Goal: Task Accomplishment & Management: Complete application form

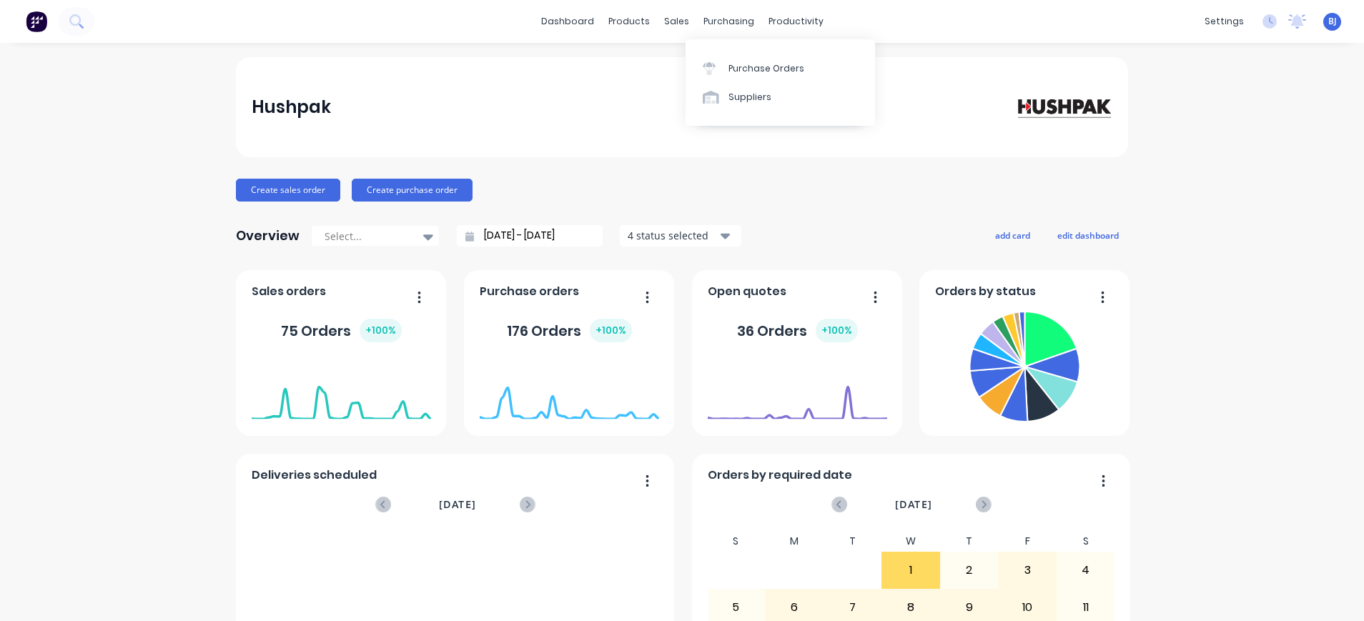
click at [710, 25] on div "purchasing" at bounding box center [728, 21] width 65 height 21
click at [728, 61] on link "Purchase Orders" at bounding box center [779, 68] width 189 height 29
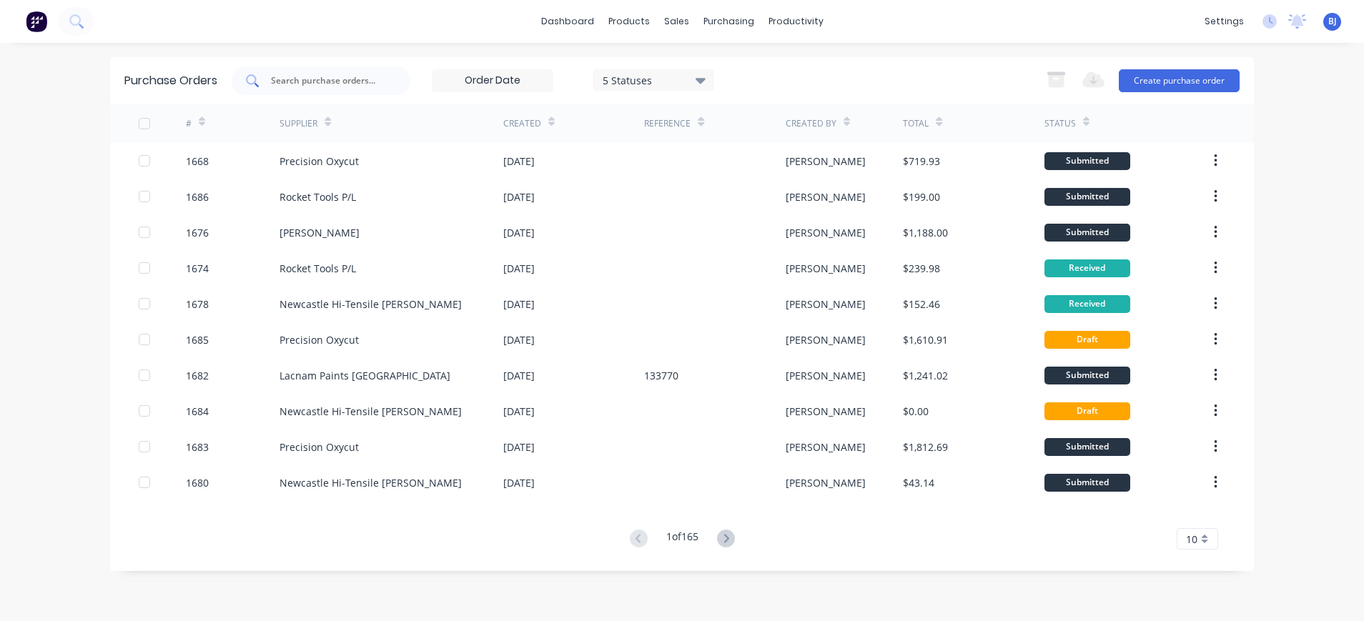
click at [385, 83] on div at bounding box center [321, 80] width 179 height 29
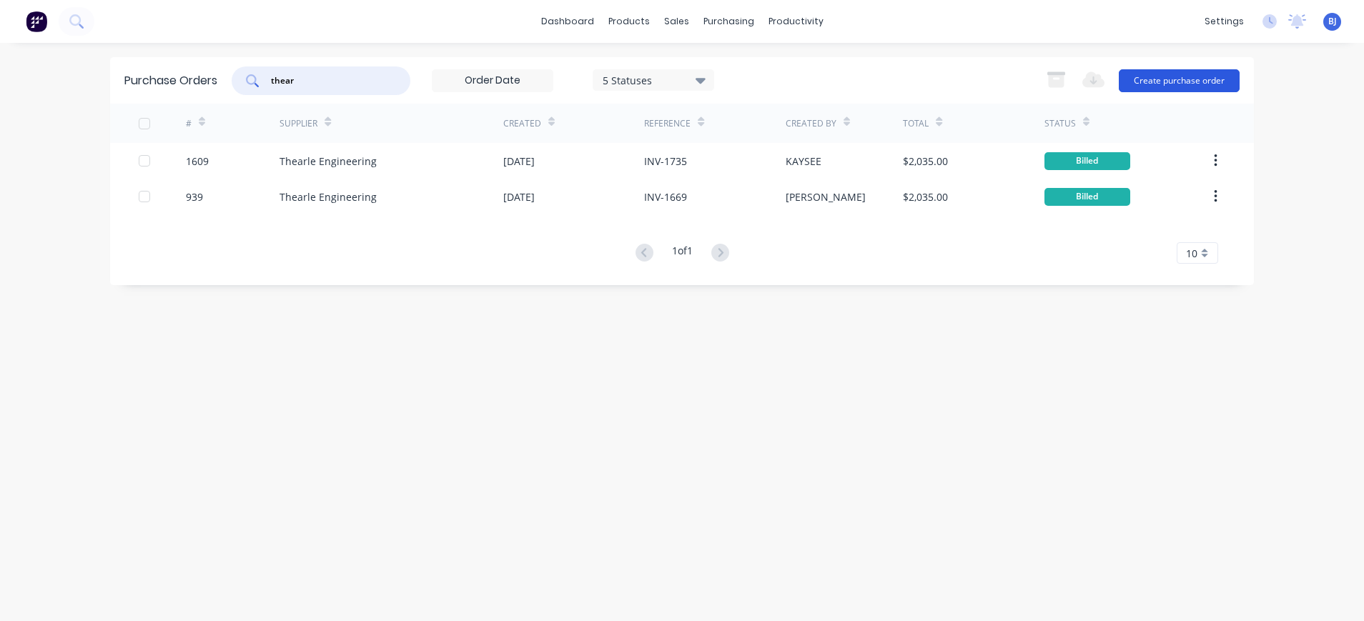
type input "thear"
click at [1181, 79] on button "Create purchase order" at bounding box center [1179, 80] width 121 height 23
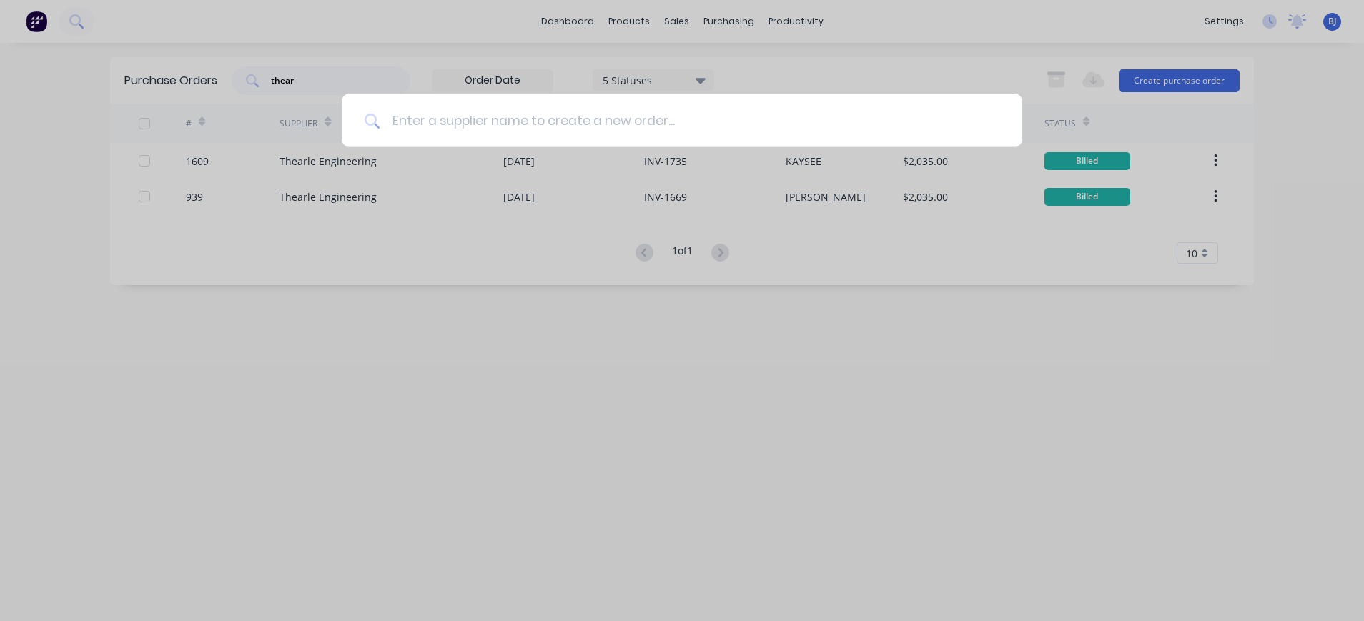
click at [582, 116] on input at bounding box center [689, 121] width 619 height 54
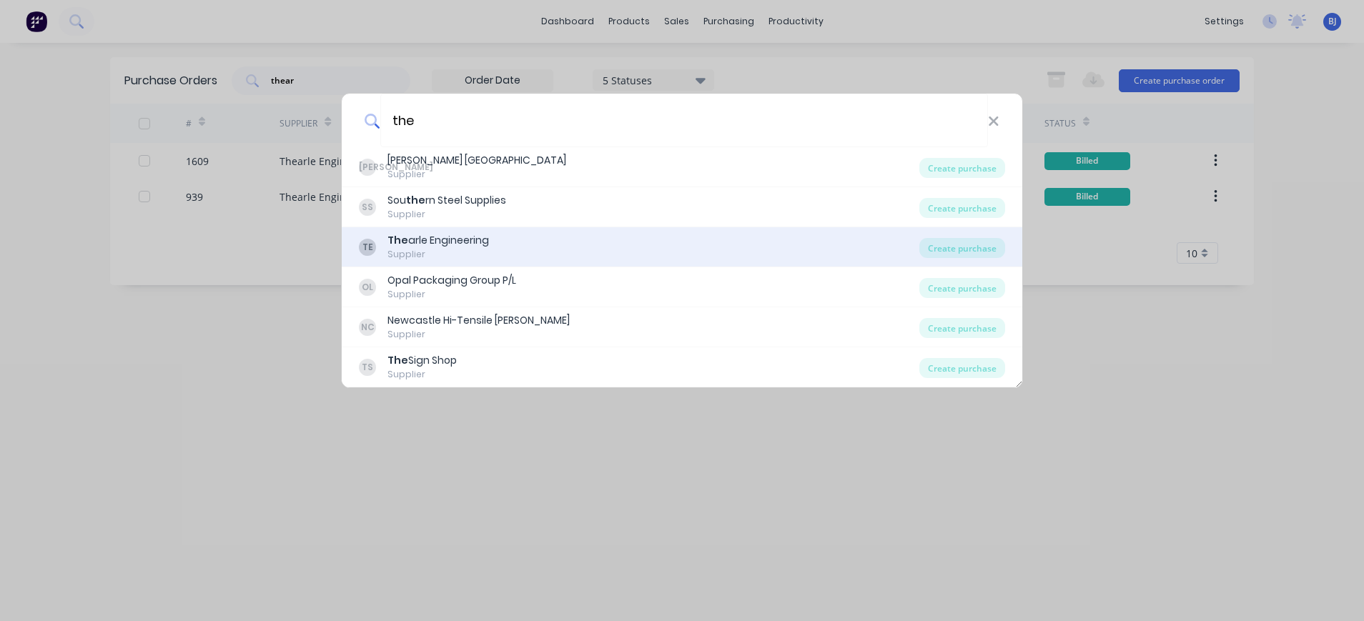
type input "the"
click at [492, 234] on div "TE The arle Engineering Supplier" at bounding box center [639, 247] width 560 height 28
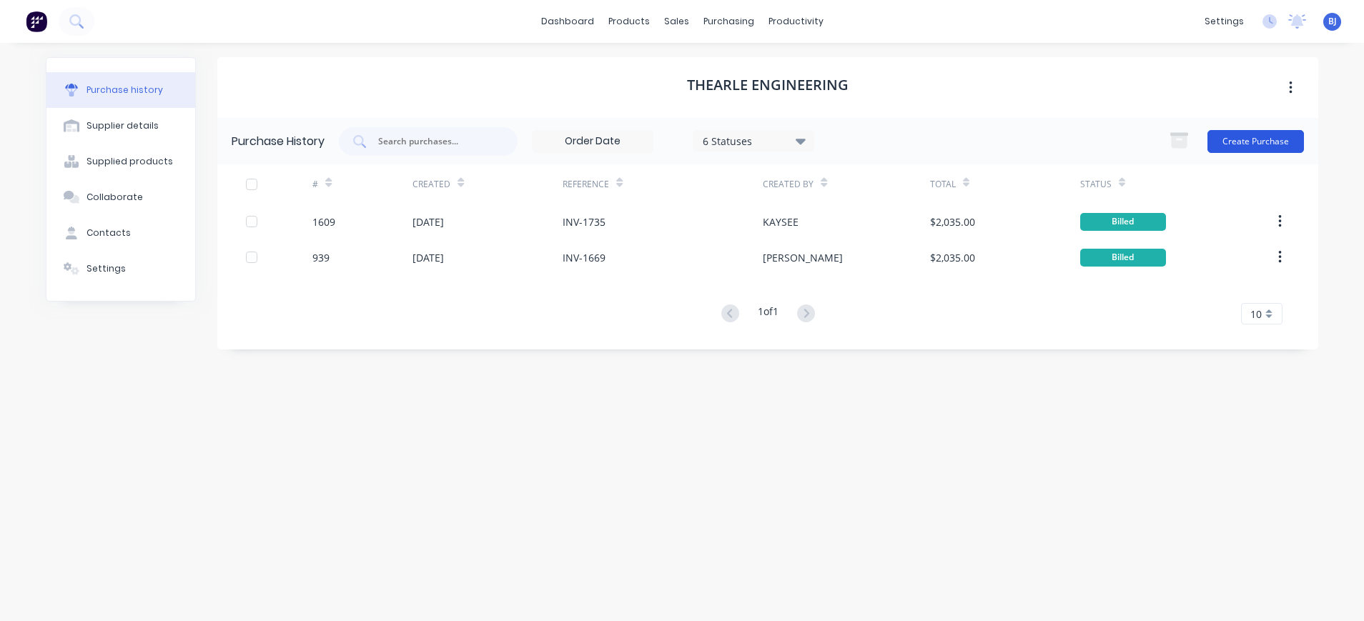
click at [1271, 134] on button "Create Purchase" at bounding box center [1255, 141] width 96 height 23
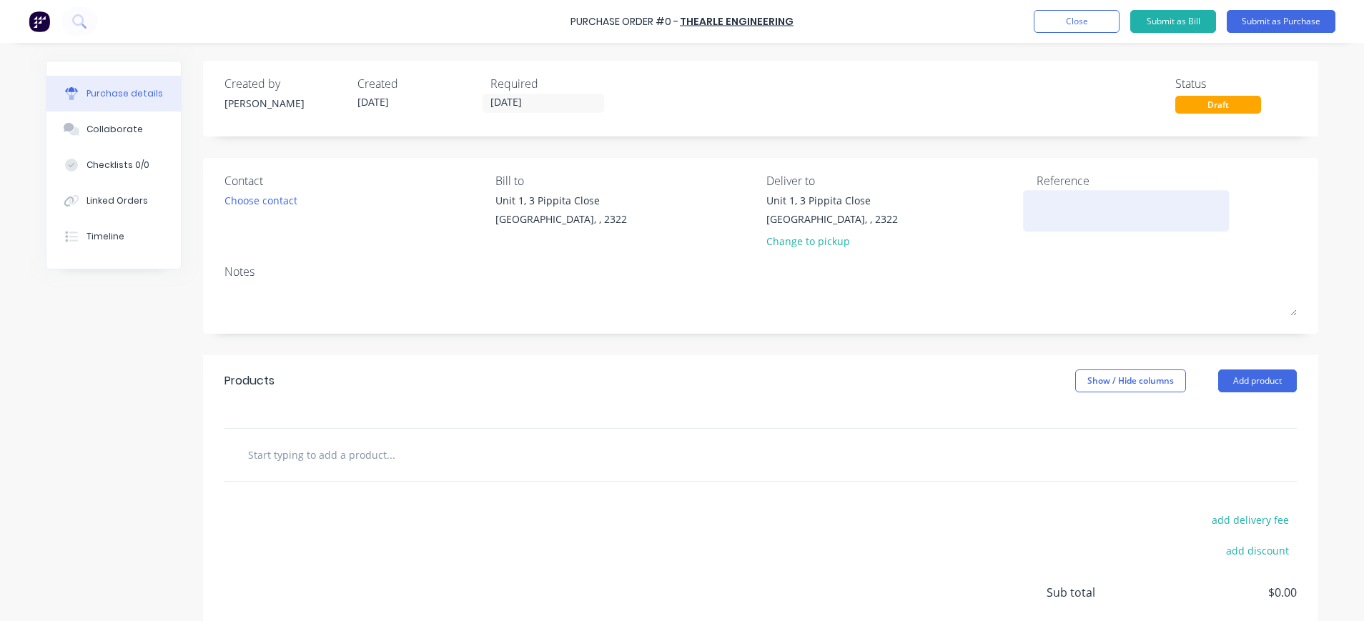
click at [1080, 199] on textarea at bounding box center [1125, 209] width 179 height 32
click at [389, 450] on input "text" at bounding box center [390, 454] width 286 height 29
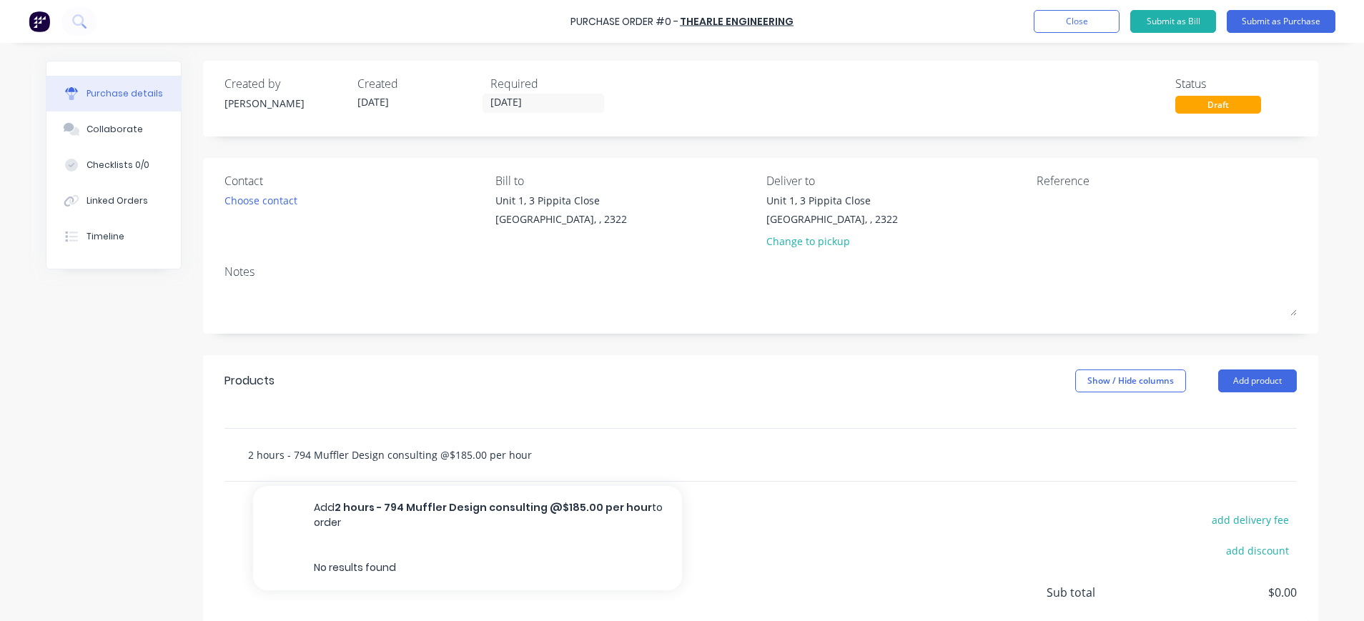
click at [374, 457] on input "2 hours - 794 Muffler Design consulting @$185.00 per hour" at bounding box center [390, 454] width 286 height 29
drag, startPoint x: 386, startPoint y: 457, endPoint x: 379, endPoint y: 462, distance: 8.7
click at [379, 462] on input "2 hours - 794 Muffler Design - consulting @$185.00 per hour" at bounding box center [390, 454] width 286 height 29
click at [374, 454] on input "2 hours - 794 Muffler Design Consulting @$185.00 per hour" at bounding box center [390, 454] width 286 height 29
type input "2 hours - 794 Muffler Design - Consulting @$185.00 per hour"
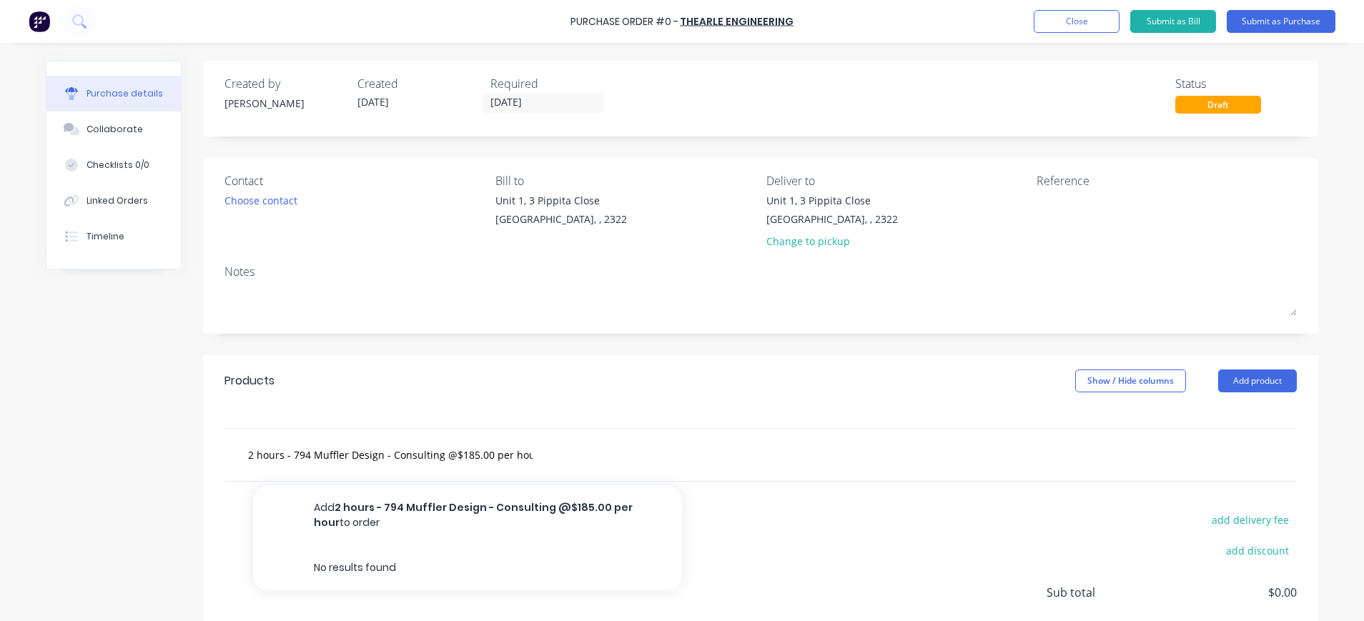
click at [528, 452] on div "2 hours - 794 Muffler Design - Consulting @$185.00 per hour Add 2 hours - 794 M…" at bounding box center [450, 454] width 429 height 29
drag, startPoint x: 521, startPoint y: 457, endPoint x: 249, endPoint y: 455, distance: 272.3
click at [224, 459] on div "2 hours - 794 Muffler Design - Consulting @$185.00 per hour Add 2 hours - 794 M…" at bounding box center [760, 455] width 1072 height 52
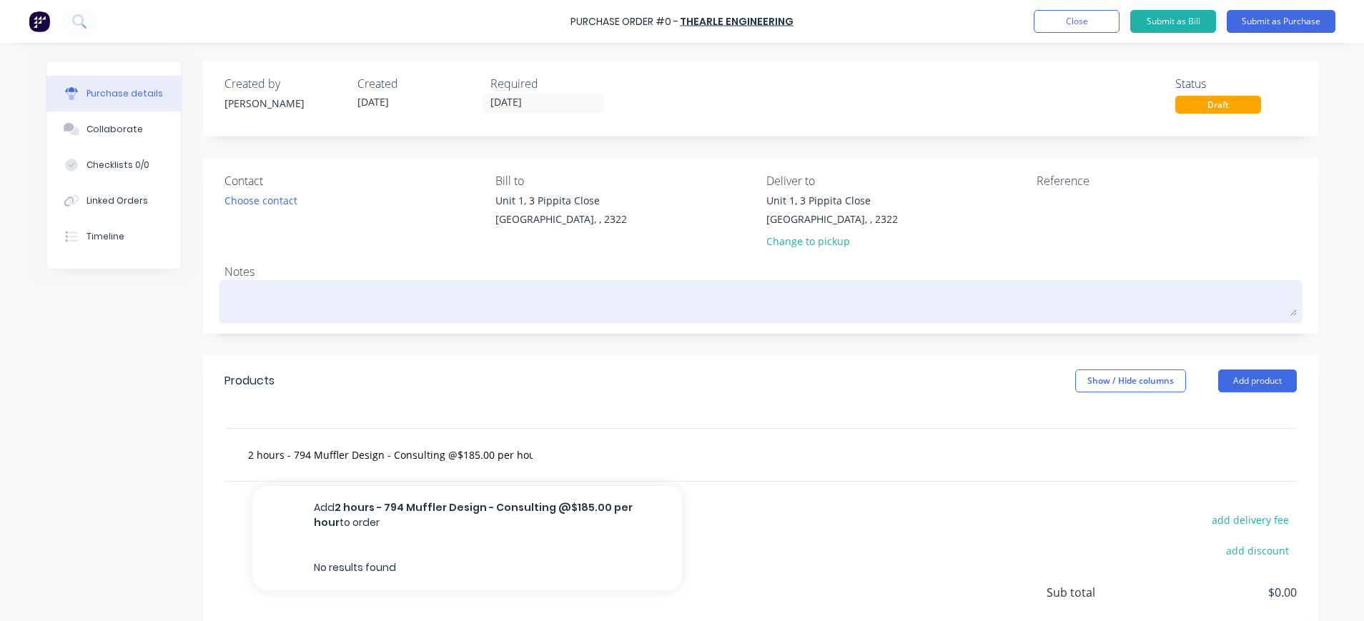
click at [305, 301] on textarea at bounding box center [760, 300] width 1072 height 32
paste textarea "2 hours - 794 Muffler Design - Consulting @$185.00 per hour"
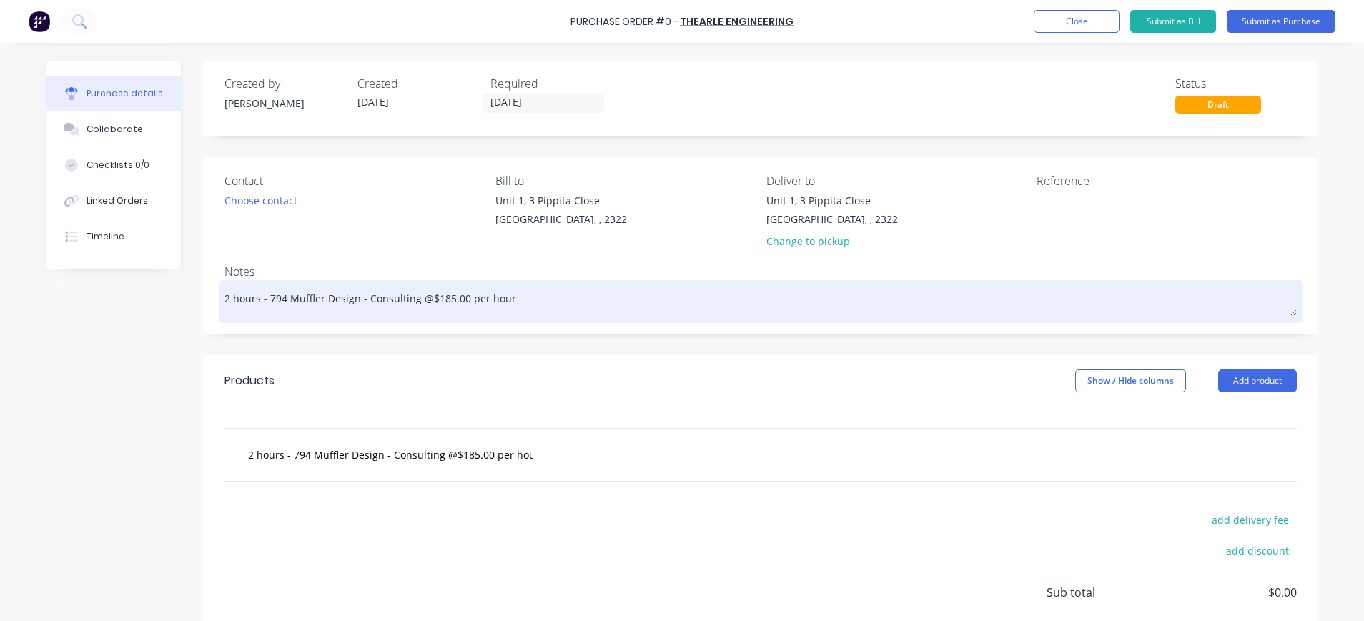
click at [641, 284] on textarea "2 hours - 794 Muffler Design - Consulting @$185.00 per hour" at bounding box center [760, 300] width 1072 height 32
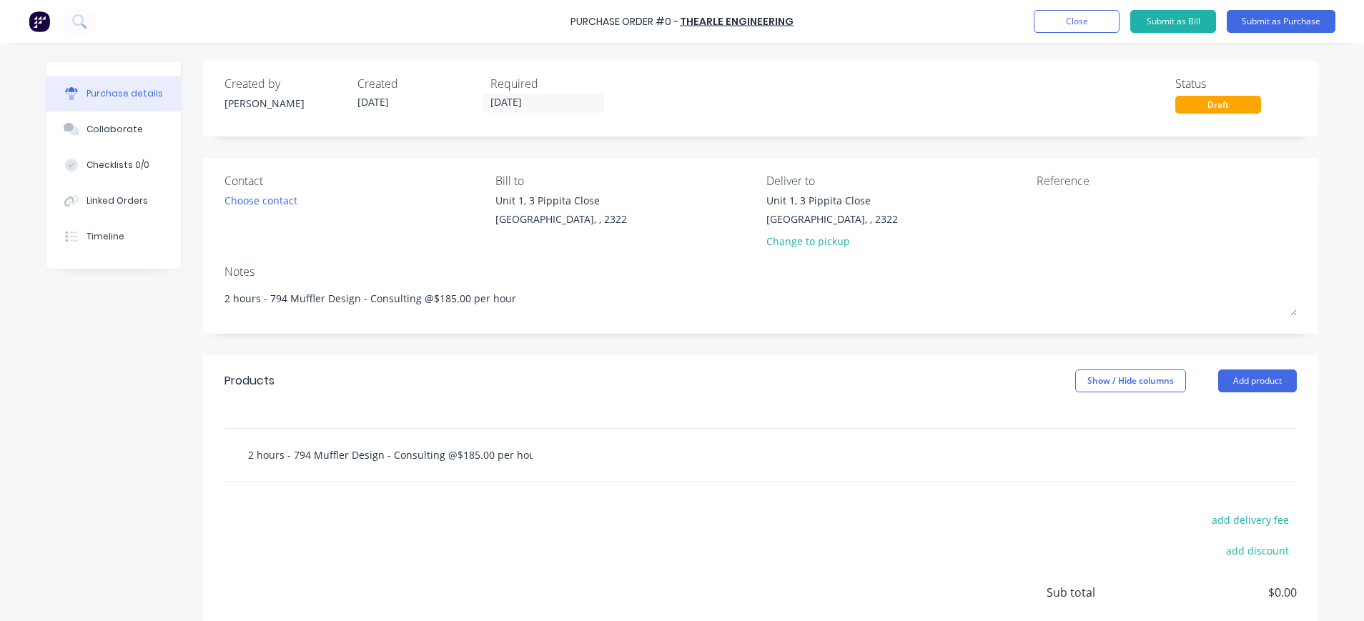
type textarea "2 hours - 794 Muffler Design - Consulting @$185.00 per hour"
click at [481, 447] on input "2 hours - 794 Muffler Design - Consulting @$185.00 per hour" at bounding box center [390, 454] width 286 height 29
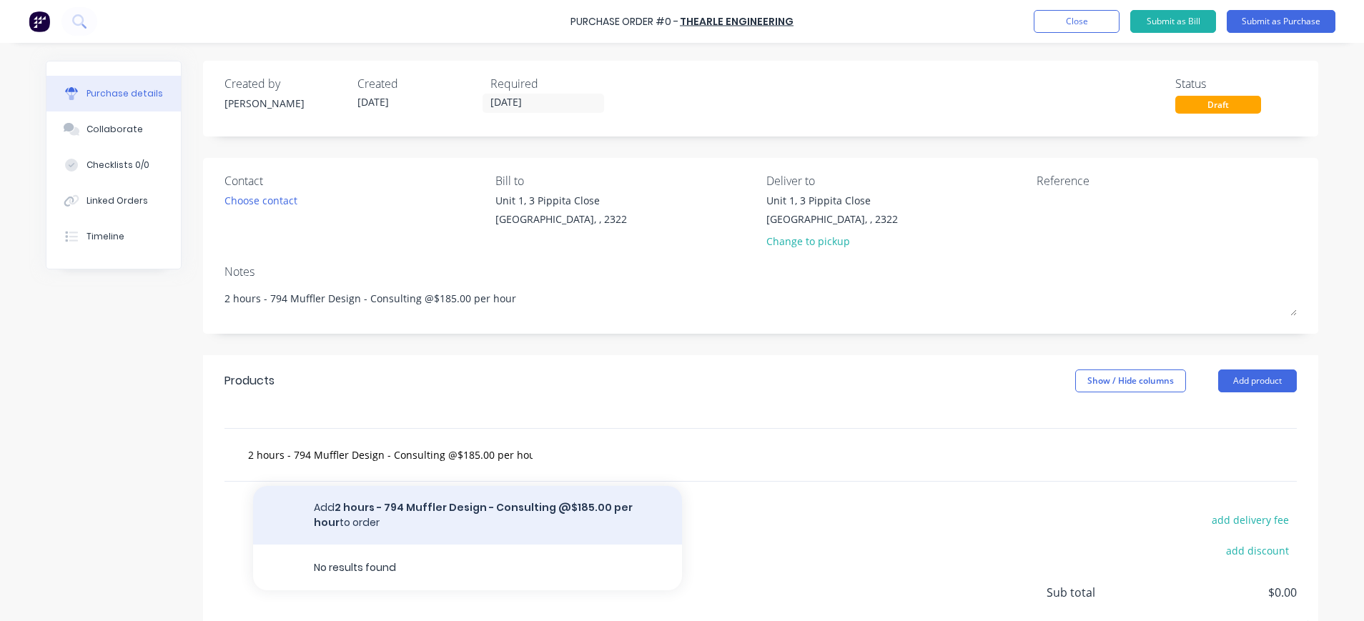
click at [382, 510] on button "Add 2 hours - 794 Muffler Design - Consulting @$185.00 per hour to order" at bounding box center [467, 515] width 429 height 59
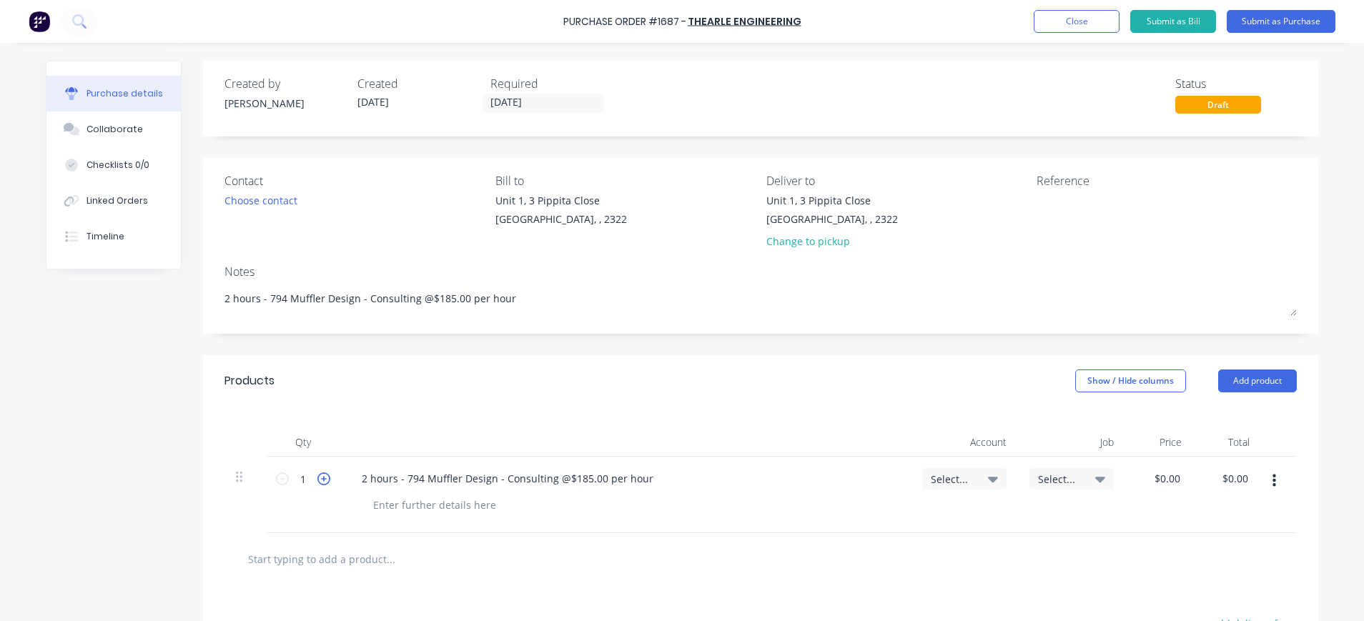
click at [317, 482] on icon at bounding box center [323, 478] width 13 height 13
type input "2"
drag, startPoint x: 360, startPoint y: 482, endPoint x: 336, endPoint y: 482, distance: 24.3
click at [339, 482] on div "2 hours - 794 Muffler Design - Consulting @$185.00 per hour" at bounding box center [625, 495] width 572 height 76
drag, startPoint x: 388, startPoint y: 480, endPoint x: 337, endPoint y: 486, distance: 51.1
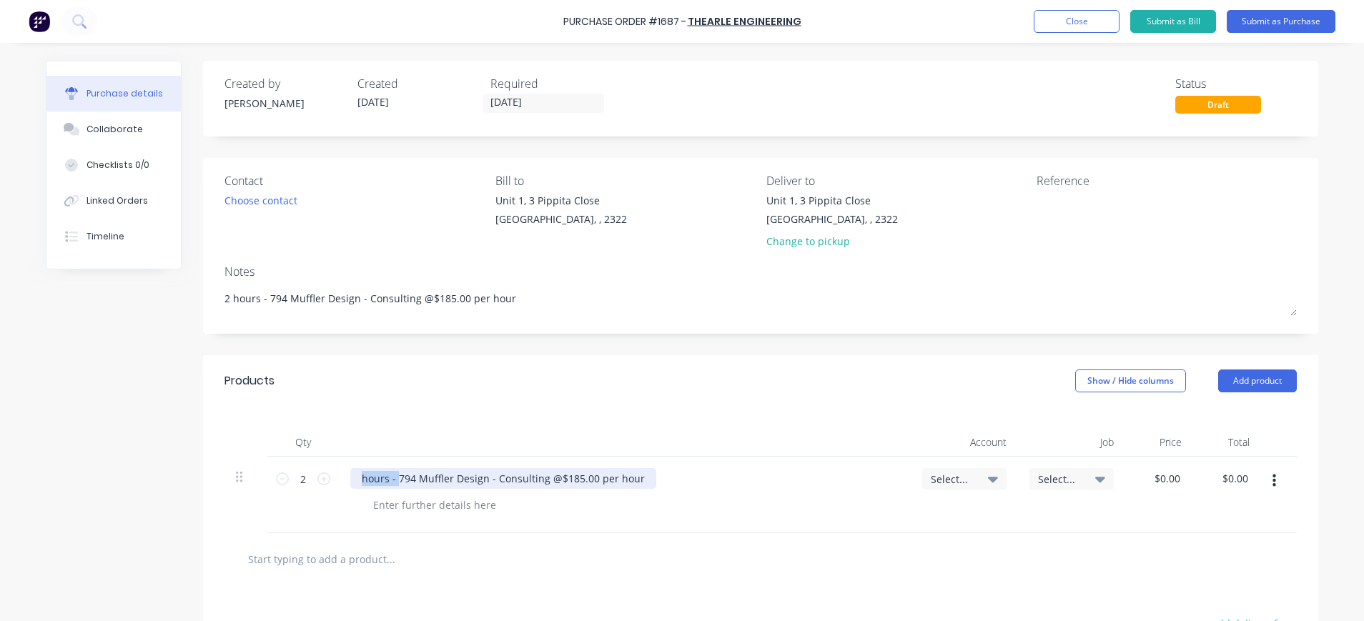
click at [339, 485] on div "hours - 794 Muffler Design - Consulting @$185.00 per hour" at bounding box center [625, 495] width 572 height 76
click at [490, 505] on div at bounding box center [435, 505] width 146 height 21
click at [1081, 481] on div "Select..." at bounding box center [1071, 478] width 67 height 13
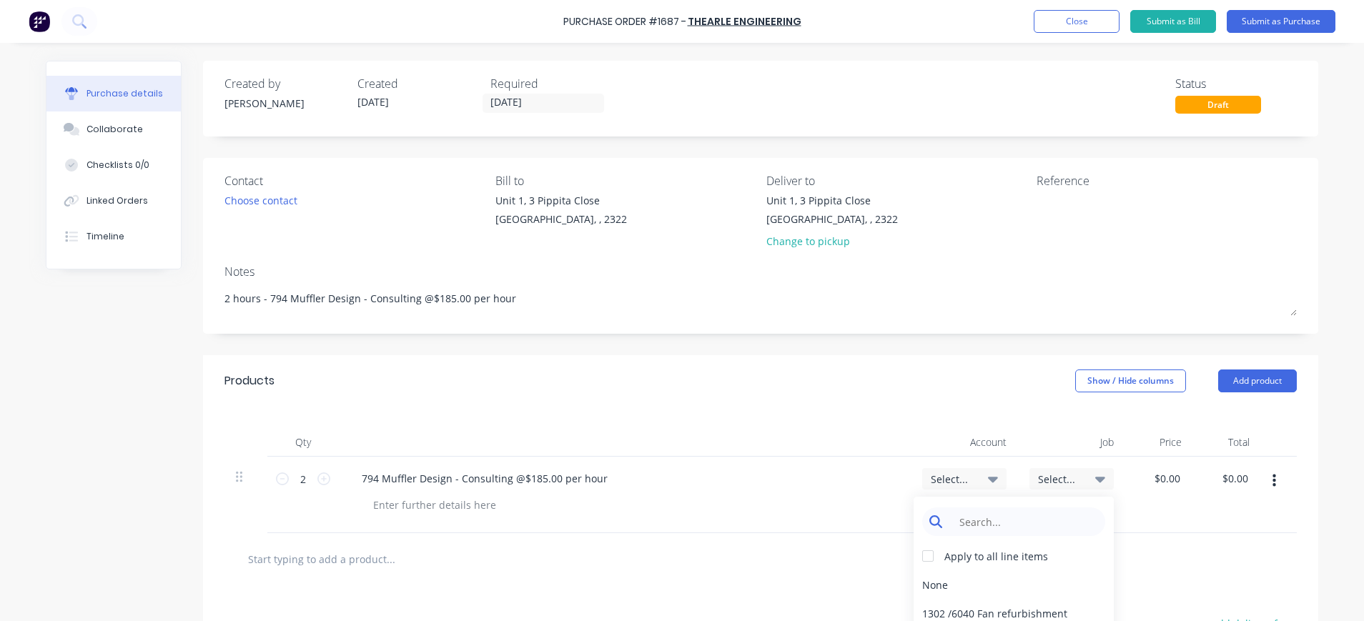
click at [1045, 515] on input at bounding box center [1024, 521] width 147 height 29
type input "794 Muffler"
click at [1036, 527] on input "794 Muffler" at bounding box center [1024, 521] width 147 height 29
click at [1111, 545] on div at bounding box center [760, 559] width 1049 height 29
click at [1057, 473] on span "Select..." at bounding box center [1059, 479] width 43 height 15
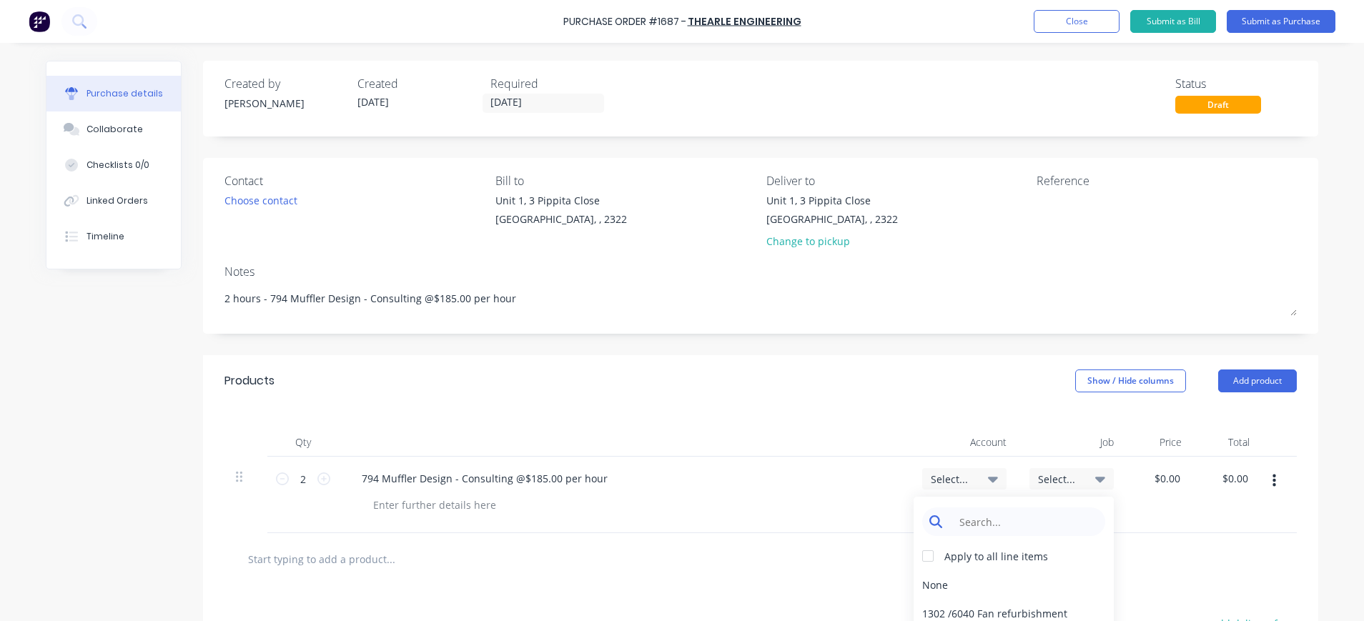
click at [996, 521] on input at bounding box center [1024, 521] width 147 height 29
drag, startPoint x: 1011, startPoint y: 523, endPoint x: 876, endPoint y: 538, distance: 136.6
click at [876, 538] on div "Products Show / Hide columns Add product Qty Account Job Price Total 2 2 794 Mu…" at bounding box center [760, 587] width 1115 height 465
type input "1705"
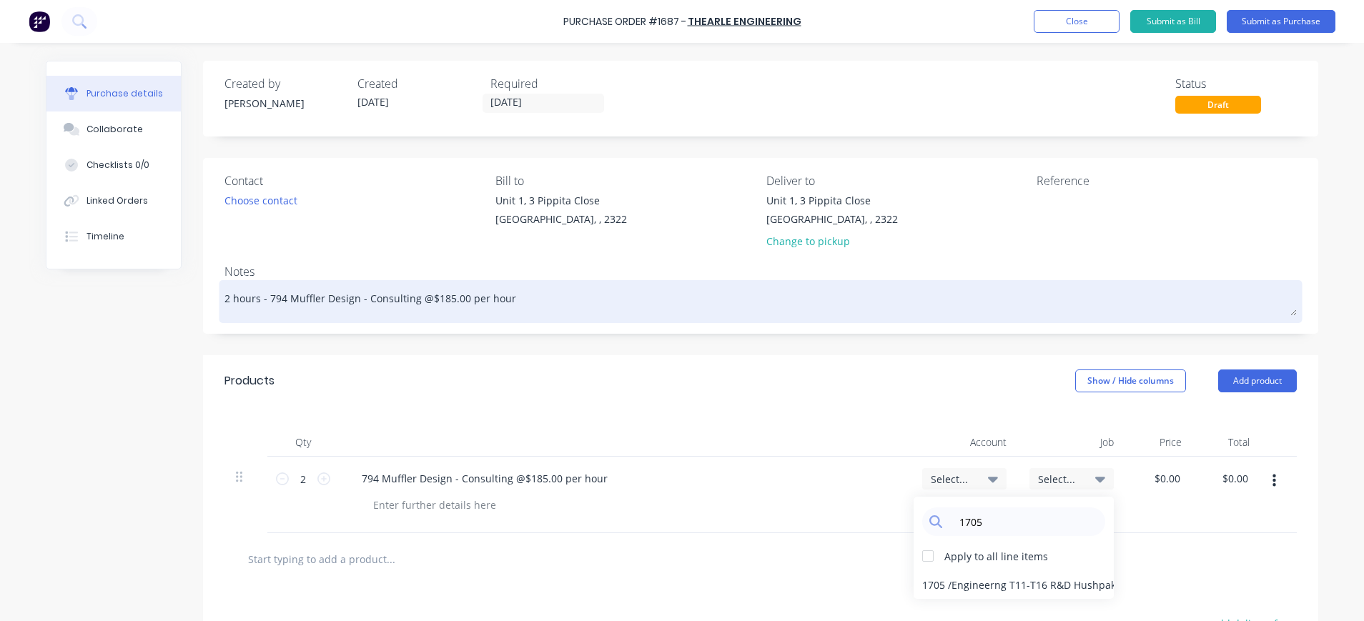
click at [522, 302] on textarea "2 hours - 794 Muffler Design - Consulting @$185.00 per hour" at bounding box center [760, 300] width 1072 height 32
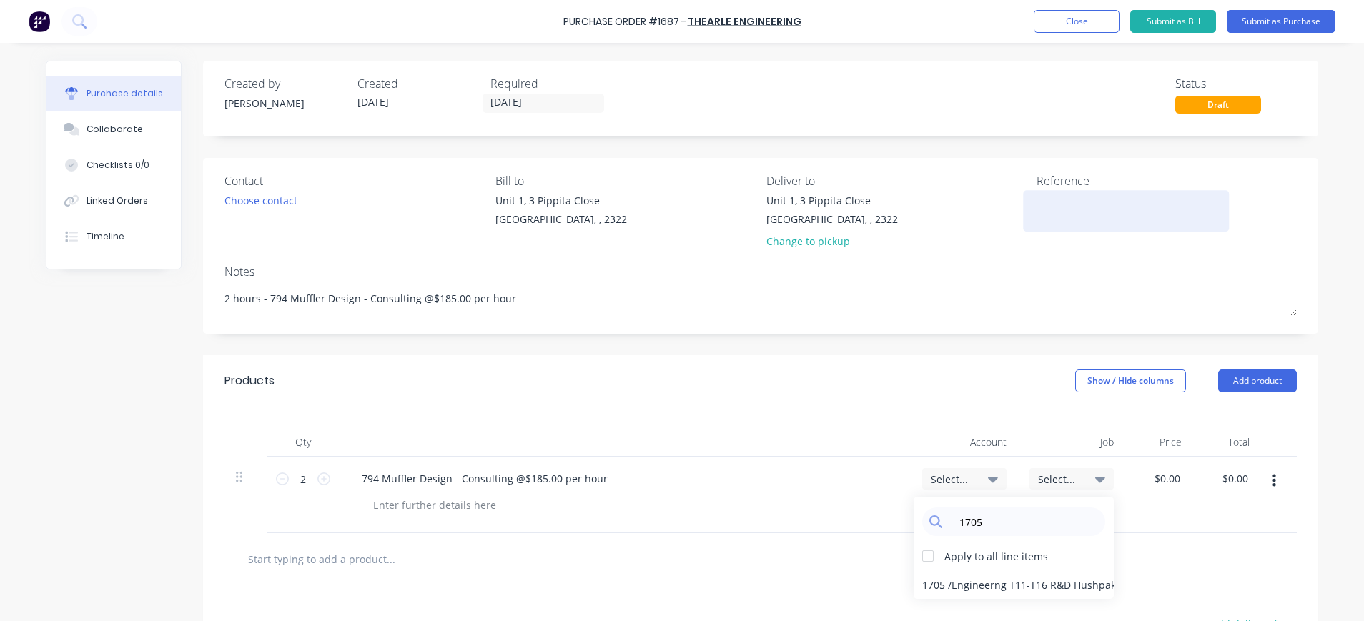
click at [1062, 204] on textarea at bounding box center [1125, 209] width 179 height 32
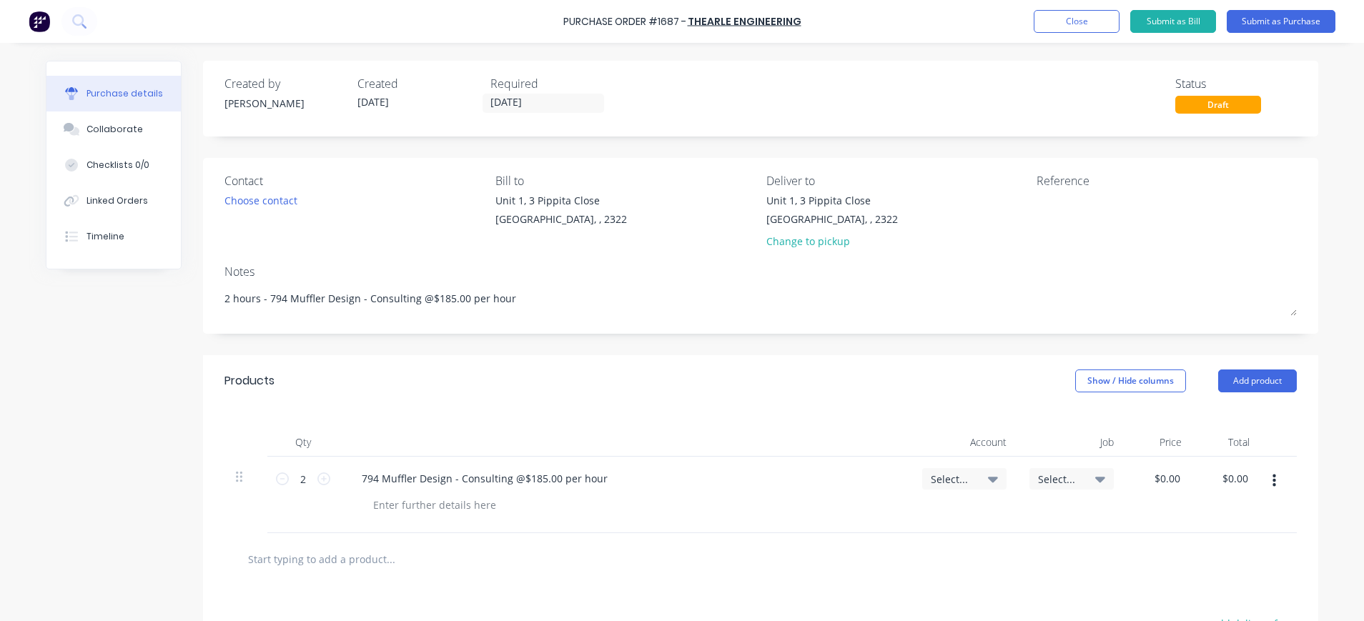
scroll to position [214, 0]
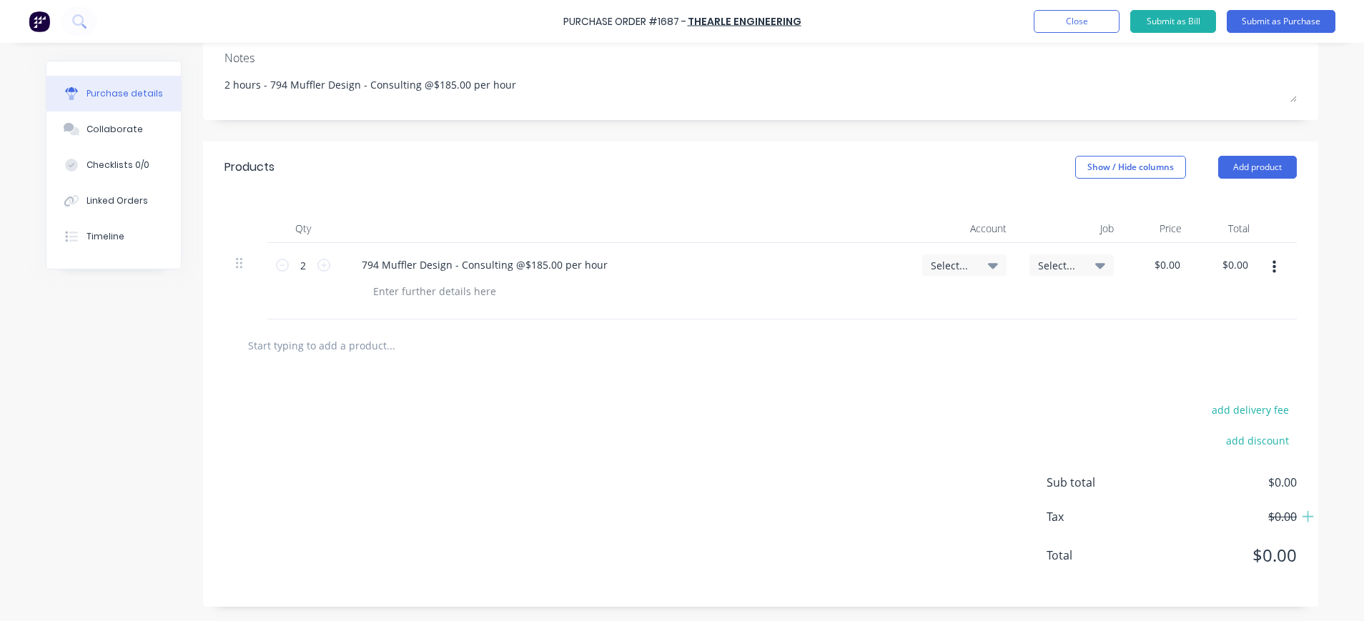
click at [988, 264] on icon at bounding box center [993, 265] width 10 height 16
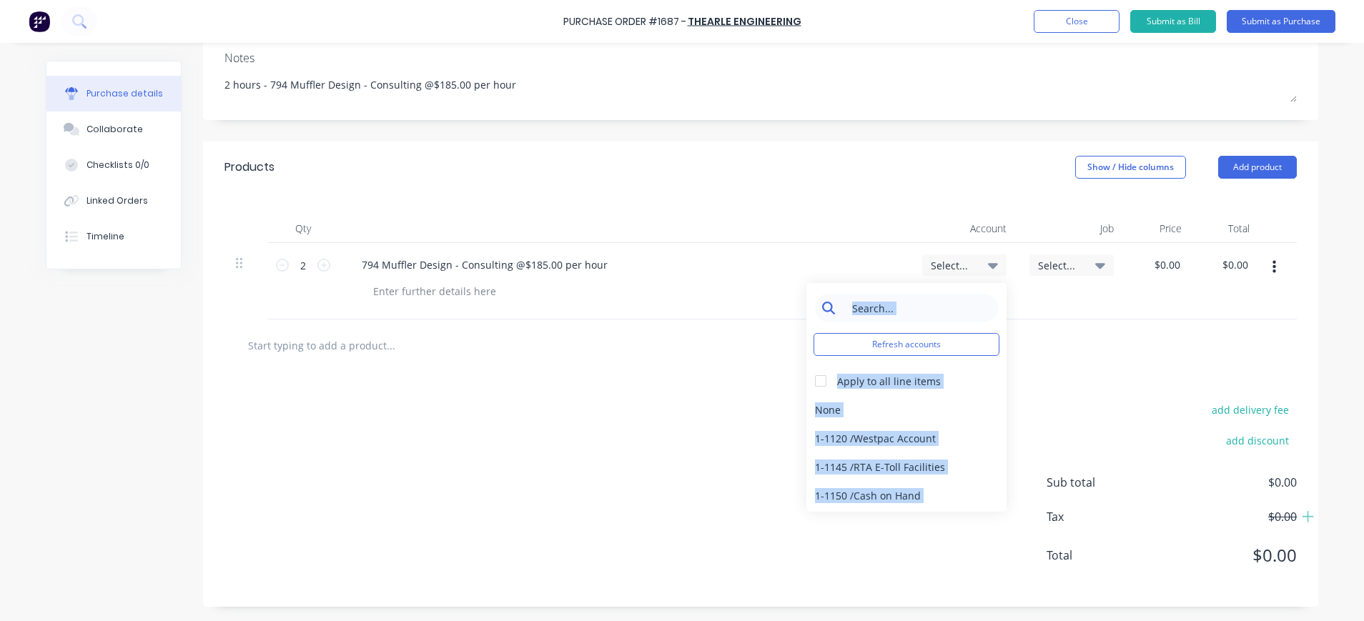
click at [911, 299] on input at bounding box center [917, 308] width 147 height 29
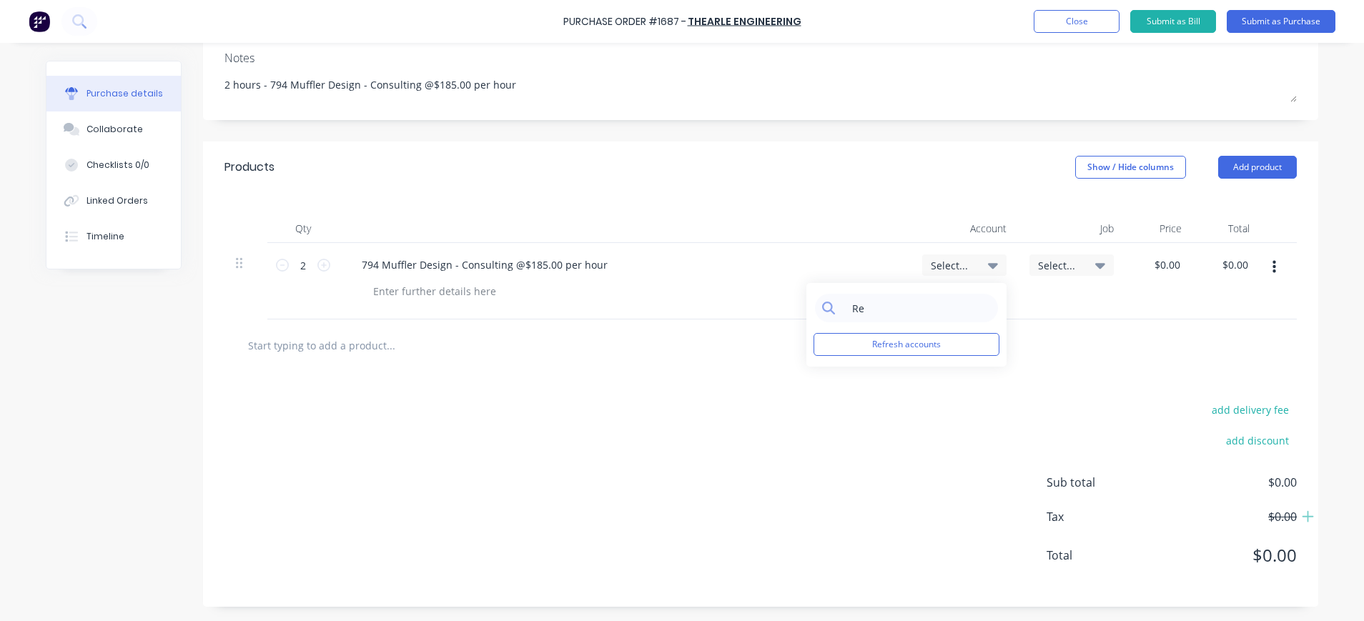
type input "R"
type input "R & D"
click at [941, 347] on button "Refresh accounts" at bounding box center [906, 344] width 186 height 23
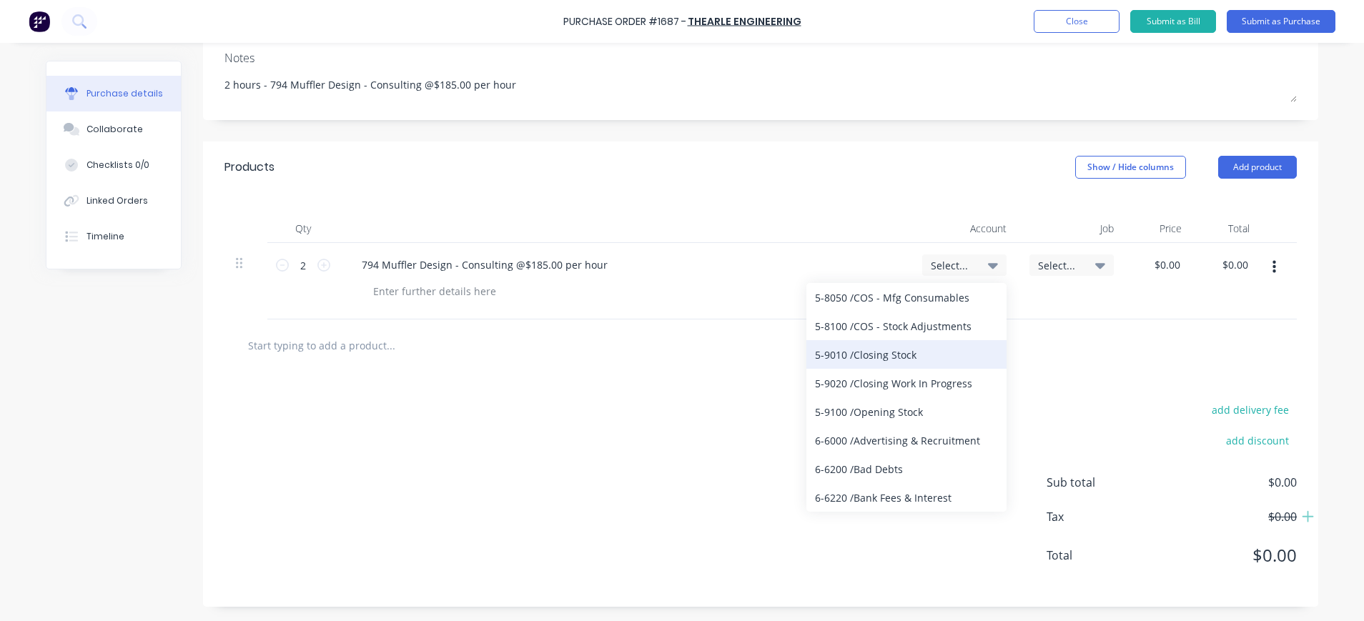
scroll to position [3657, 0]
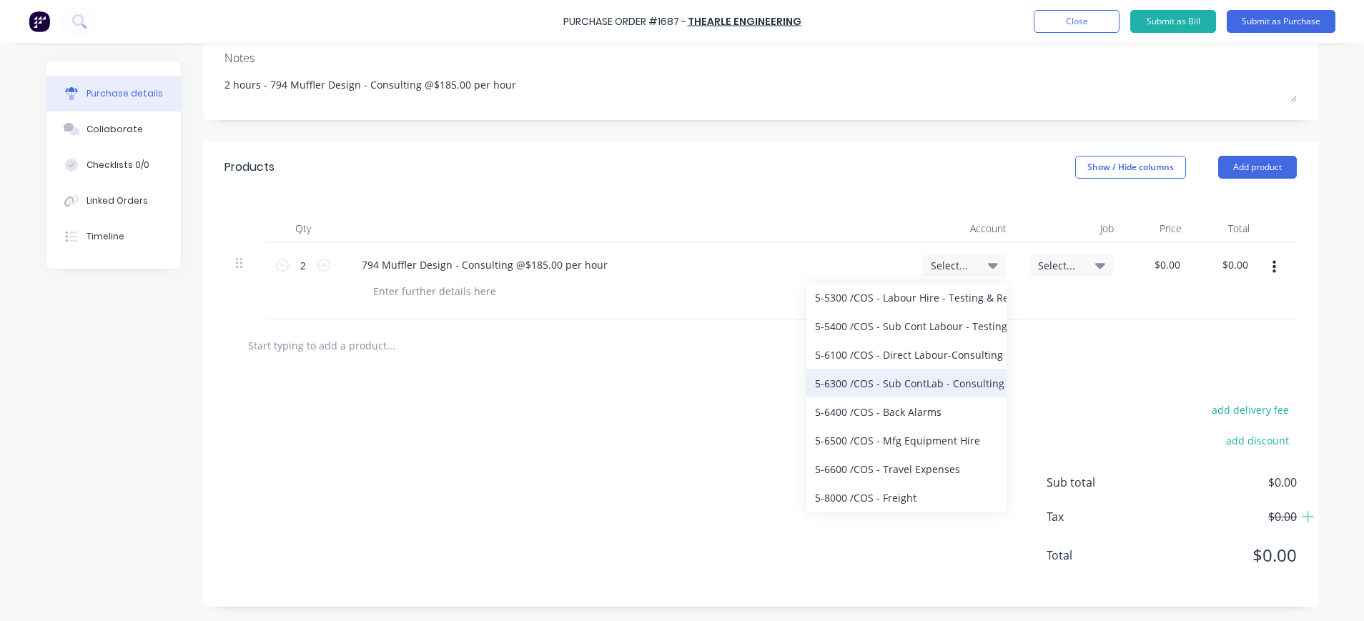
click at [911, 385] on div "5-6300 / COS - Sub ContLab - Consulting" at bounding box center [906, 383] width 200 height 29
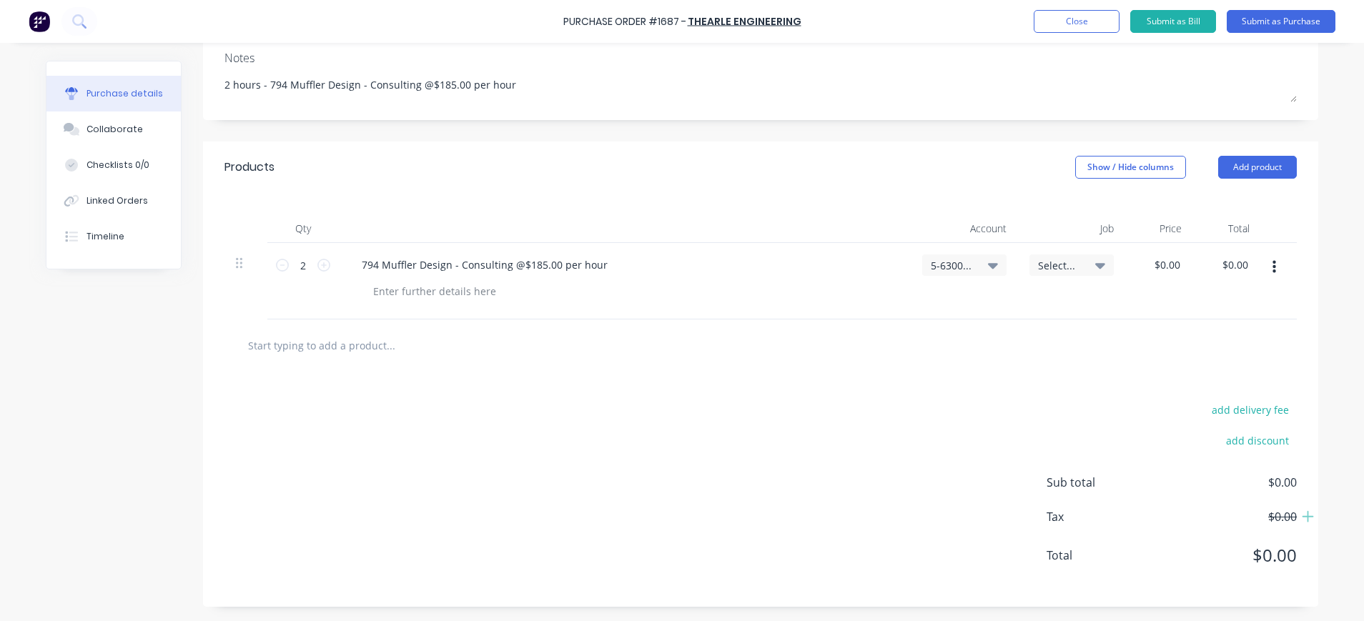
scroll to position [0, 0]
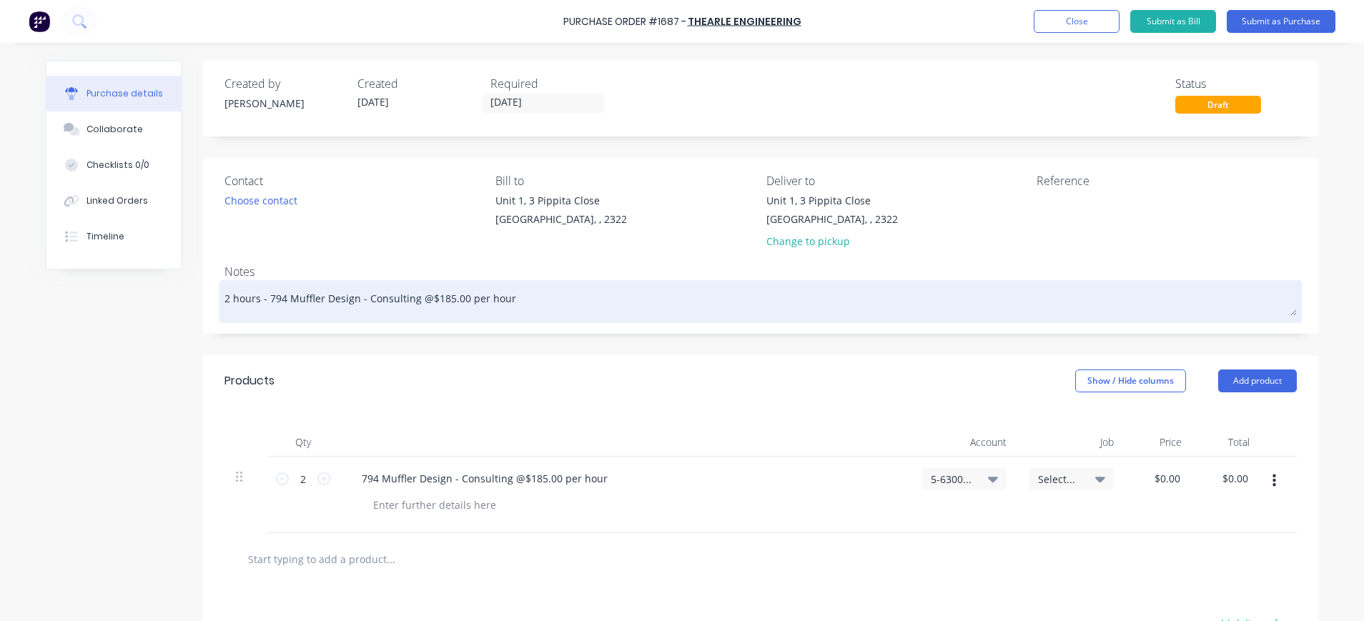
click at [224, 297] on div "2 hours - 794 Muffler Design - Consulting @$185.00 per hour" at bounding box center [760, 302] width 1072 height 36
click at [539, 299] on textarea "2 hours - 794 Muffler Design - Consulting @$185.00 per hour" at bounding box center [760, 300] width 1072 height 32
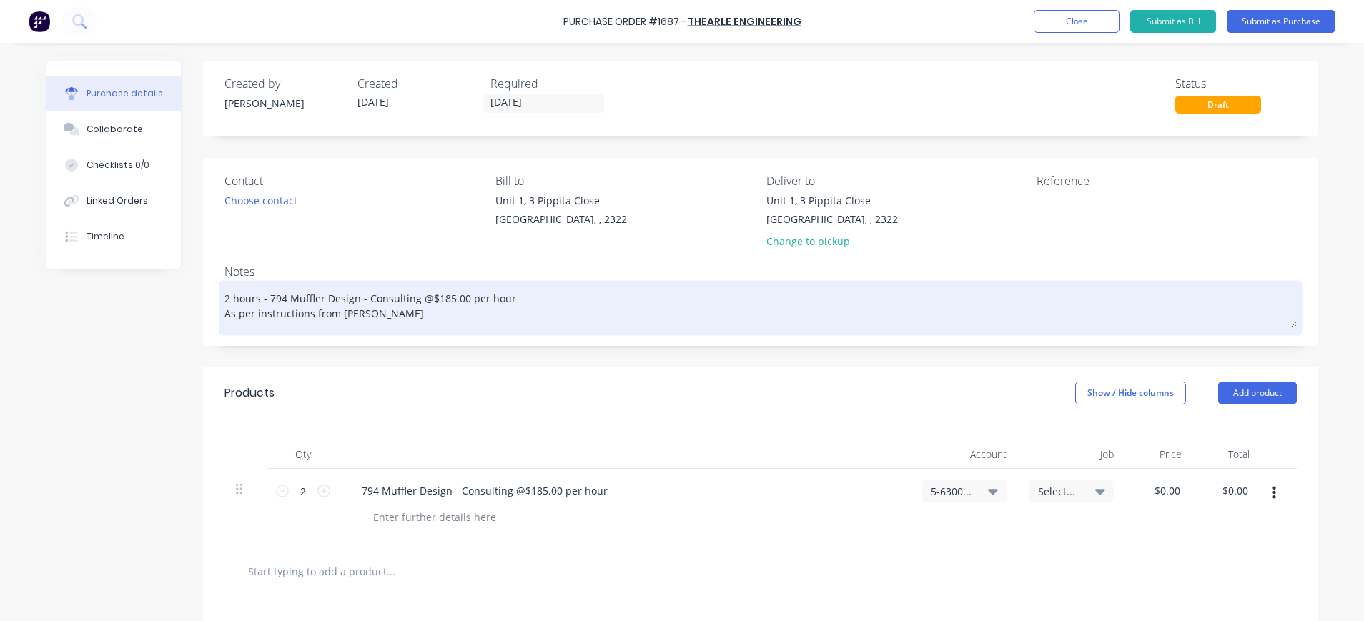
click at [402, 317] on textarea "2 hours - 794 Muffler Design - Consulting @$185.00 per hour As per instructions…" at bounding box center [760, 306] width 1072 height 44
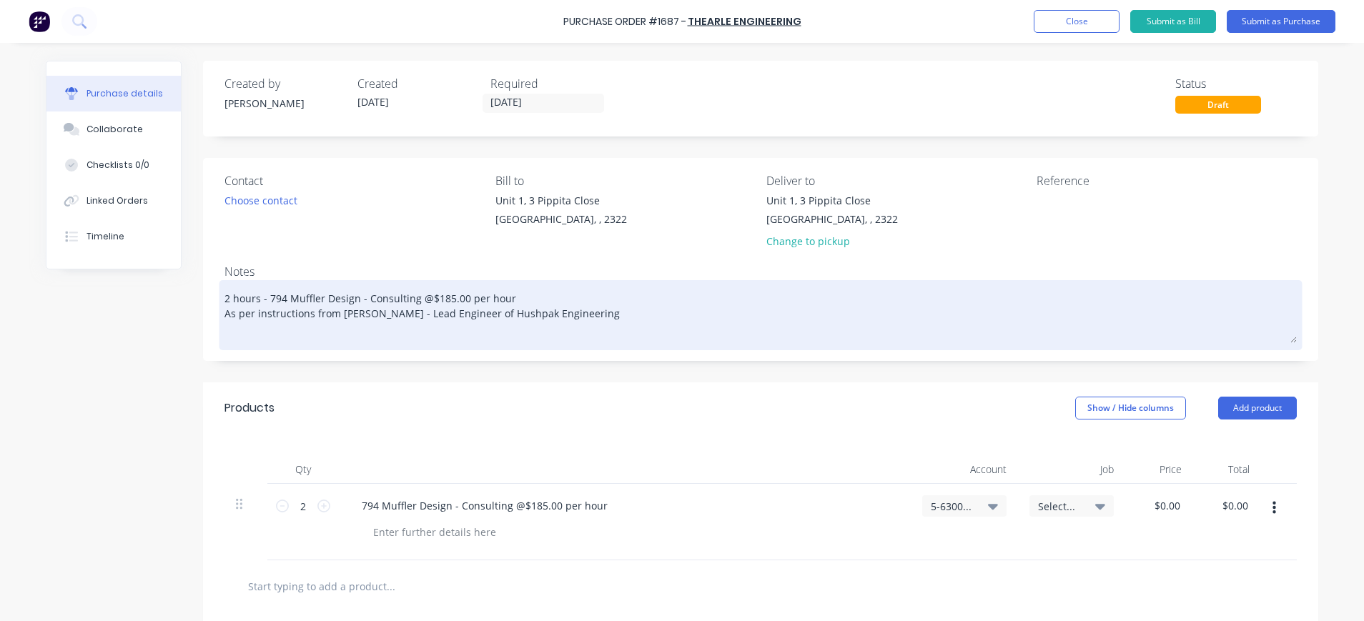
click at [629, 311] on textarea "2 hours - 794 Muffler Design - Consulting @$185.00 per hour As per instructions…" at bounding box center [760, 313] width 1072 height 59
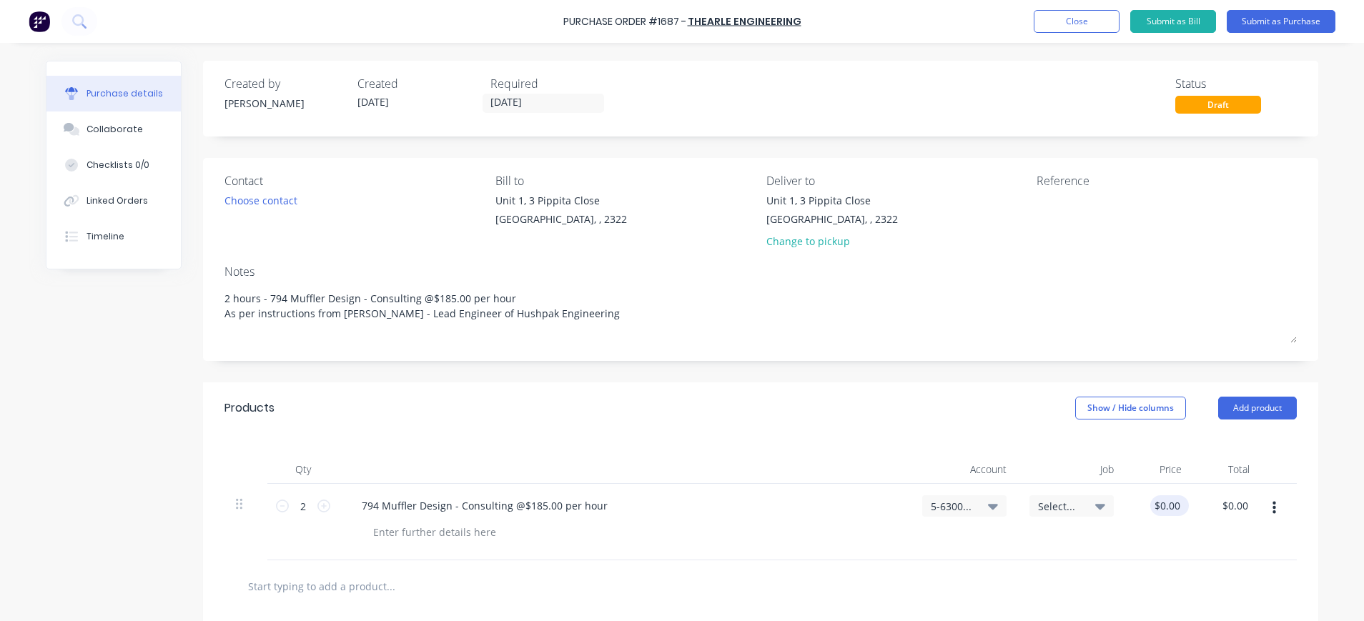
type textarea "2 hours - 794 Muffler Design - Consulting @$185.00 per hour As per instructions…"
click at [1151, 503] on input "0.00" at bounding box center [1166, 505] width 33 height 21
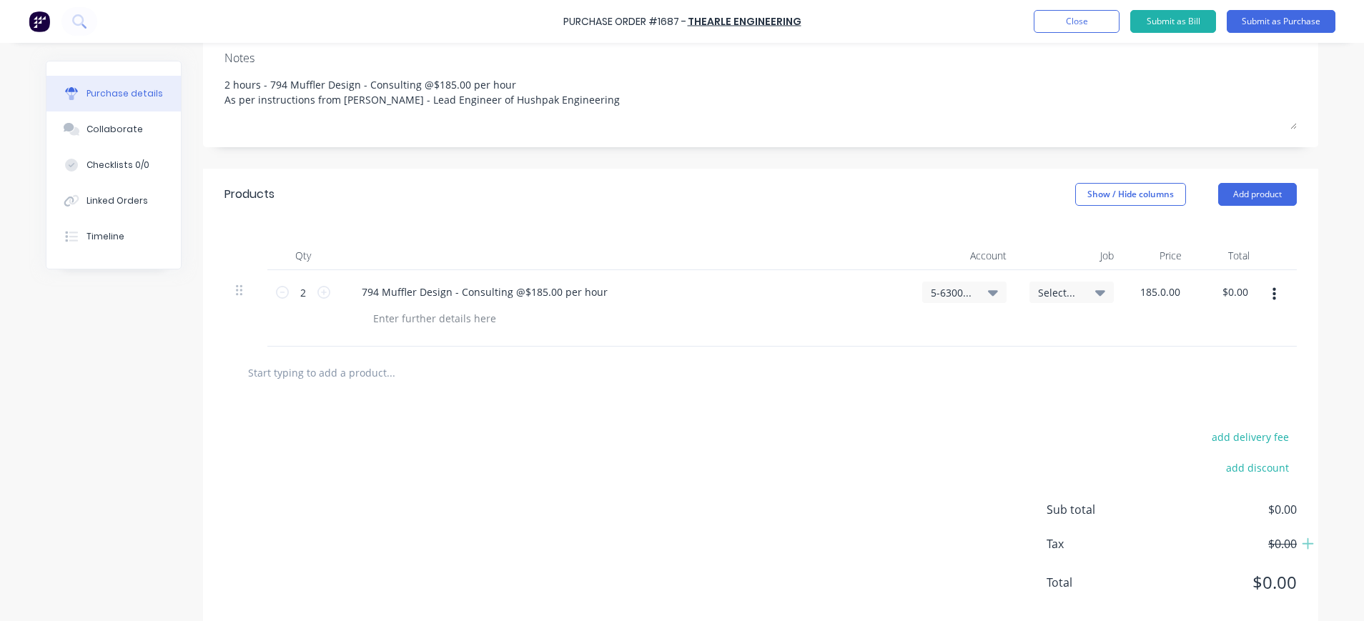
scroll to position [241, 0]
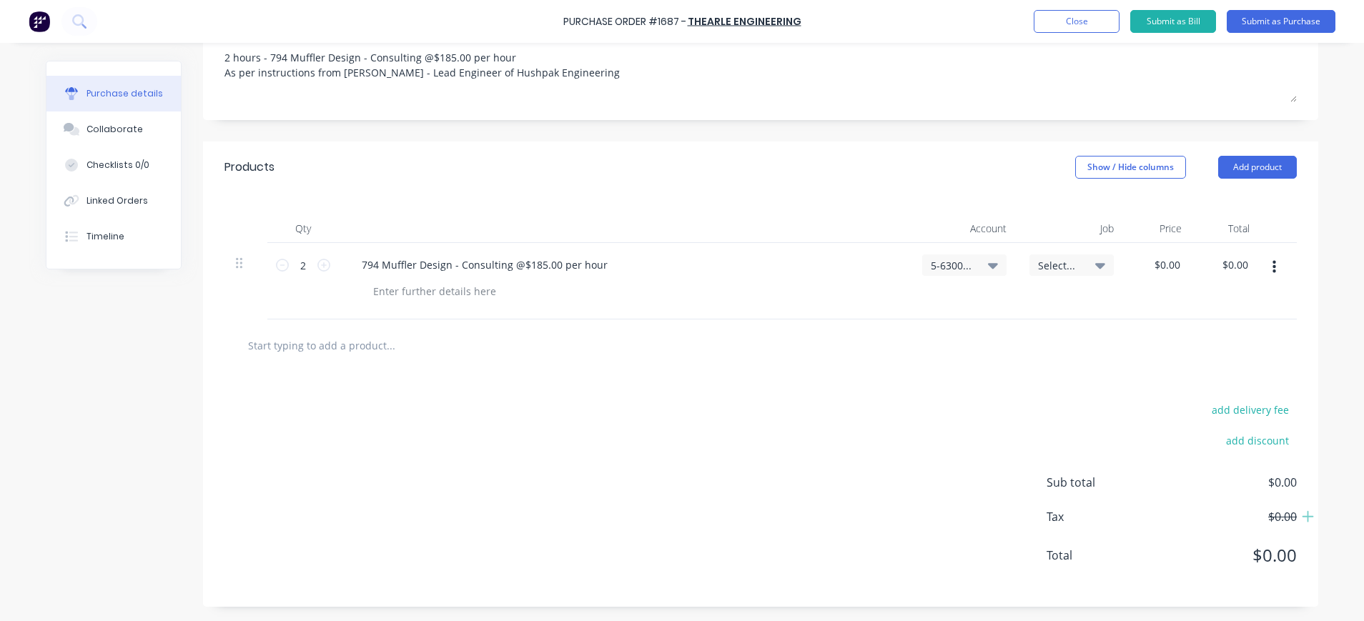
click at [1271, 483] on span "$0.00" at bounding box center [1225, 482] width 143 height 17
click at [1156, 272] on input "0.00" at bounding box center [1169, 264] width 27 height 21
click at [1185, 266] on div "2 2 794 Muffler Design - Consulting @$185.00 per hour 5-6300 / COS - Sub ContLa…" at bounding box center [760, 281] width 1072 height 76
drag, startPoint x: 1185, startPoint y: 267, endPoint x: 1111, endPoint y: 262, distance: 73.8
click at [1111, 262] on div "2 2 794 Muffler Design - Consulting @$185.00 per hour 5-6300 / COS - Sub ContLa…" at bounding box center [760, 281] width 1072 height 76
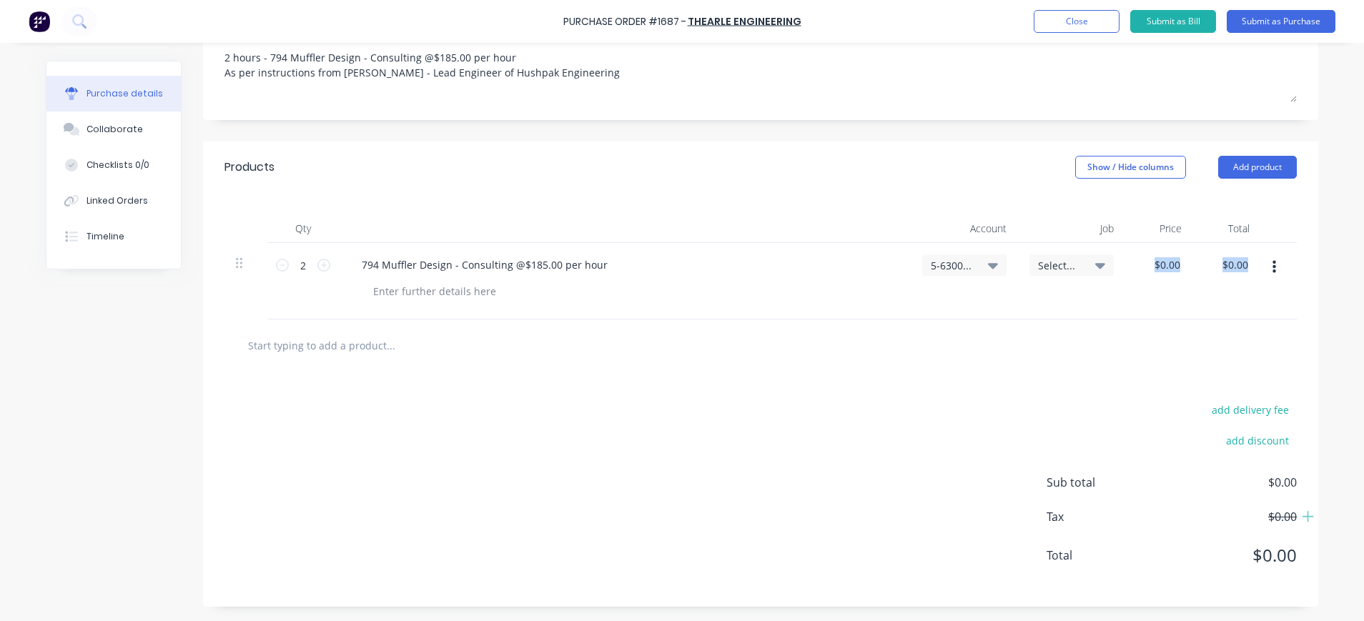
drag, startPoint x: 1111, startPoint y: 262, endPoint x: 1125, endPoint y: 280, distance: 23.0
click at [1125, 280] on div "$0.00 $0.00" at bounding box center [1159, 281] width 68 height 76
click at [1175, 267] on div "$0.00 $0.00" at bounding box center [1169, 264] width 39 height 21
drag, startPoint x: 1174, startPoint y: 260, endPoint x: 1146, endPoint y: 257, distance: 27.3
click at [1146, 257] on div "0.00 0.00" at bounding box center [1159, 281] width 68 height 76
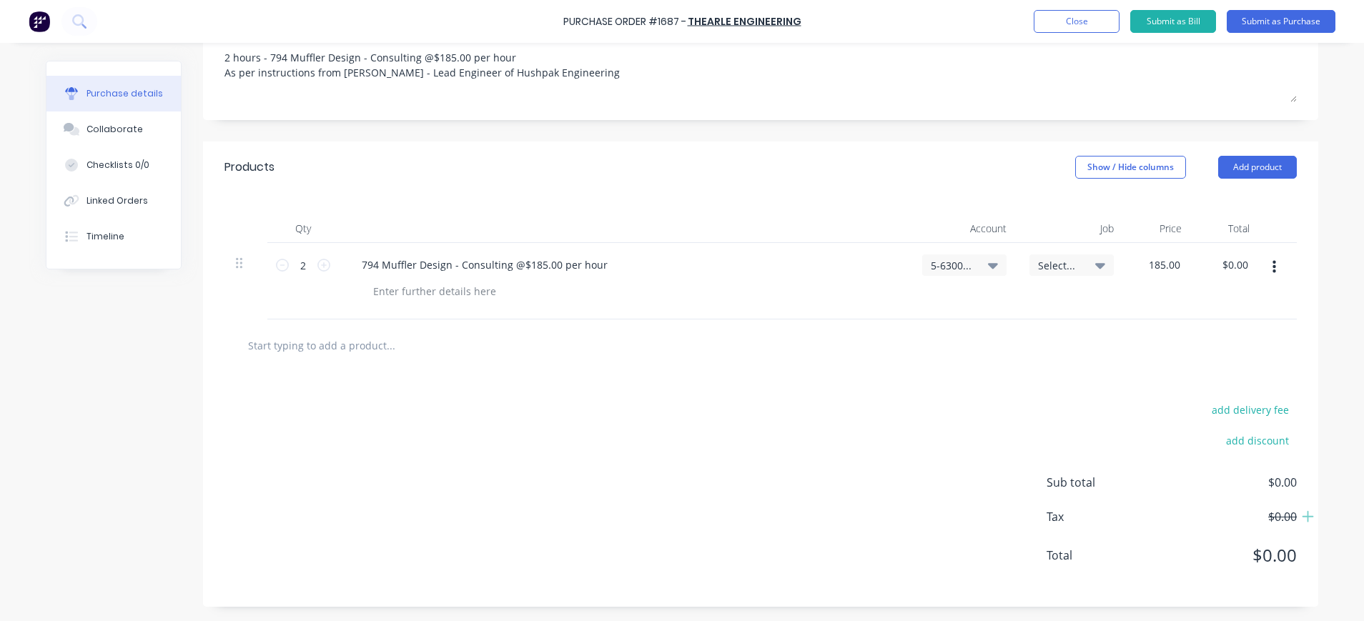
type input "$185.00"
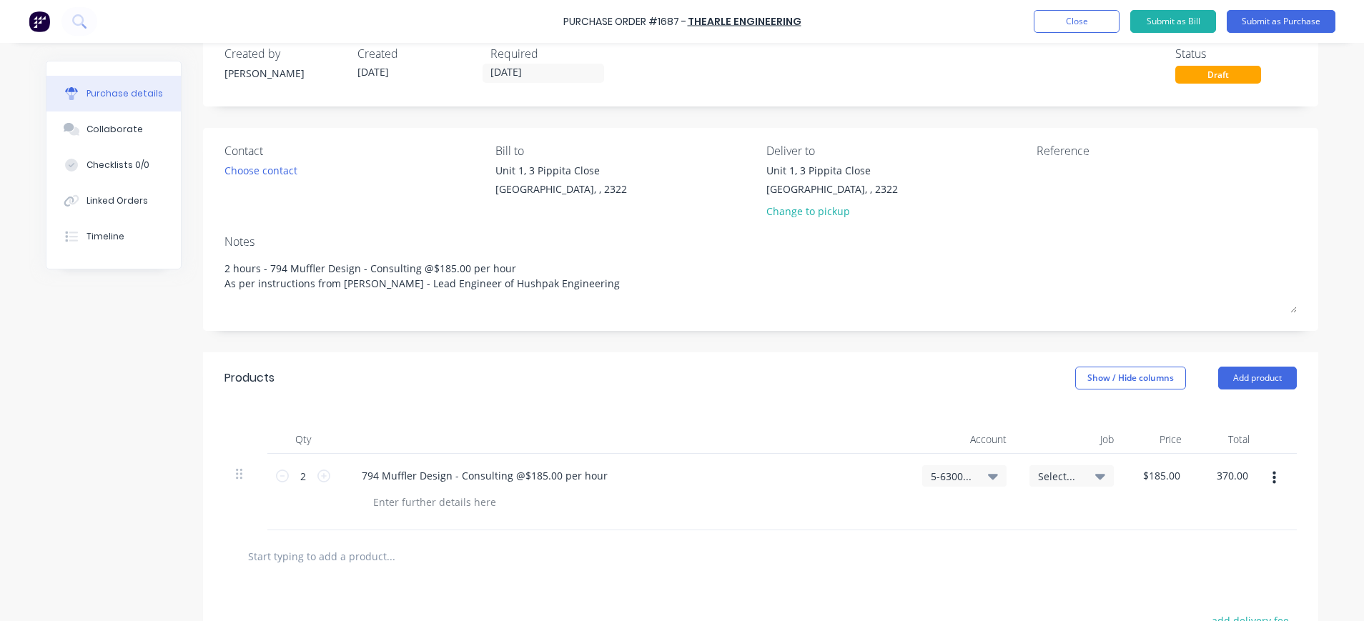
scroll to position [0, 0]
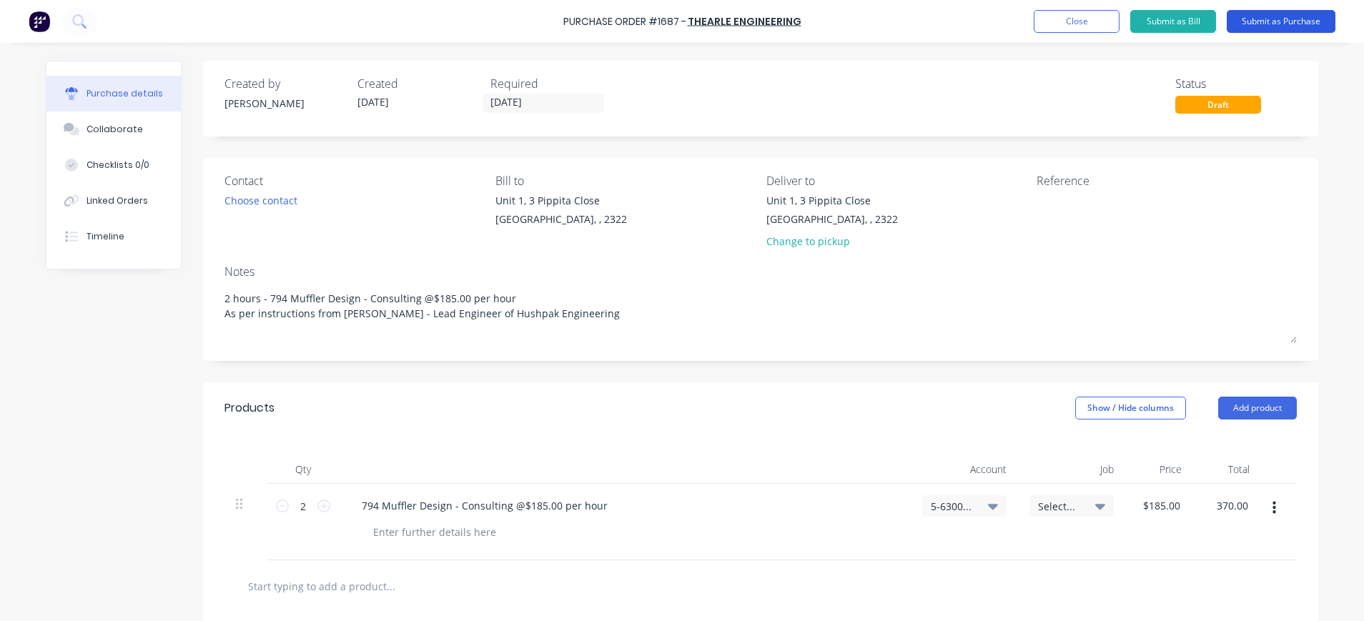
type input "$370.00"
click at [1296, 18] on button "Submit as Purchase" at bounding box center [1280, 21] width 109 height 23
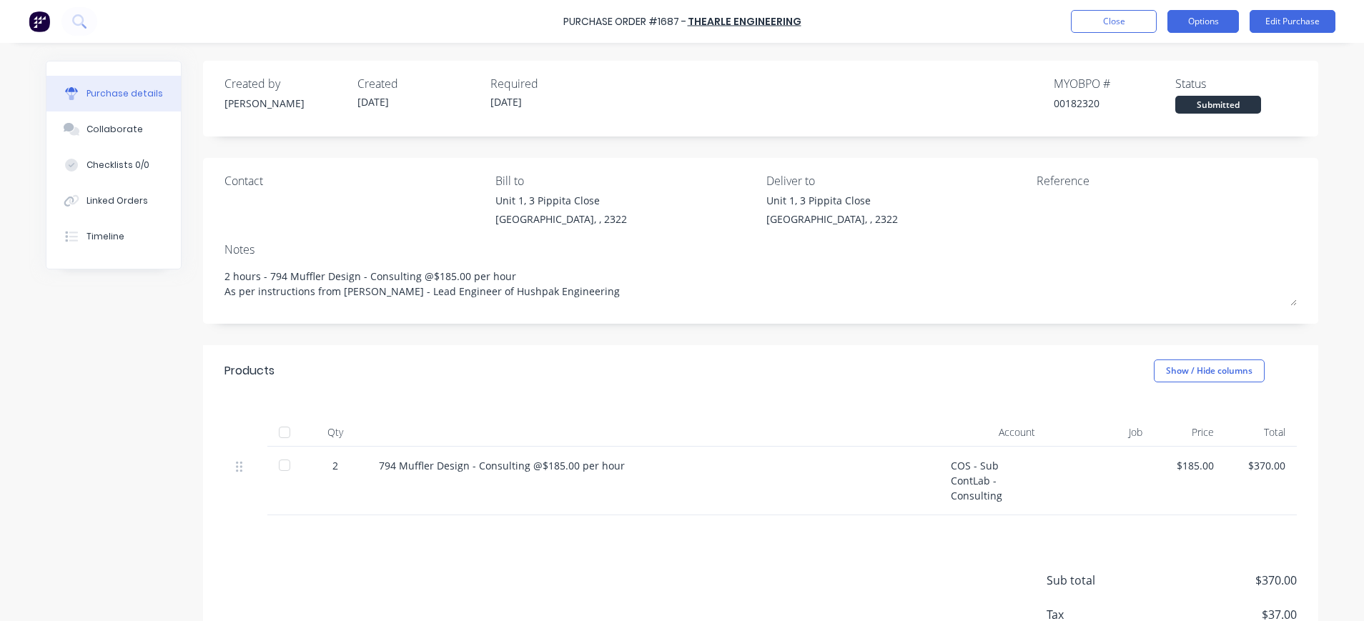
click at [1186, 18] on button "Options" at bounding box center [1202, 21] width 71 height 23
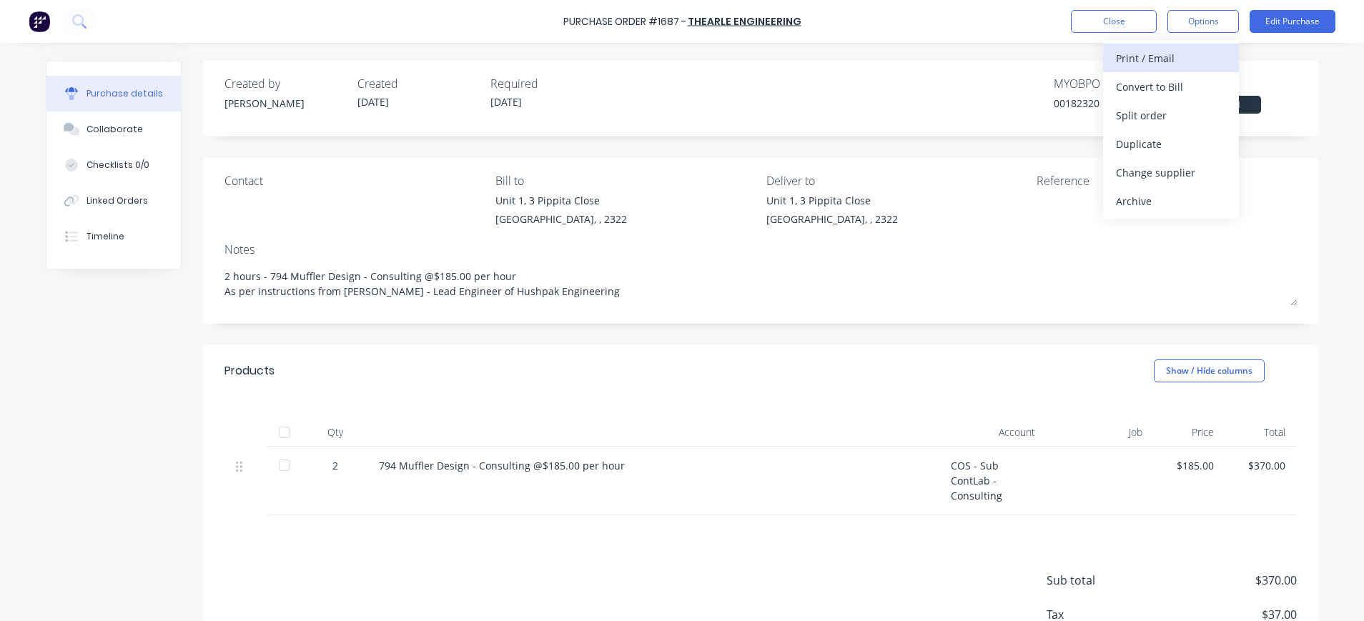
click at [1163, 56] on div "Print / Email" at bounding box center [1171, 58] width 110 height 21
click at [1164, 89] on div "With pricing" at bounding box center [1171, 86] width 110 height 21
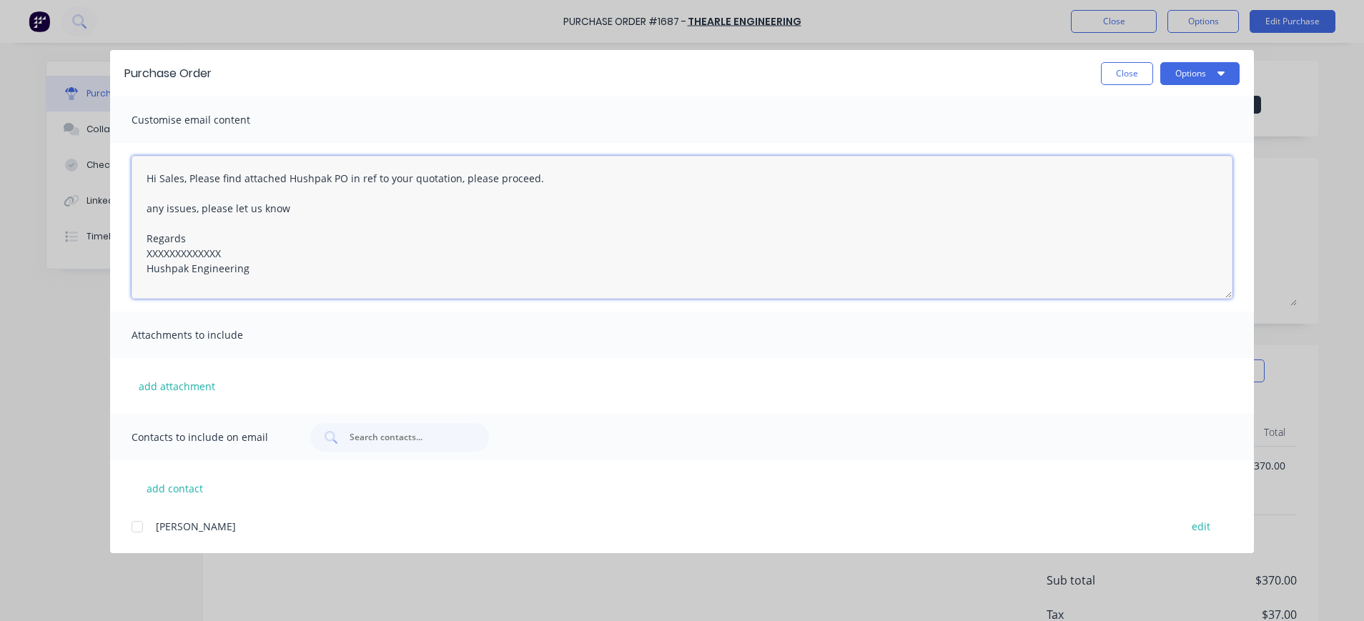
drag, startPoint x: 231, startPoint y: 253, endPoint x: 143, endPoint y: 250, distance: 88.0
click at [143, 250] on textarea "Hi Sales, Please find attached Hushpak PO in ref to your quotation, please proc…" at bounding box center [682, 227] width 1101 height 143
type textarea "Hi Sales, Please find attached Hushpak PO in ref to your quotation, please proc…"
click at [378, 440] on input "text" at bounding box center [407, 437] width 119 height 14
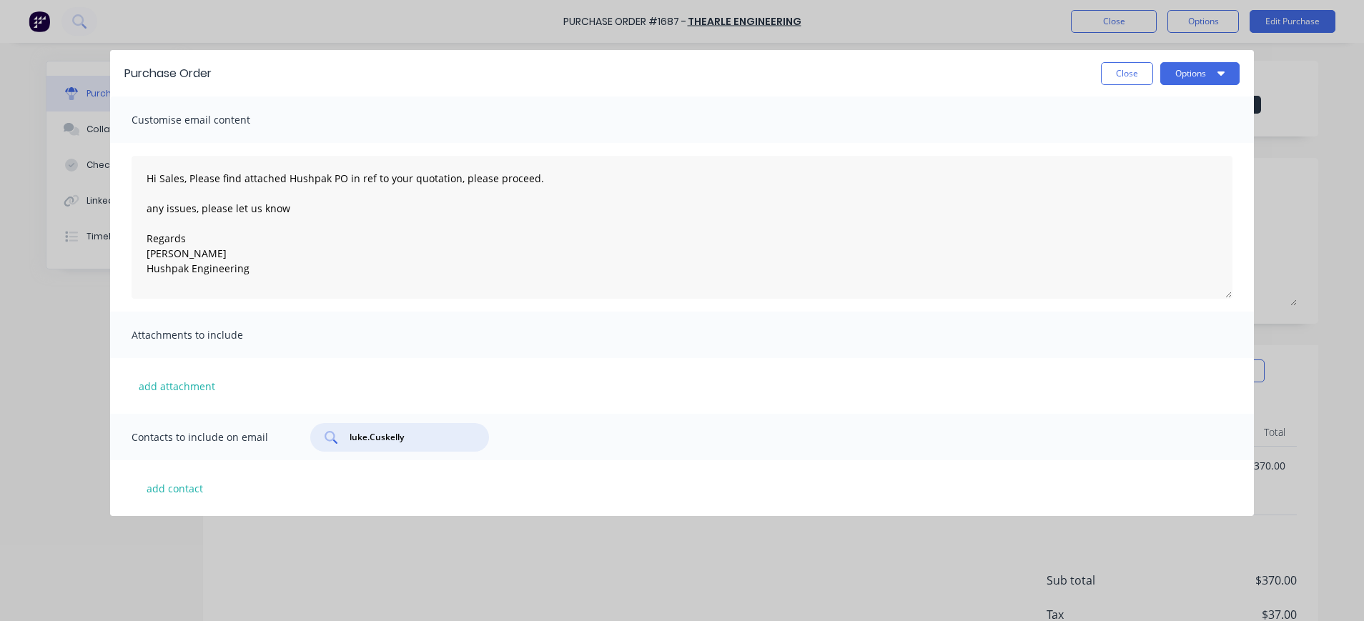
click at [414, 440] on input "luke.Cuskelly" at bounding box center [407, 437] width 119 height 14
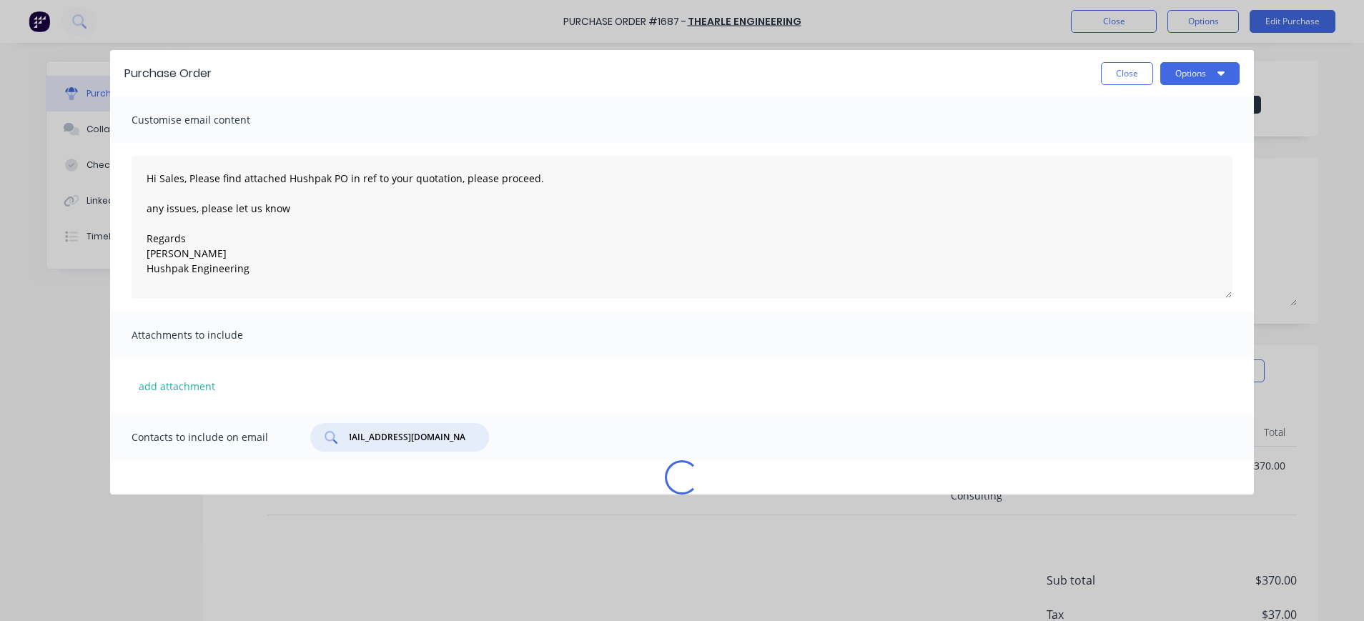
scroll to position [0, 19]
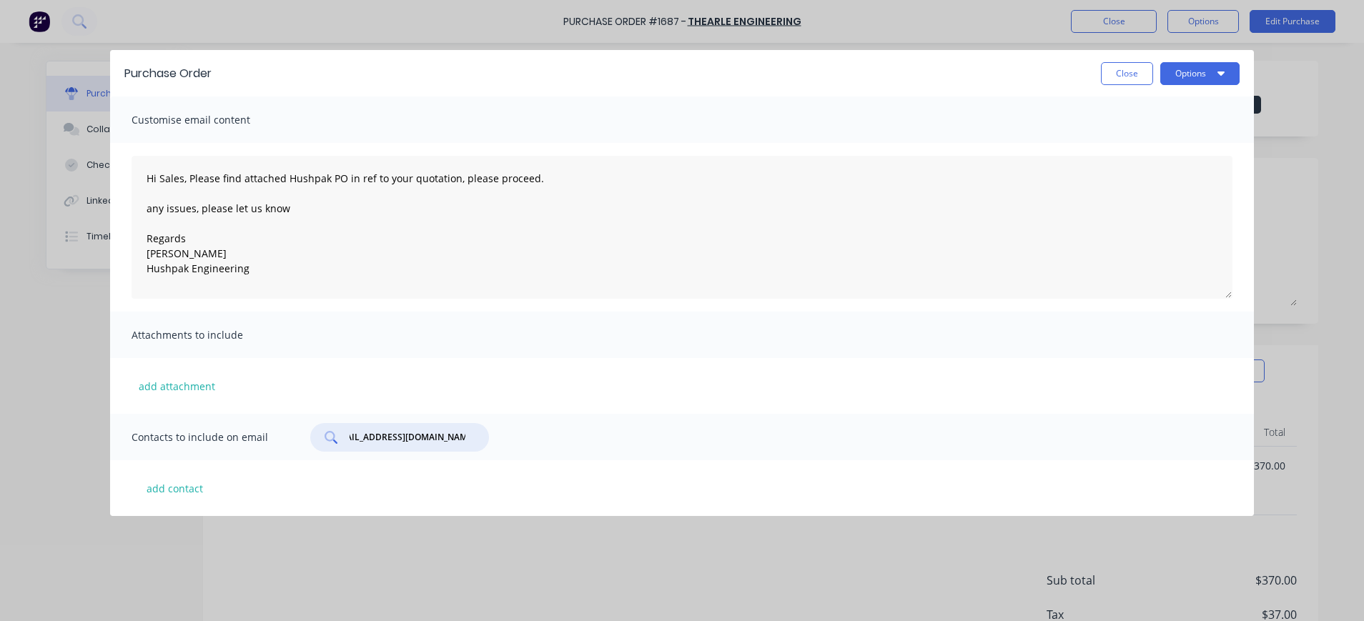
type input "[EMAIL_ADDRESS][DOMAIN_NAME]"
click at [447, 447] on div "[EMAIL_ADDRESS][DOMAIN_NAME]" at bounding box center [399, 437] width 179 height 29
click at [352, 435] on input "[EMAIL_ADDRESS][DOMAIN_NAME]" at bounding box center [407, 437] width 119 height 14
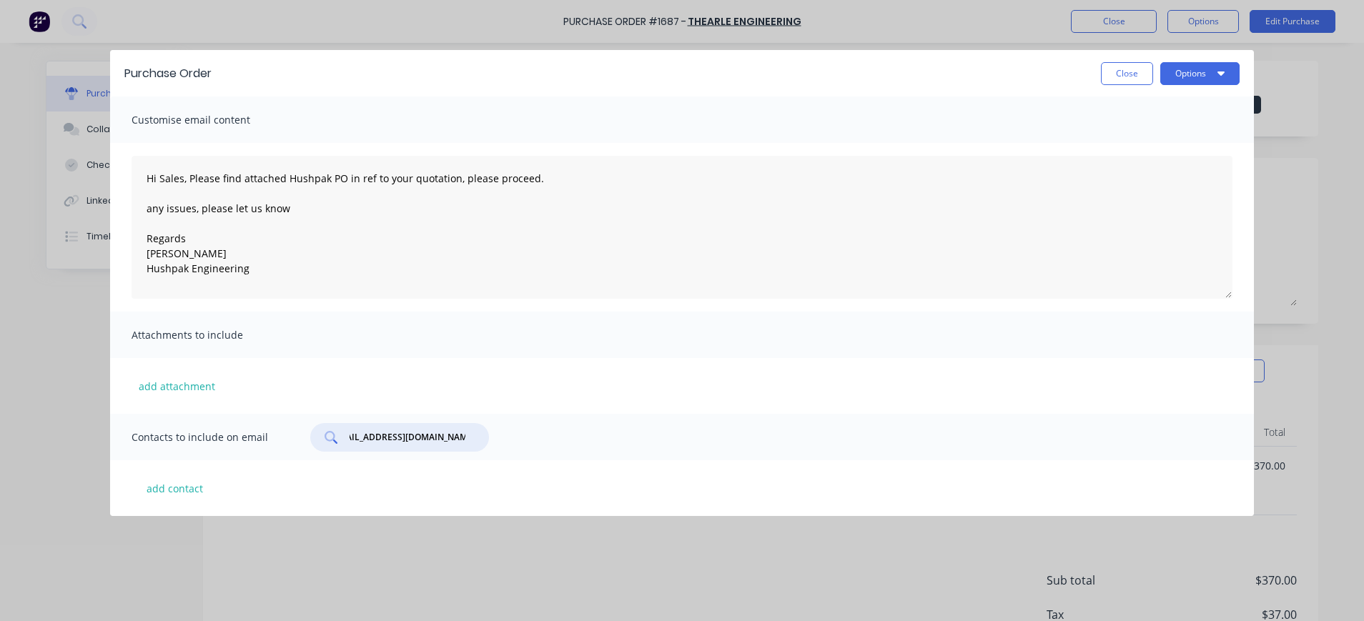
drag, startPoint x: 349, startPoint y: 436, endPoint x: 469, endPoint y: 449, distance: 120.8
click at [469, 449] on div "[EMAIL_ADDRESS][DOMAIN_NAME]" at bounding box center [399, 437] width 179 height 29
click at [187, 491] on button "add contact" at bounding box center [175, 487] width 86 height 21
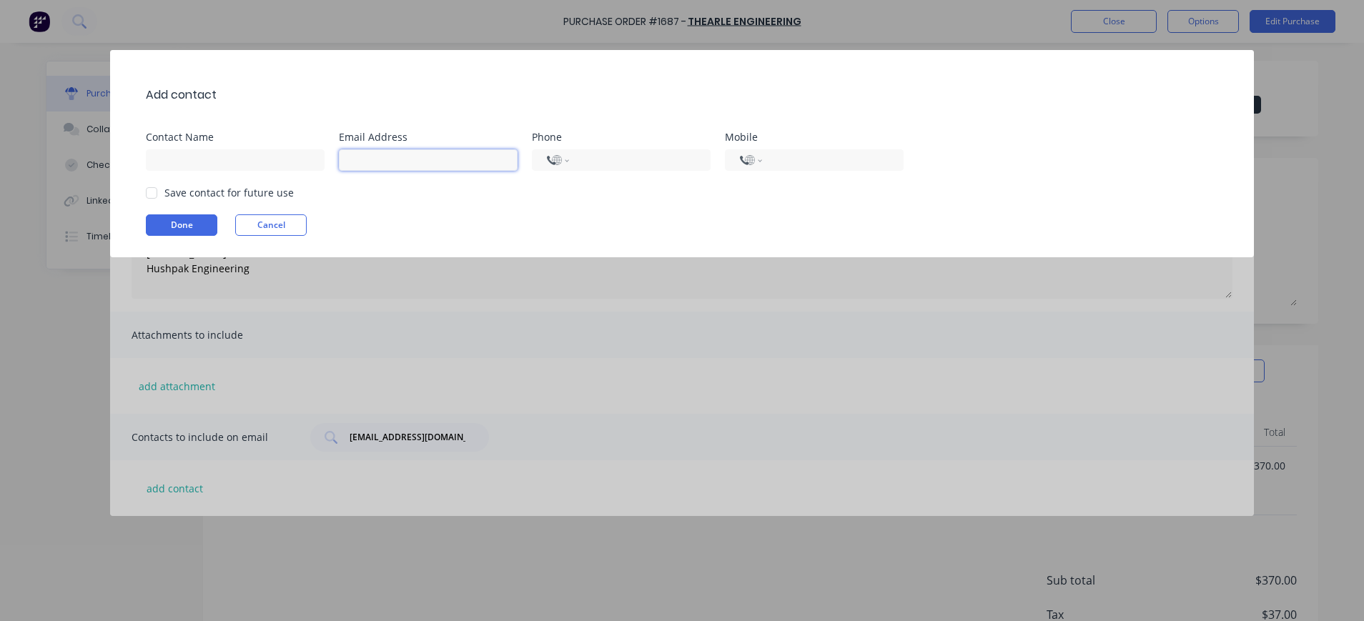
click at [366, 159] on input at bounding box center [428, 159] width 179 height 21
paste input "[EMAIL_ADDRESS][DOMAIN_NAME]"
type input "[EMAIL_ADDRESS][DOMAIN_NAME]"
click at [235, 165] on input at bounding box center [235, 159] width 179 height 21
click at [154, 191] on div at bounding box center [151, 193] width 29 height 29
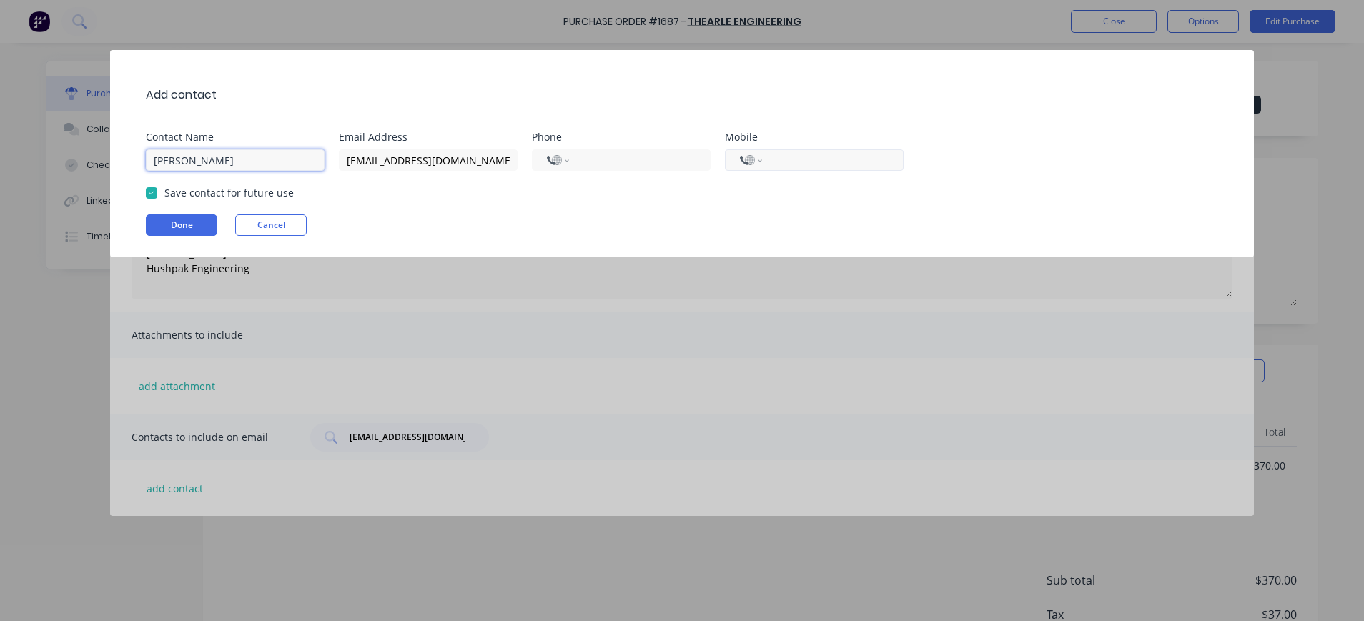
type input "[PERSON_NAME]"
click at [795, 161] on input "tel" at bounding box center [830, 160] width 116 height 16
click at [520, 224] on div "Done Cancel" at bounding box center [689, 224] width 1086 height 21
click at [184, 219] on button "Done" at bounding box center [181, 224] width 71 height 21
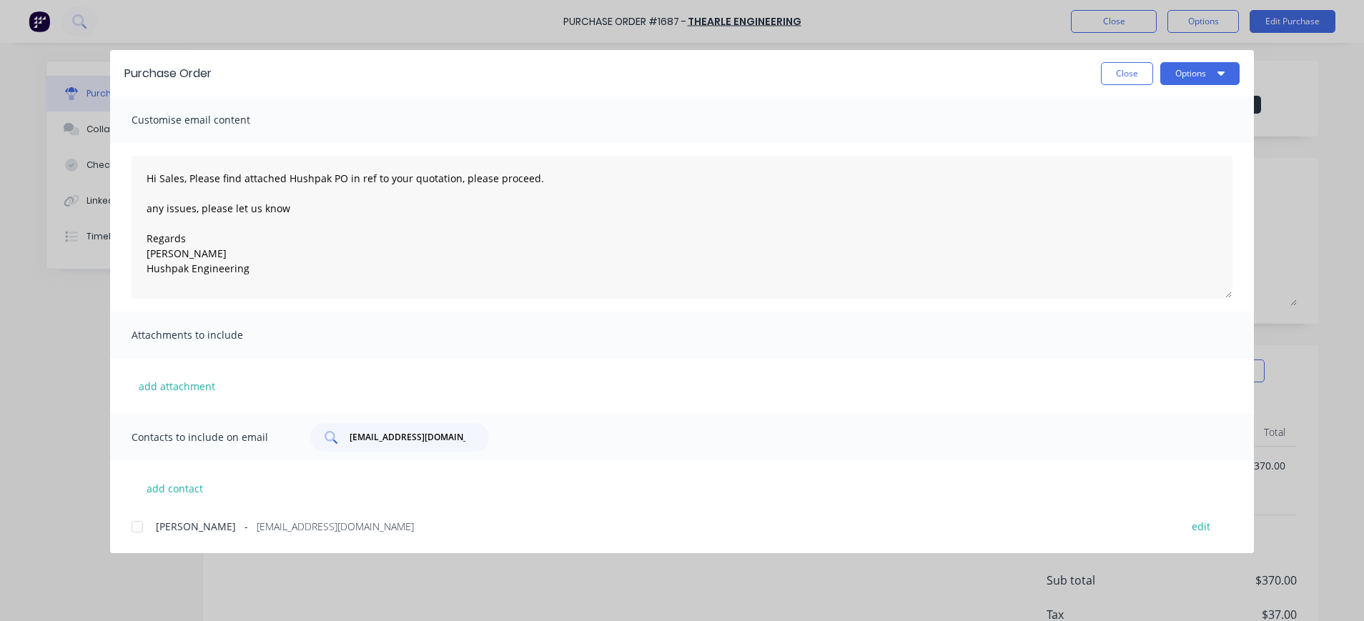
drag, startPoint x: 464, startPoint y: 437, endPoint x: 384, endPoint y: 437, distance: 80.0
click at [384, 437] on div "[EMAIL_ADDRESS][DOMAIN_NAME]" at bounding box center [399, 437] width 179 height 29
click at [400, 437] on input "[EMAIL_ADDRESS][DOMAIN_NAME]" at bounding box center [407, 437] width 119 height 14
drag, startPoint x: 404, startPoint y: 437, endPoint x: 339, endPoint y: 438, distance: 64.3
click at [339, 437] on div "[EMAIL_ADDRESS][DOMAIN_NAME]" at bounding box center [399, 437] width 179 height 29
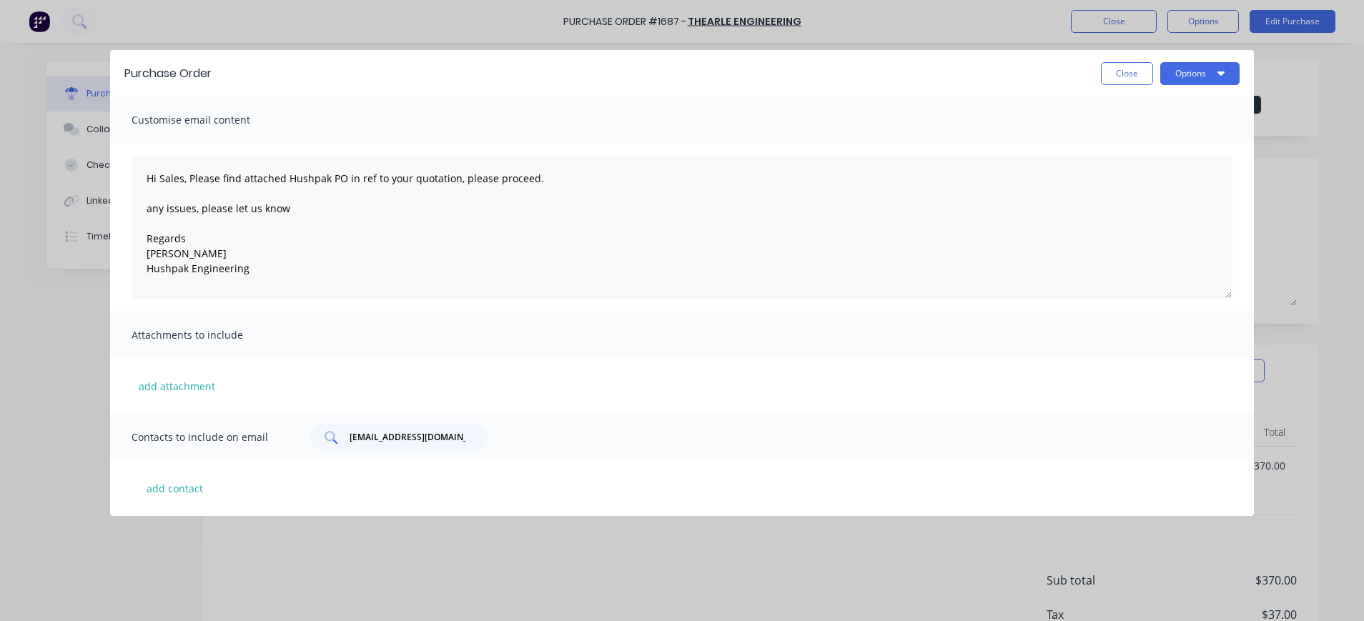
click at [391, 435] on input "[EMAIL_ADDRESS][DOMAIN_NAME]" at bounding box center [407, 437] width 119 height 14
drag, startPoint x: 395, startPoint y: 437, endPoint x: 379, endPoint y: 437, distance: 16.4
click at [379, 437] on input "[EMAIL_ADDRESS][DOMAIN_NAME]" at bounding box center [407, 437] width 119 height 14
type input "[EMAIL_ADDRESS][PERSON_NAME][DOMAIN_NAME]"
drag, startPoint x: 465, startPoint y: 435, endPoint x: 350, endPoint y: 435, distance: 115.1
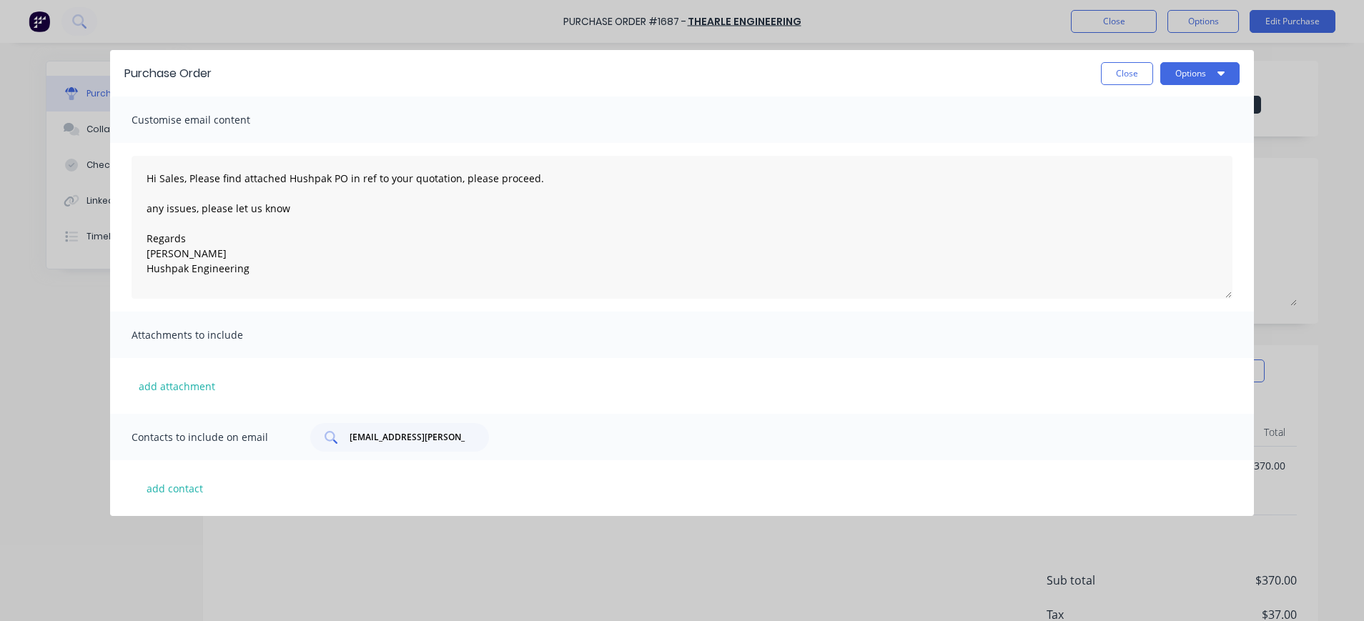
click at [350, 435] on div "[EMAIL_ADDRESS][PERSON_NAME][DOMAIN_NAME]" at bounding box center [399, 437] width 179 height 29
click at [374, 436] on input "[EMAIL_ADDRESS][PERSON_NAME][DOMAIN_NAME]" at bounding box center [407, 437] width 119 height 14
drag, startPoint x: 348, startPoint y: 436, endPoint x: 455, endPoint y: 437, distance: 107.2
click at [455, 437] on div "[EMAIL_ADDRESS][PERSON_NAME][DOMAIN_NAME]" at bounding box center [399, 437] width 179 height 29
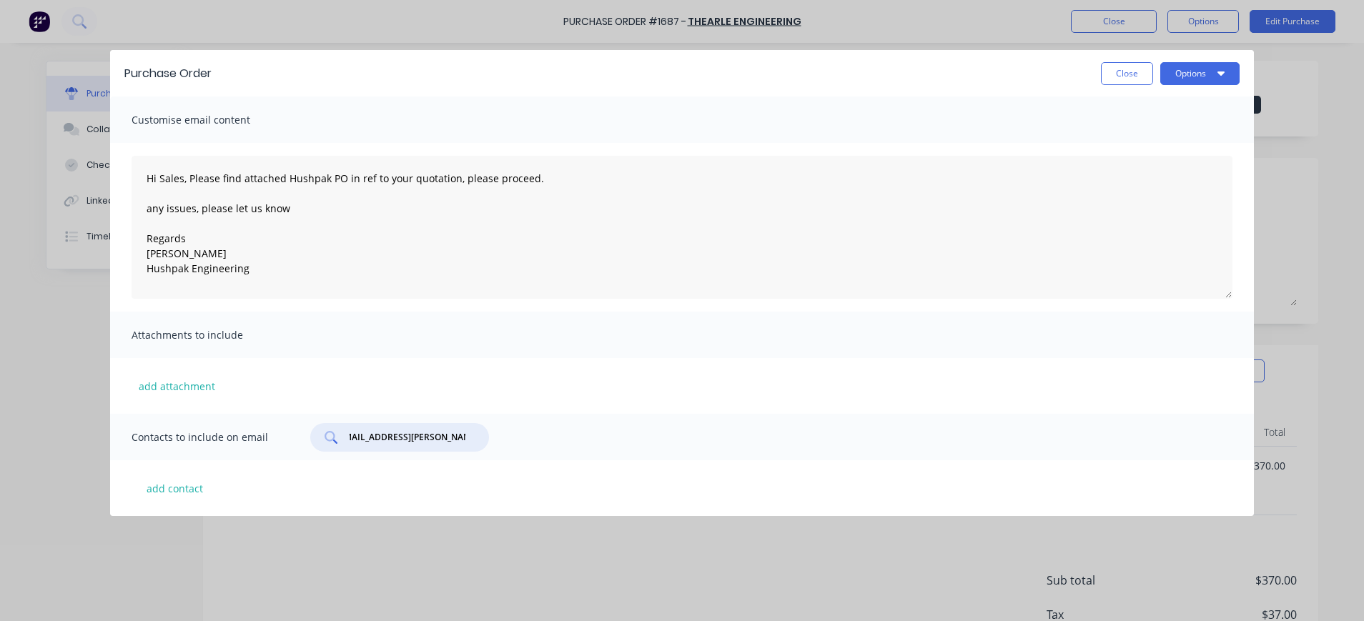
drag, startPoint x: 349, startPoint y: 434, endPoint x: 473, endPoint y: 437, distance: 124.4
click at [475, 437] on div "[EMAIL_ADDRESS][PERSON_NAME][DOMAIN_NAME]" at bounding box center [399, 437] width 179 height 29
click at [197, 484] on button "add contact" at bounding box center [175, 487] width 86 height 21
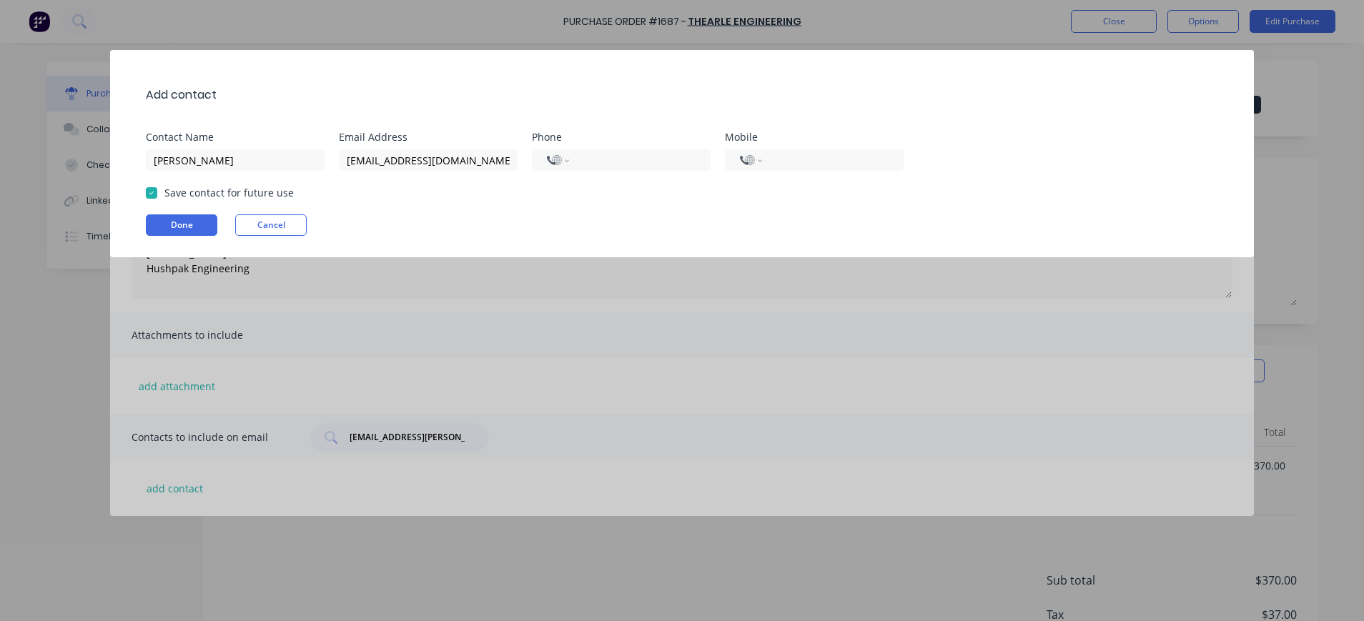
click at [182, 491] on div "Add contact Contact Name [PERSON_NAME] Email Address [EMAIL_ADDRESS][DOMAIN_NAM…" at bounding box center [682, 310] width 1364 height 621
click at [201, 227] on button "Done" at bounding box center [181, 224] width 71 height 21
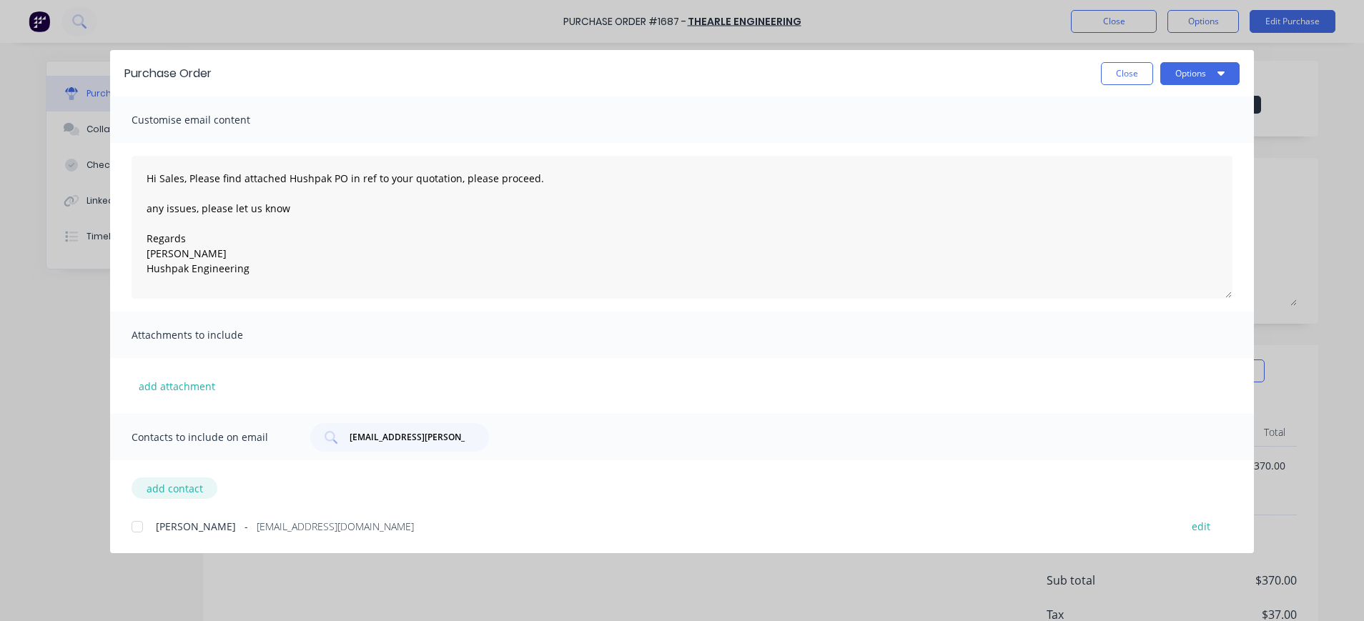
click at [181, 490] on button "add contact" at bounding box center [175, 487] width 86 height 21
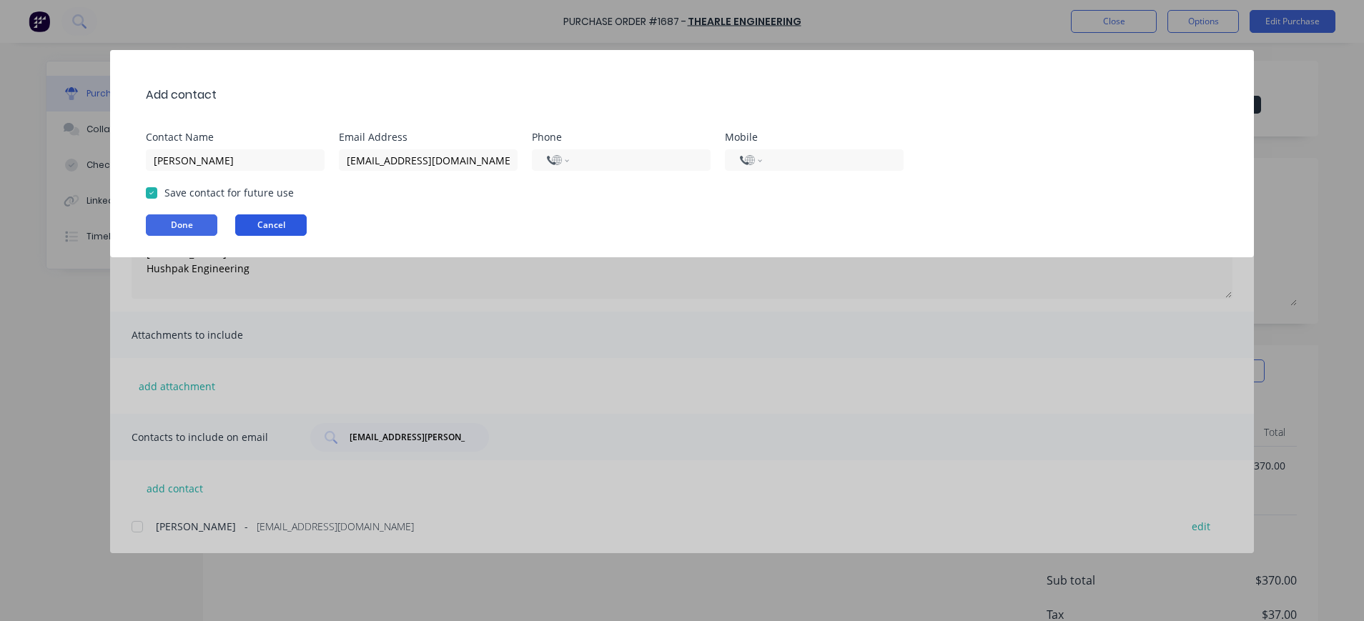
click at [284, 227] on button "Cancel" at bounding box center [270, 224] width 71 height 21
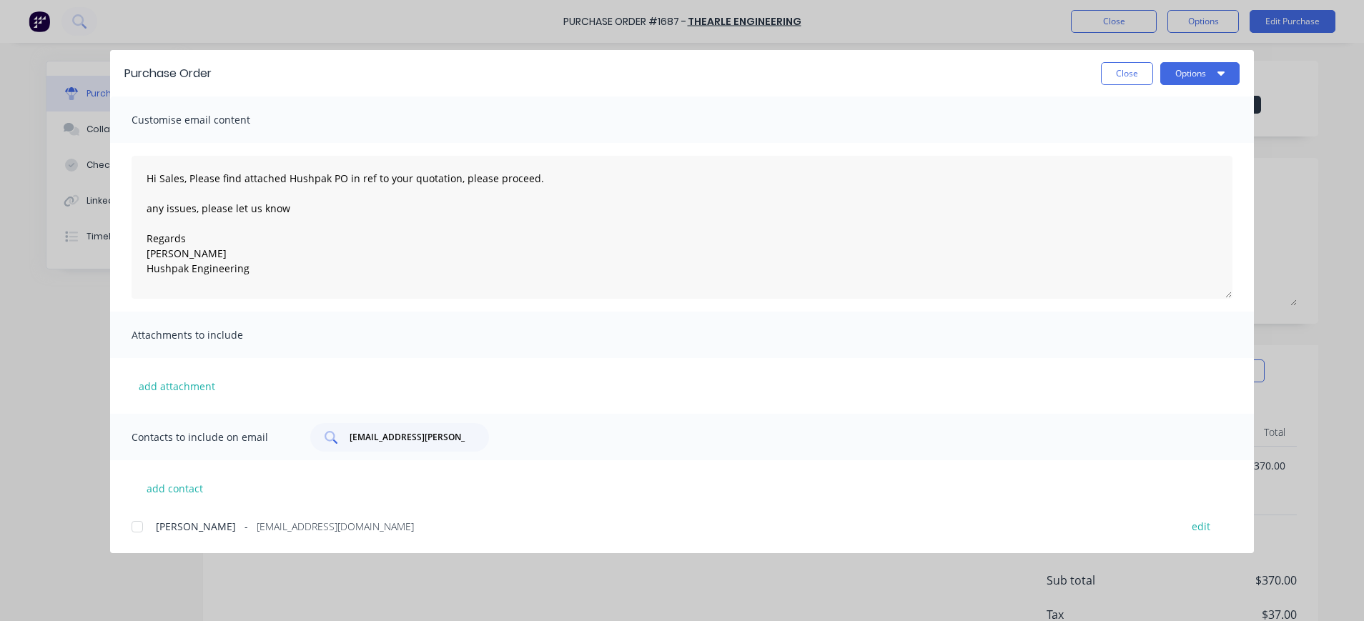
click at [464, 438] on div "[EMAIL_ADDRESS][PERSON_NAME][DOMAIN_NAME]" at bounding box center [399, 437] width 179 height 29
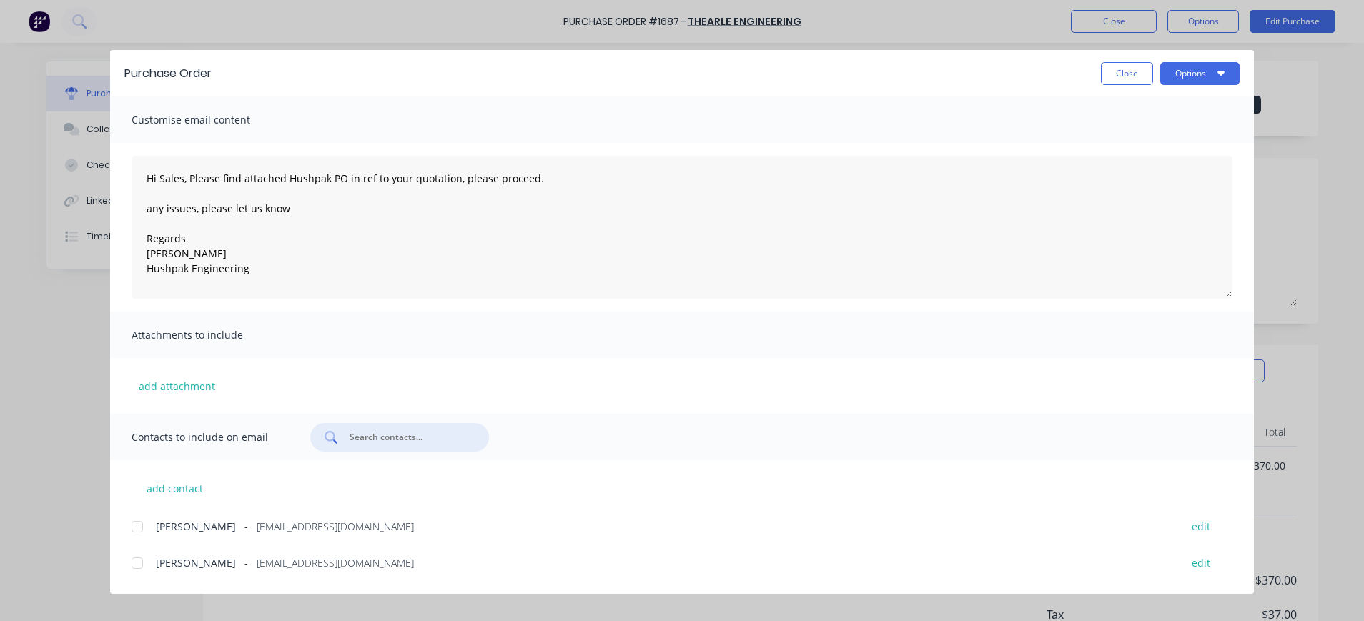
scroll to position [33, 0]
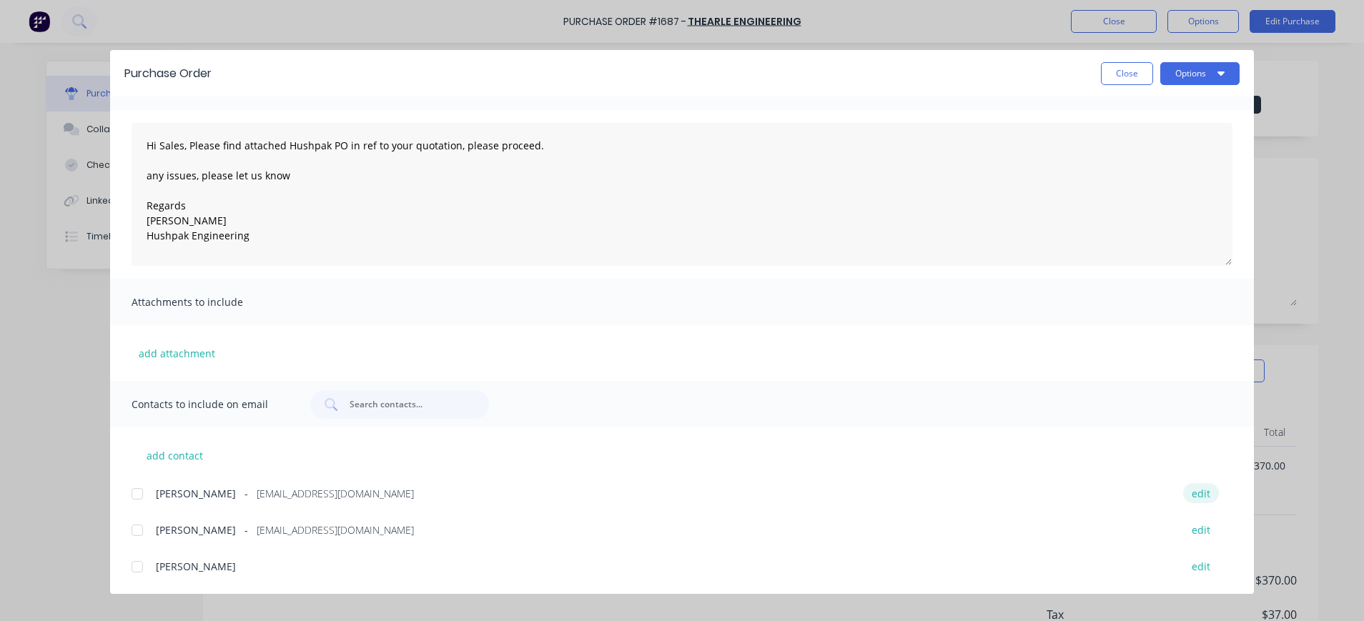
click at [1186, 494] on button "edit" at bounding box center [1201, 492] width 36 height 19
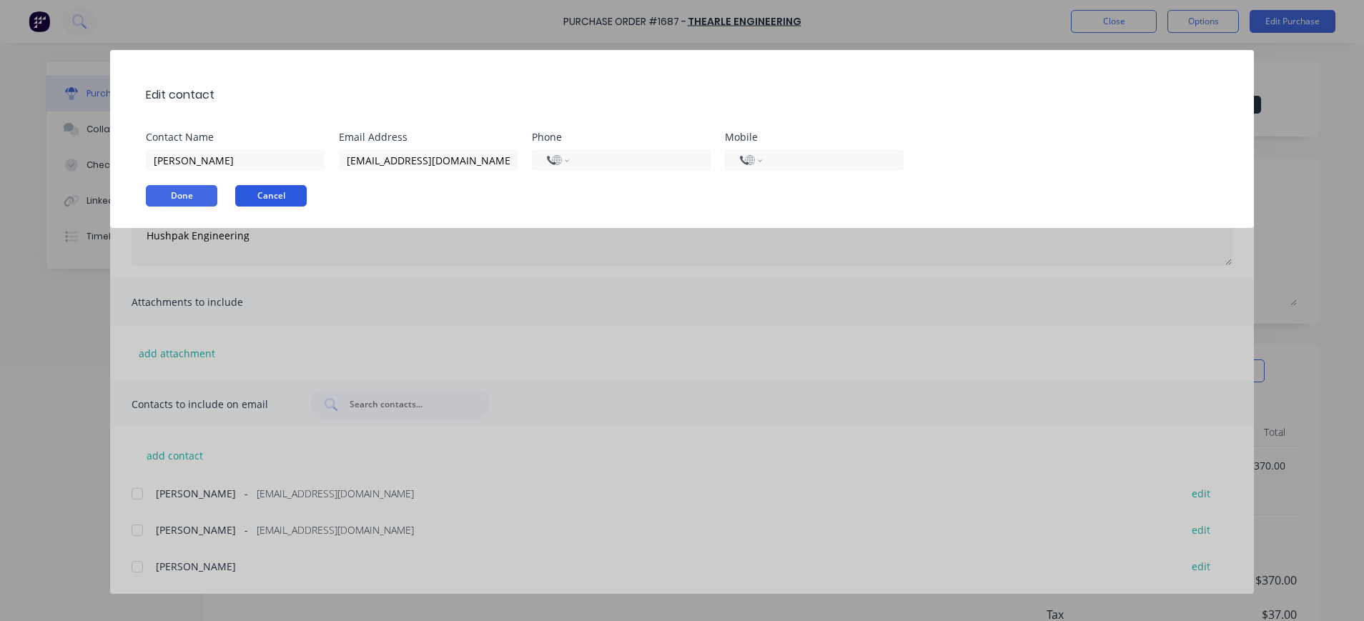
click at [270, 192] on button "Cancel" at bounding box center [270, 195] width 71 height 21
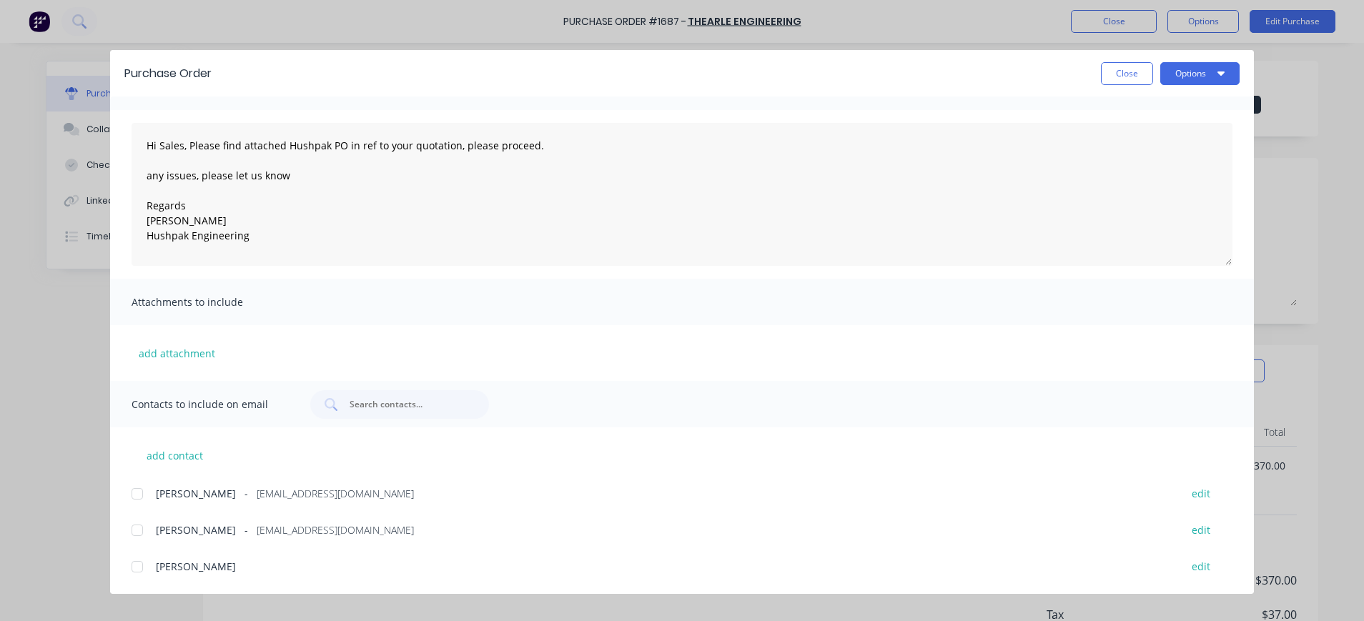
click at [137, 530] on div at bounding box center [137, 530] width 29 height 29
click at [139, 571] on div at bounding box center [137, 566] width 29 height 29
click at [360, 405] on input "text" at bounding box center [407, 404] width 119 height 14
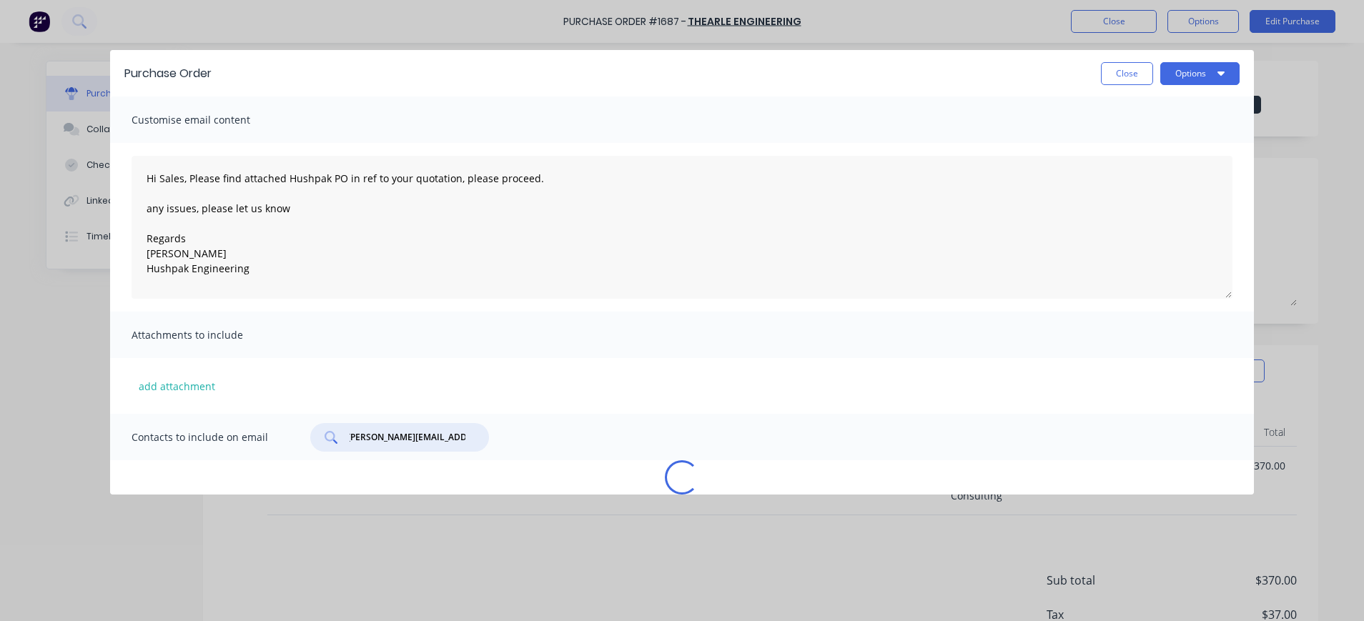
scroll to position [0, 7]
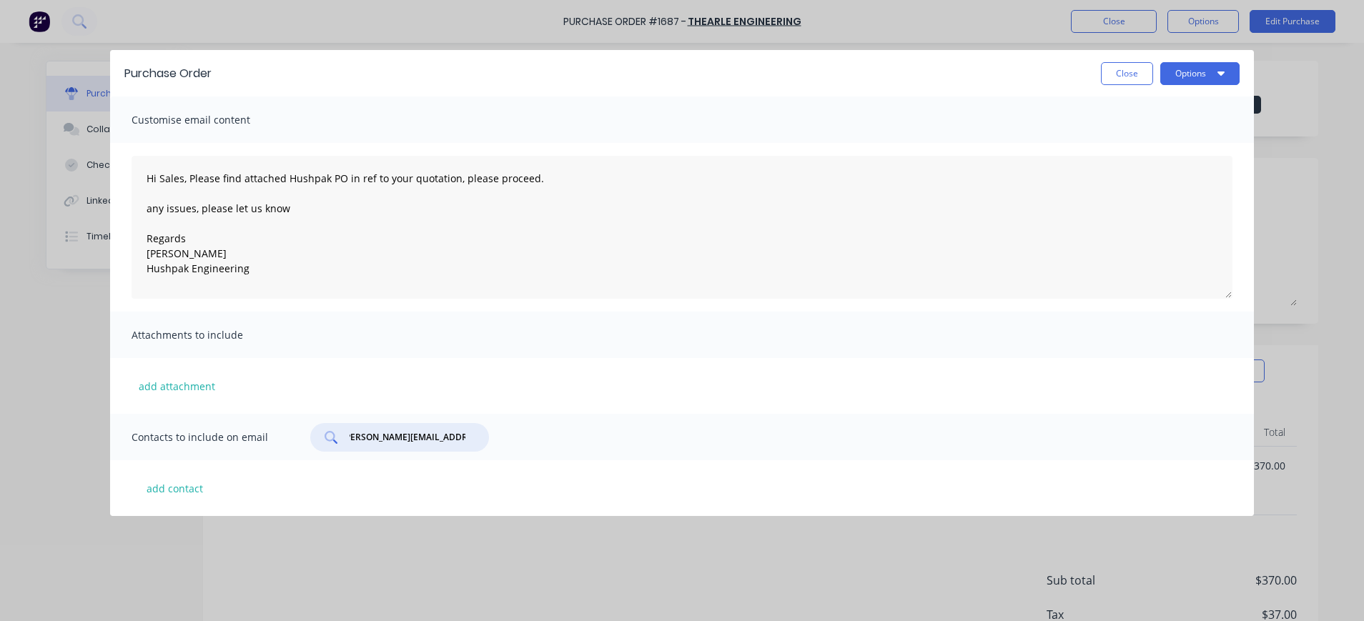
type input "[PERSON_NAME][EMAIL_ADDRESS][PERSON_NAME][DOMAIN_NAME]"
drag, startPoint x: 469, startPoint y: 435, endPoint x: 364, endPoint y: 435, distance: 105.1
click at [322, 435] on div "[PERSON_NAME][EMAIL_ADDRESS][PERSON_NAME][DOMAIN_NAME]" at bounding box center [399, 437] width 179 height 29
drag, startPoint x: 451, startPoint y: 439, endPoint x: 362, endPoint y: 440, distance: 89.4
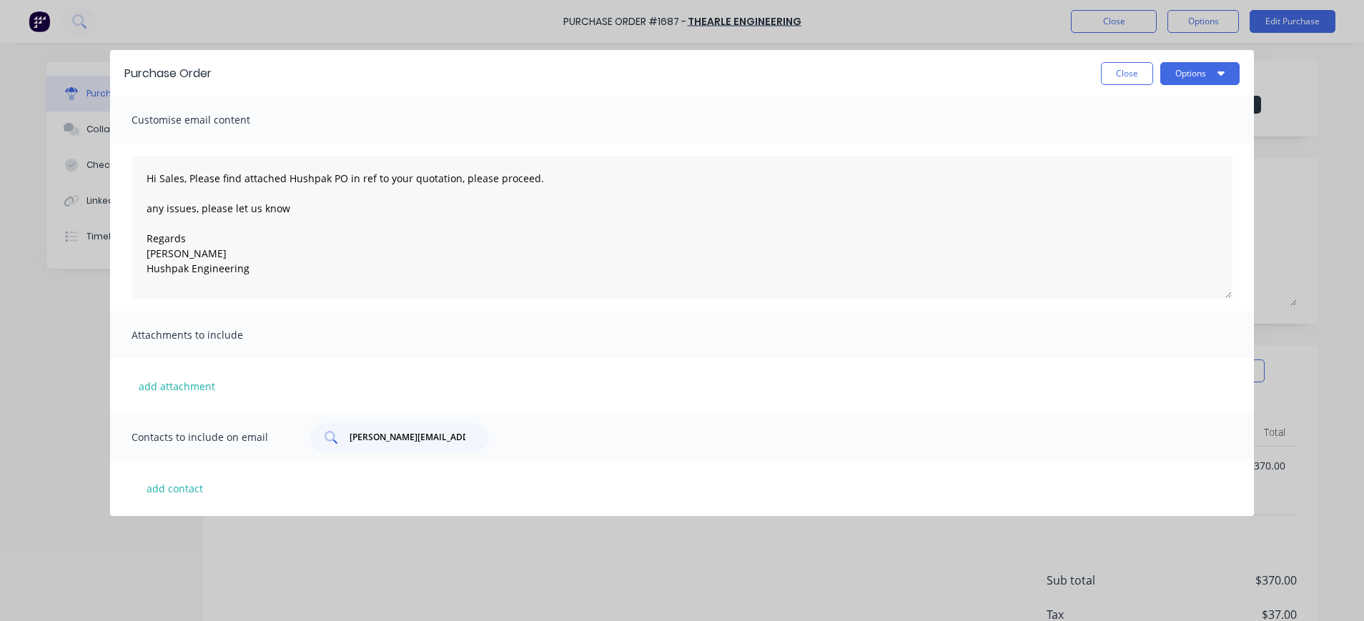
click at [341, 442] on div "[PERSON_NAME][EMAIL_ADDRESS][PERSON_NAME][DOMAIN_NAME]" at bounding box center [399, 437] width 179 height 29
click at [357, 441] on input "[PERSON_NAME][EMAIL_ADDRESS][PERSON_NAME][DOMAIN_NAME]" at bounding box center [407, 437] width 119 height 14
drag, startPoint x: 349, startPoint y: 437, endPoint x: 455, endPoint y: 439, distance: 105.8
click at [466, 442] on div "[PERSON_NAME][EMAIL_ADDRESS][PERSON_NAME][DOMAIN_NAME]" at bounding box center [399, 437] width 179 height 29
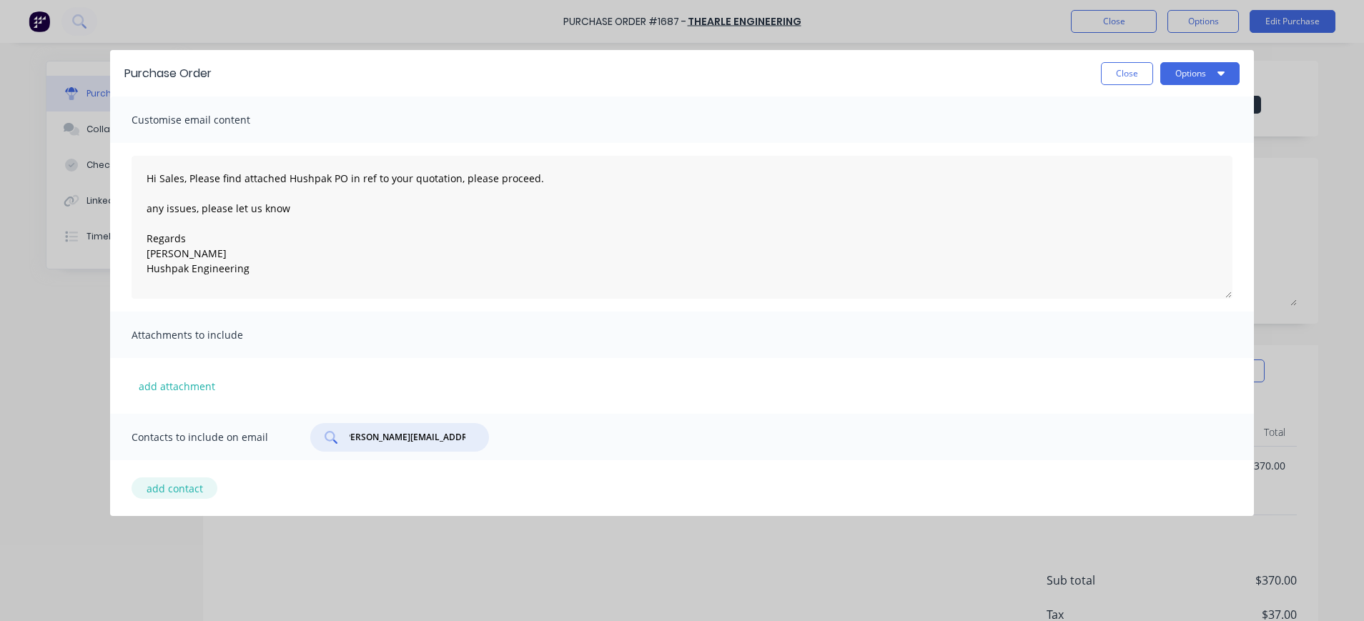
scroll to position [0, 0]
click at [197, 492] on button "add contact" at bounding box center [175, 487] width 86 height 21
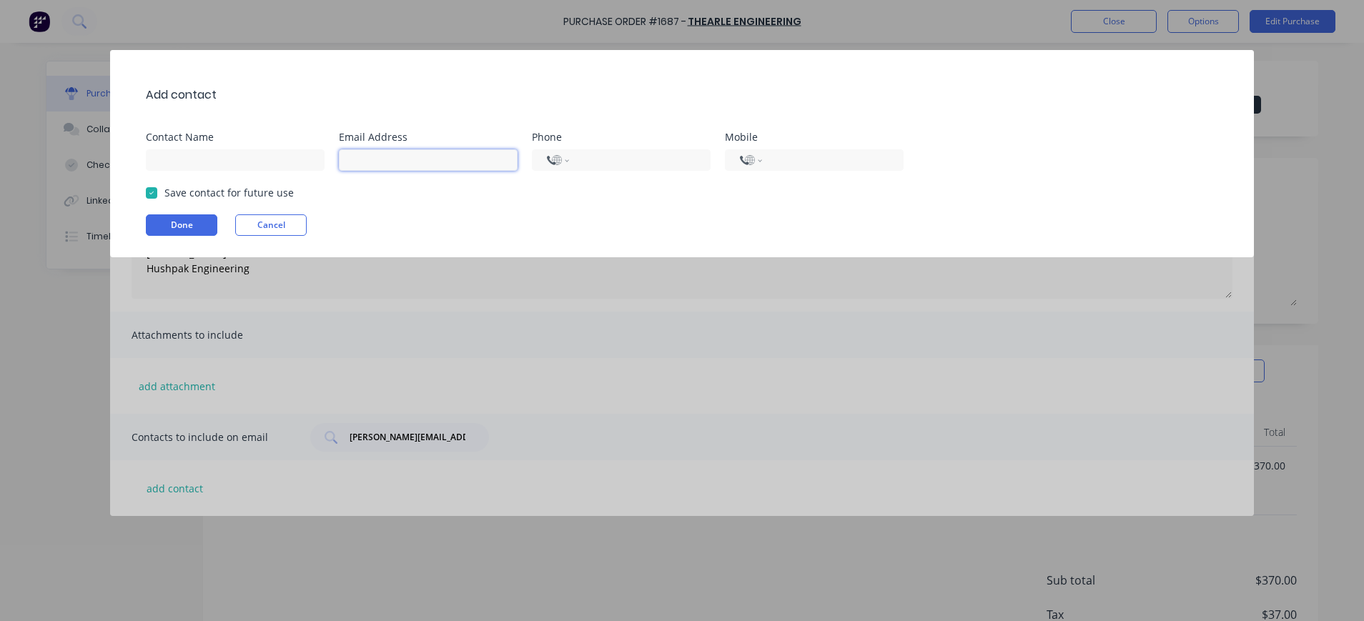
click at [384, 157] on input at bounding box center [428, 159] width 179 height 21
paste input "[PERSON_NAME][EMAIL_ADDRESS][PERSON_NAME][DOMAIN_NAME]"
type input "[PERSON_NAME][EMAIL_ADDRESS][PERSON_NAME][DOMAIN_NAME]"
type input "[PERSON_NAME]"
click at [192, 220] on button "Done" at bounding box center [181, 224] width 71 height 21
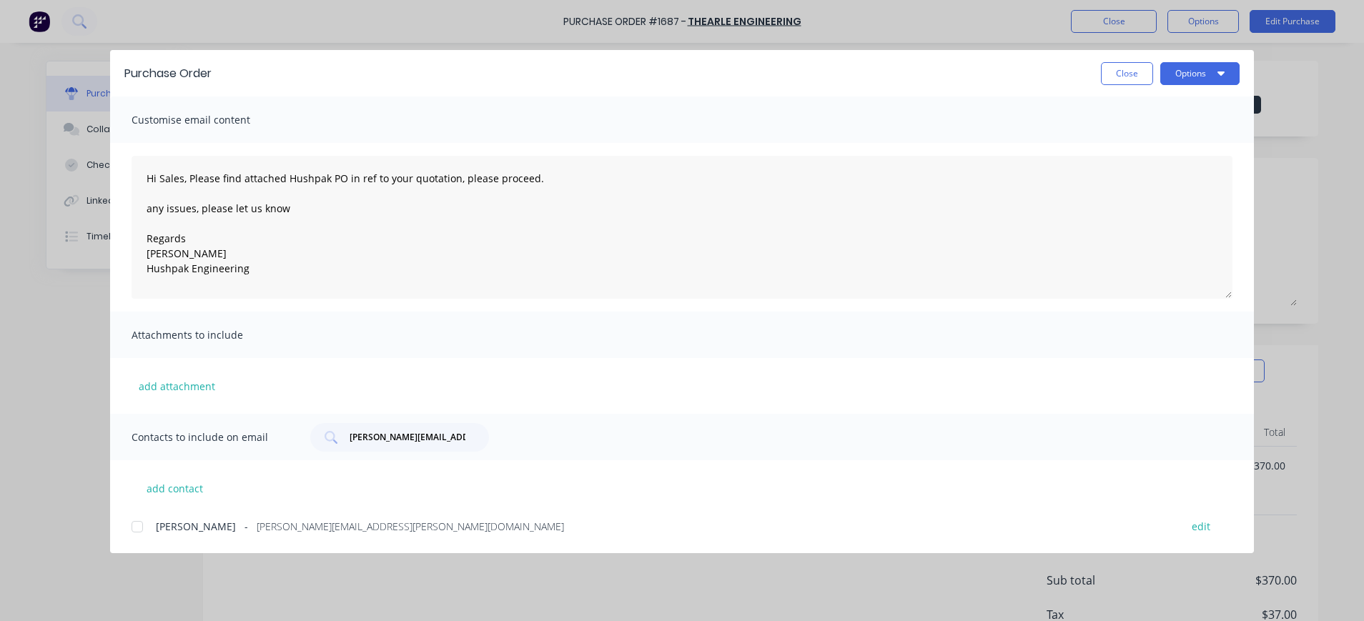
drag, startPoint x: 133, startPoint y: 525, endPoint x: 144, endPoint y: 525, distance: 10.7
click at [134, 525] on div at bounding box center [137, 526] width 29 height 29
click at [971, 348] on div "Attachments to include" at bounding box center [682, 335] width 1144 height 46
click at [469, 434] on div "[PERSON_NAME][EMAIL_ADDRESS][PERSON_NAME][DOMAIN_NAME]" at bounding box center [399, 437] width 179 height 29
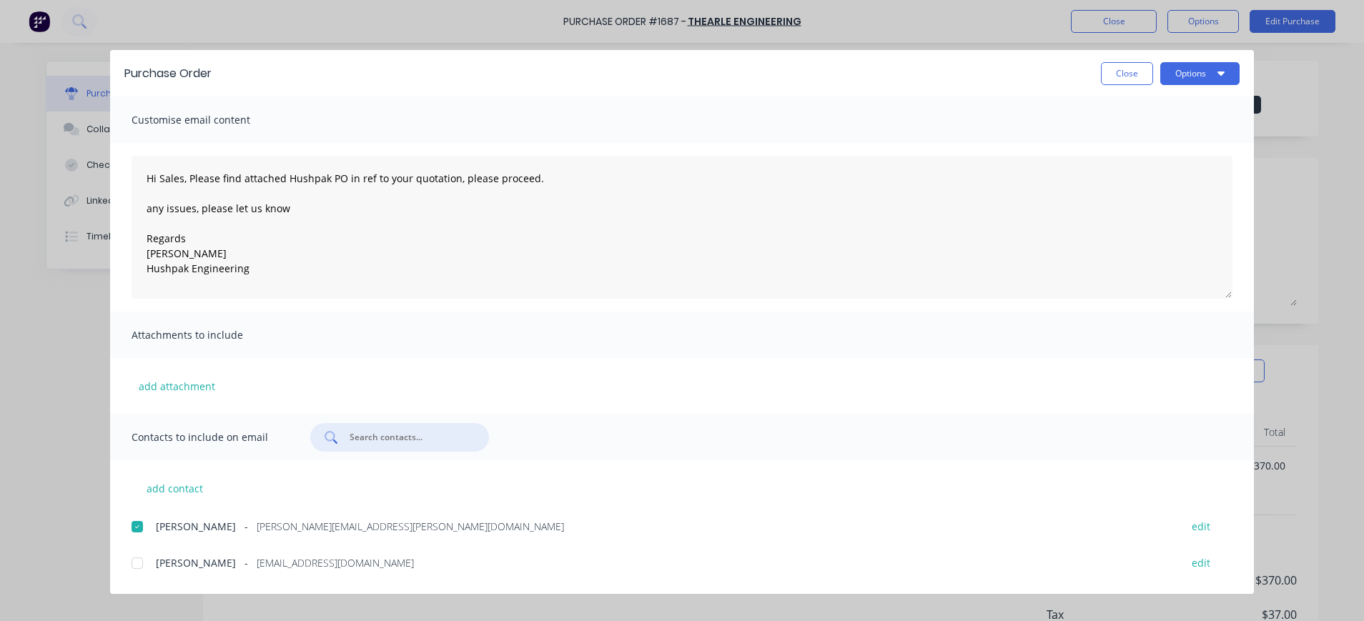
scroll to position [69, 0]
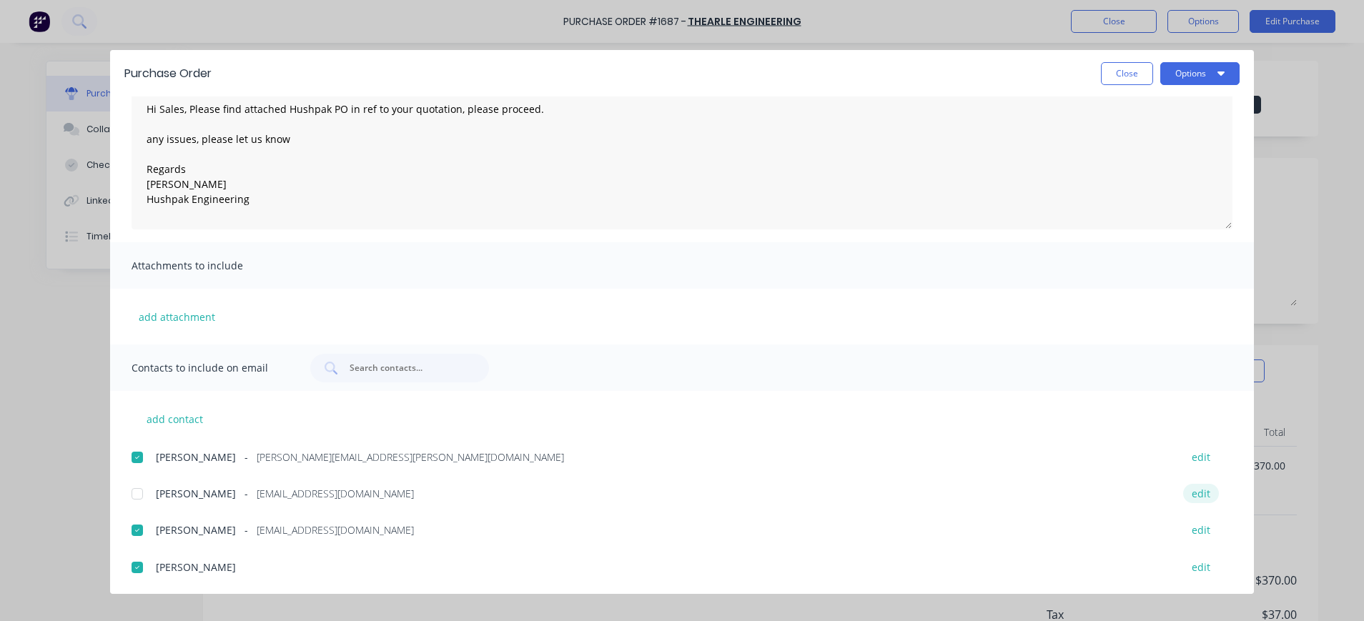
click at [1191, 494] on button "edit" at bounding box center [1201, 493] width 36 height 19
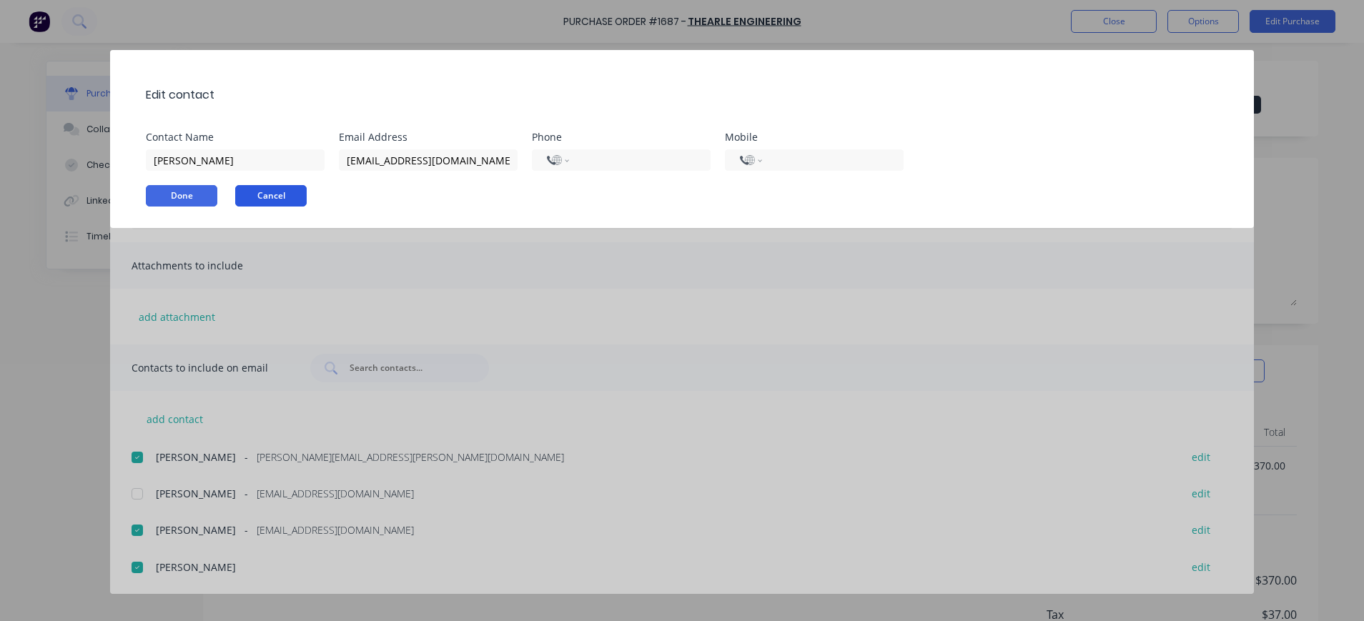
click at [278, 197] on button "Cancel" at bounding box center [270, 195] width 71 height 21
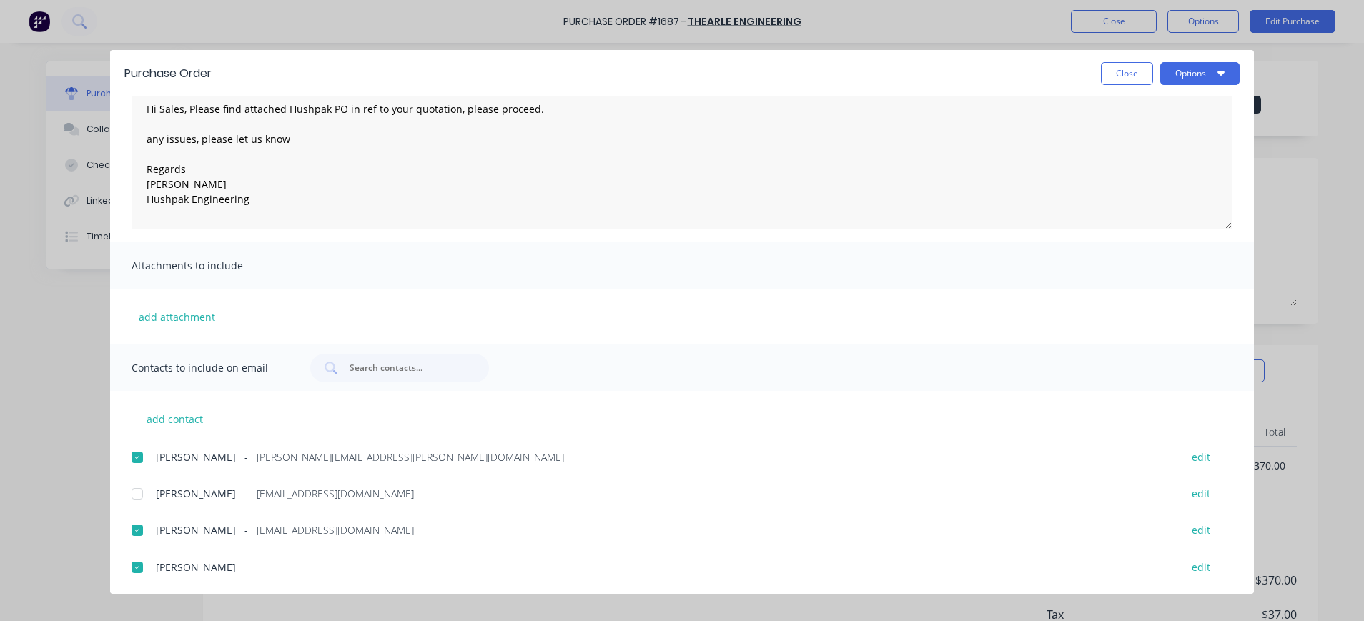
drag, startPoint x: 266, startPoint y: 490, endPoint x: 782, endPoint y: 243, distance: 572.2
click at [782, 243] on div "Attachments to include" at bounding box center [682, 265] width 1144 height 46
click at [1206, 70] on button "Options" at bounding box center [1199, 73] width 79 height 23
click at [1136, 164] on div "Email" at bounding box center [1171, 167] width 110 height 21
click at [1128, 77] on button "Close" at bounding box center [1127, 73] width 52 height 23
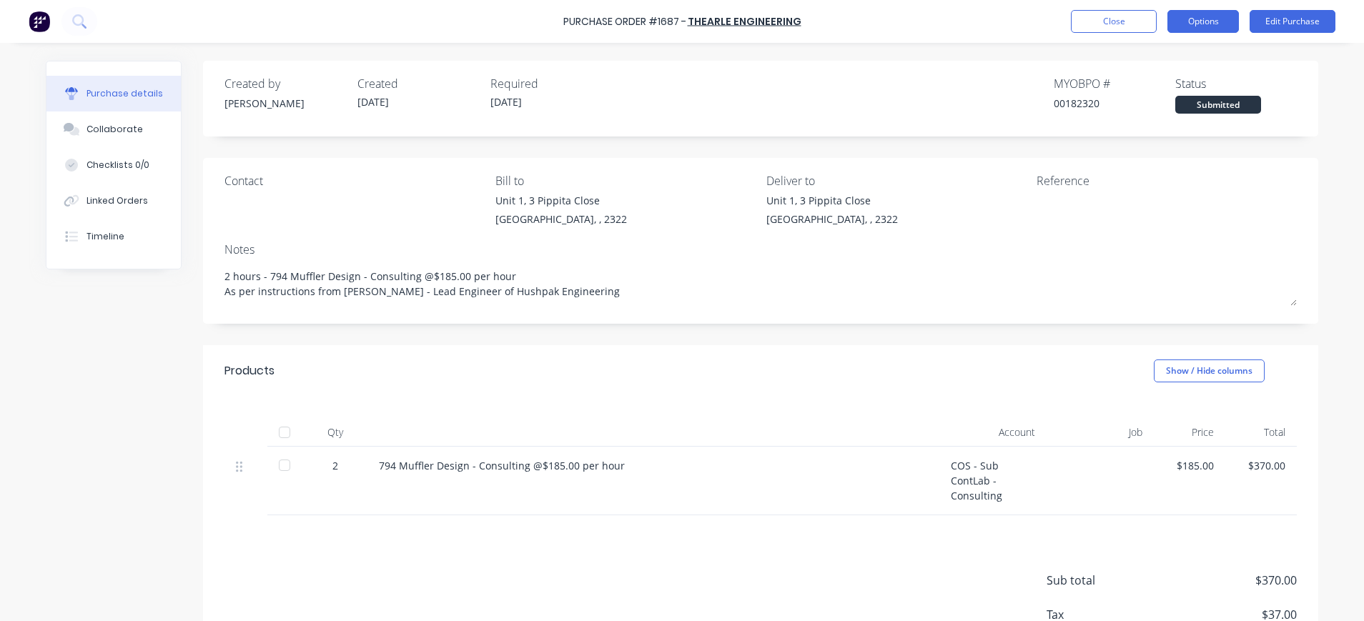
click at [1212, 28] on button "Options" at bounding box center [1202, 21] width 71 height 23
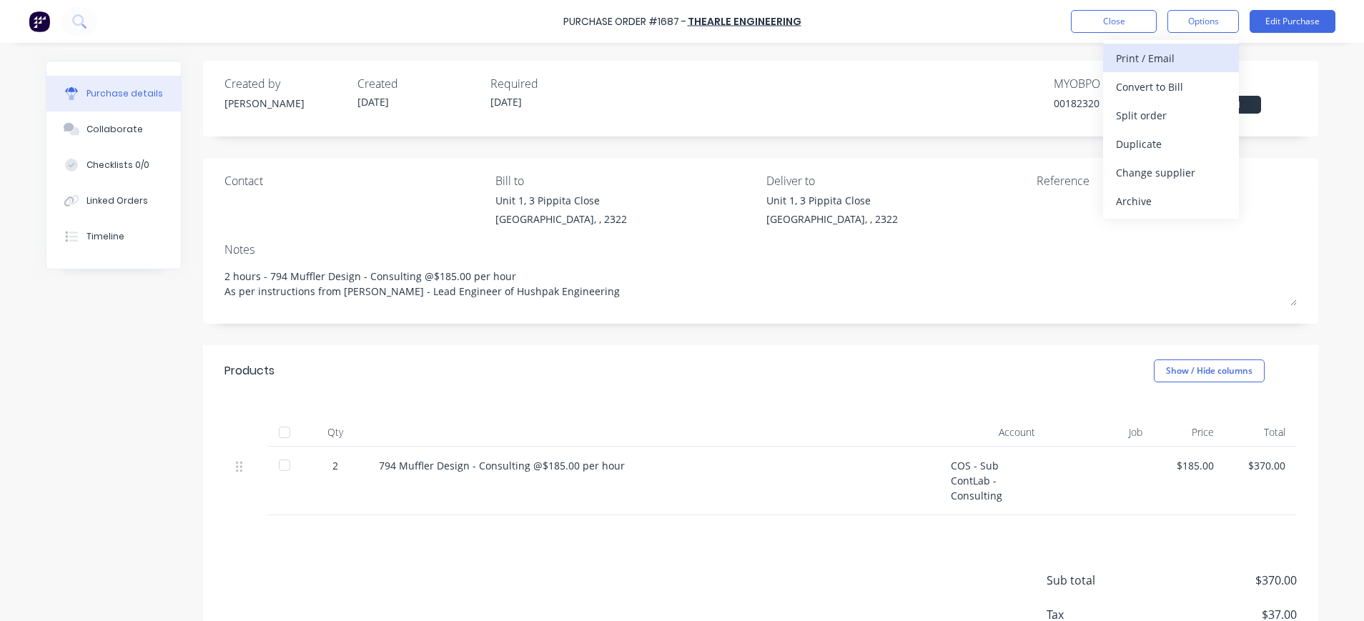
click at [1164, 53] on div "Print / Email" at bounding box center [1171, 58] width 110 height 21
click at [1164, 80] on div "With pricing" at bounding box center [1171, 86] width 110 height 21
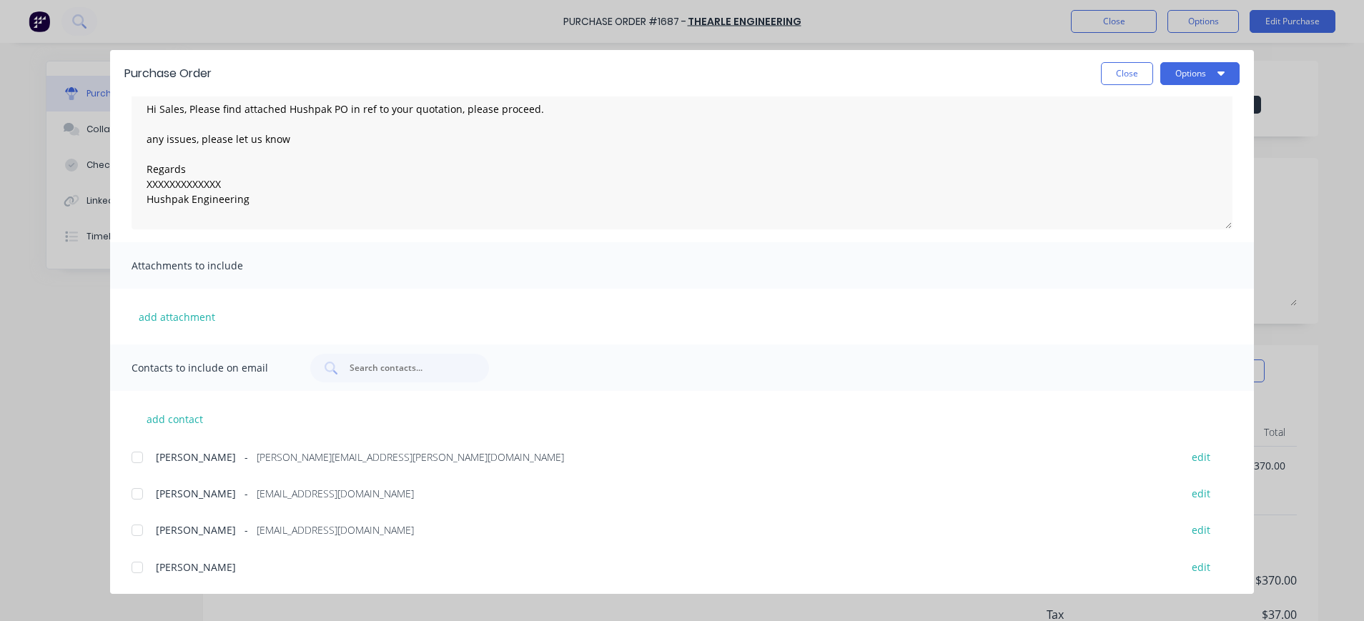
click at [137, 532] on div at bounding box center [137, 530] width 29 height 29
drag, startPoint x: 139, startPoint y: 571, endPoint x: 175, endPoint y: 572, distance: 36.5
click at [142, 571] on div at bounding box center [137, 567] width 29 height 29
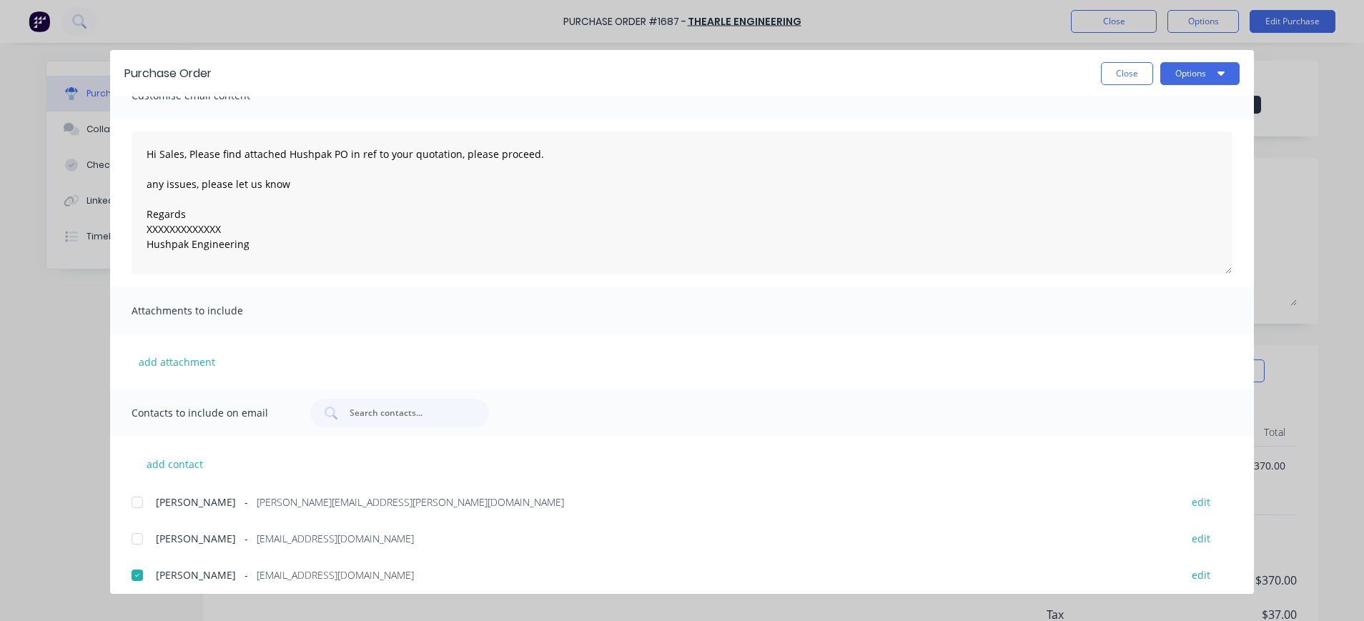
scroll to position [0, 0]
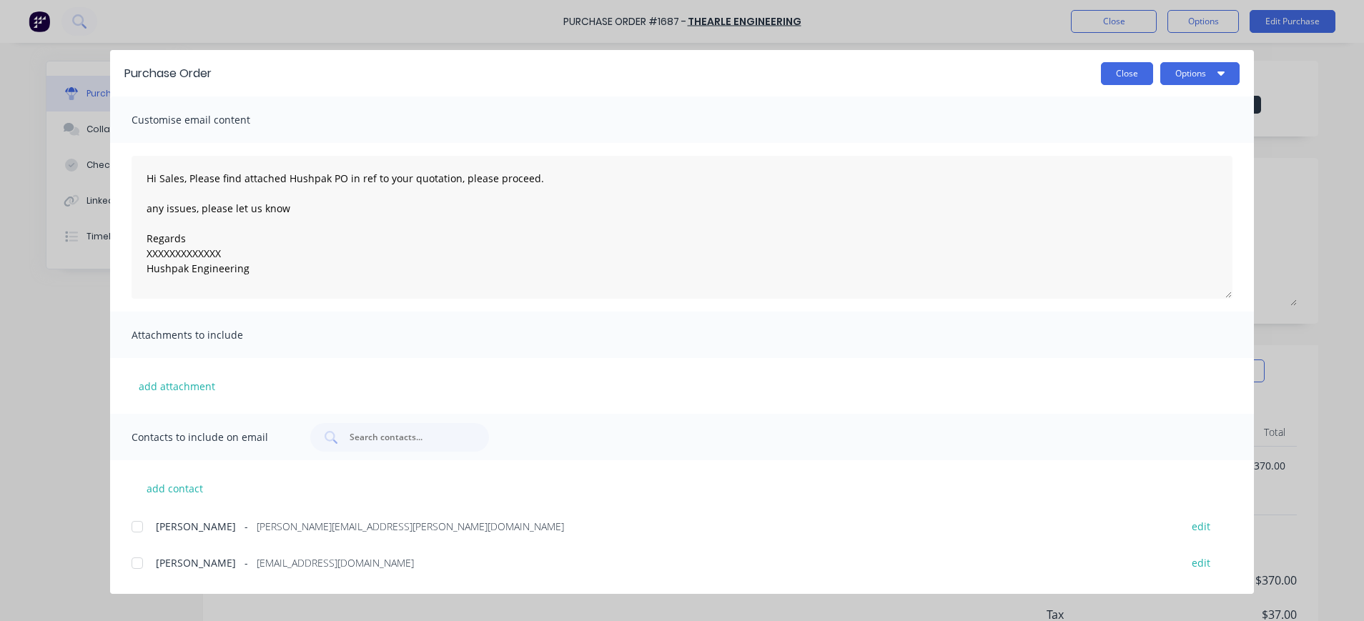
click at [1124, 72] on button "Close" at bounding box center [1127, 73] width 52 height 23
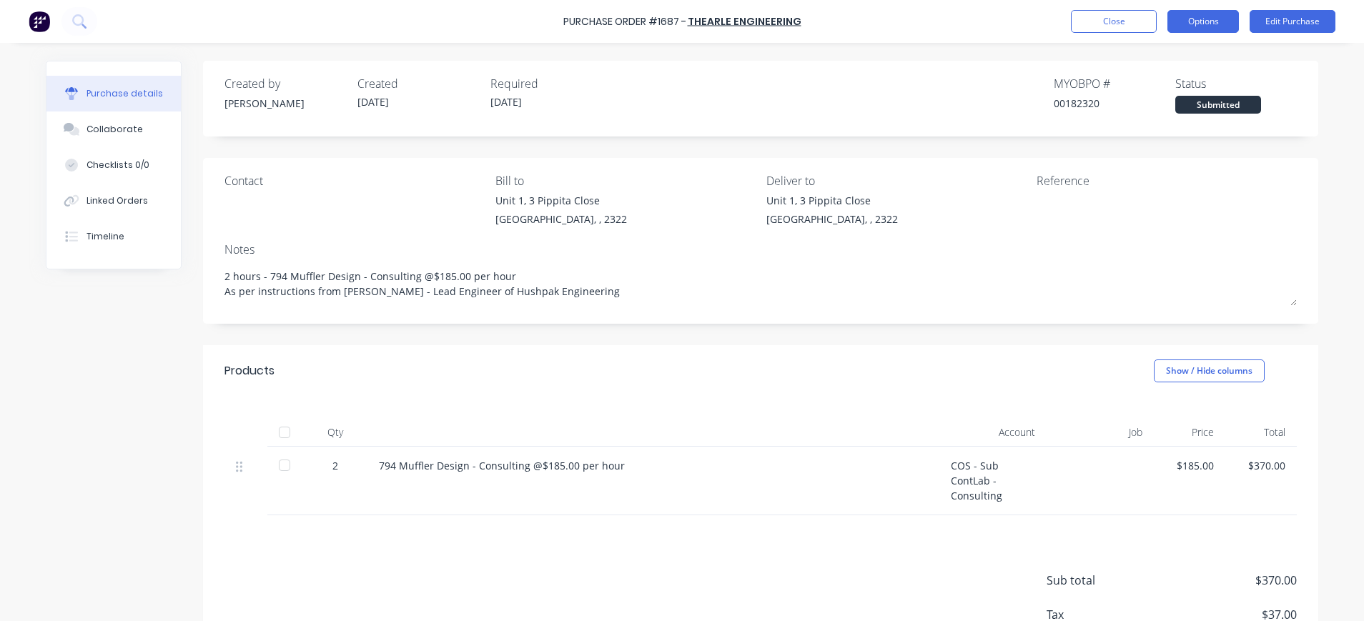
click at [1213, 24] on button "Options" at bounding box center [1202, 21] width 71 height 23
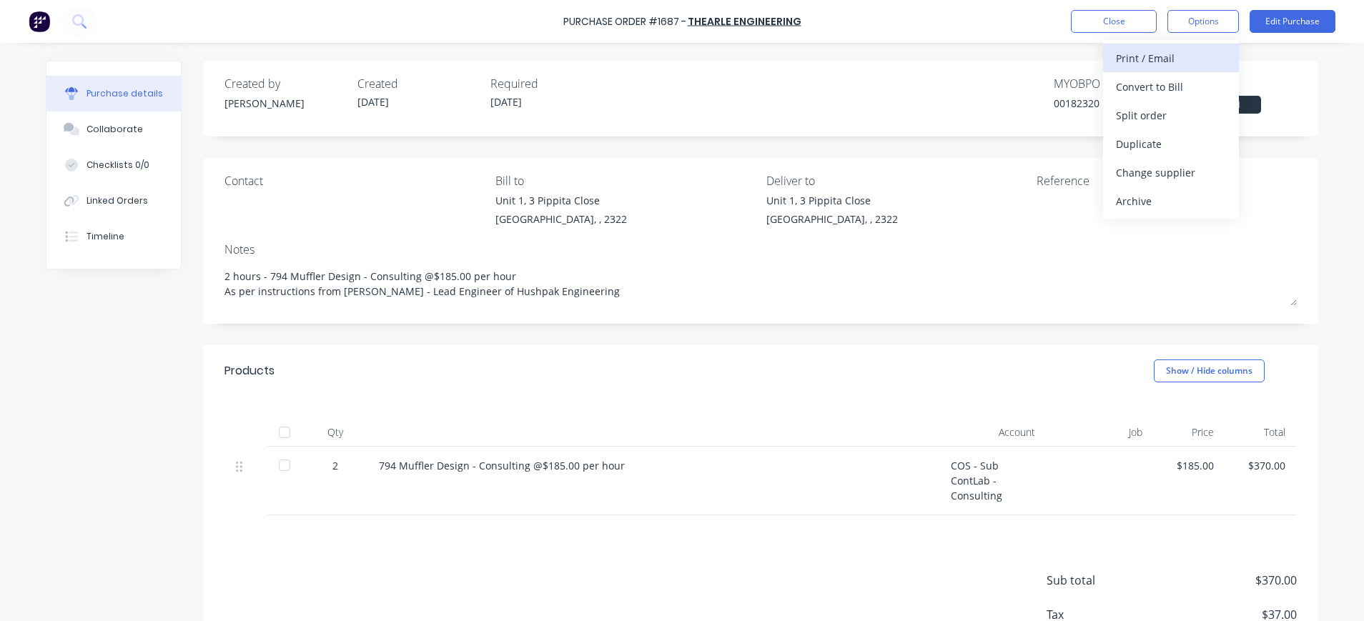
click at [1166, 64] on div "Print / Email" at bounding box center [1171, 58] width 110 height 21
click at [1173, 82] on div "With pricing" at bounding box center [1171, 86] width 110 height 21
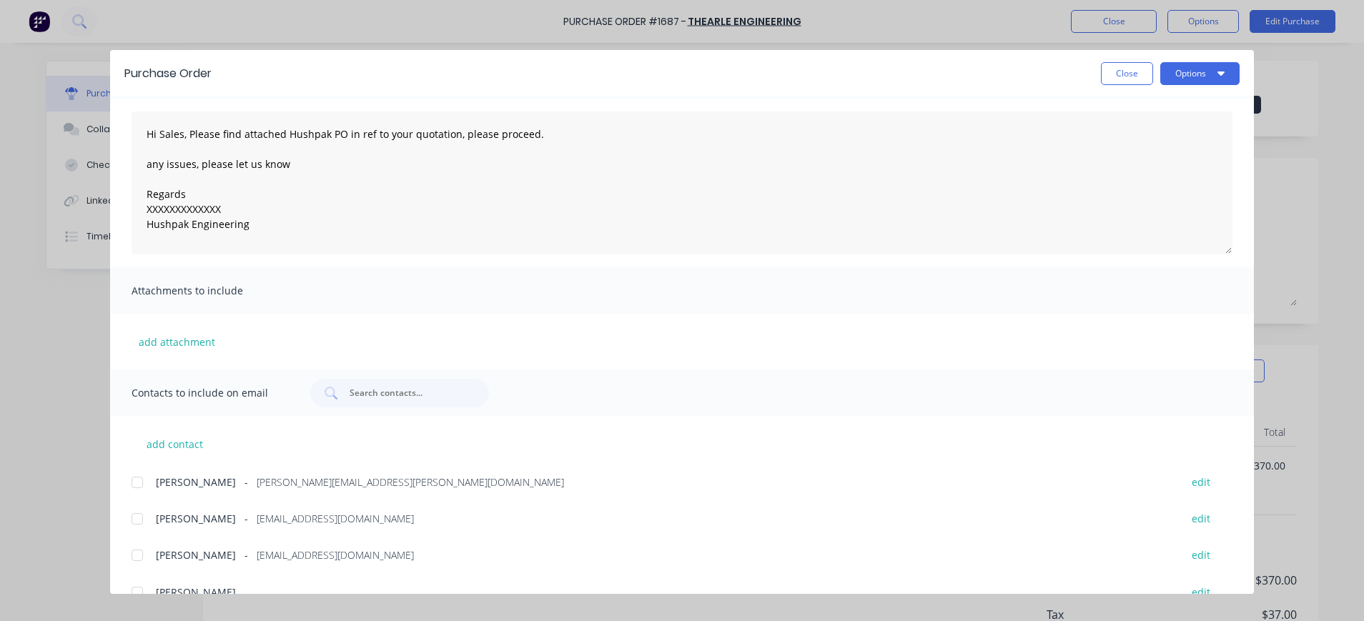
scroll to position [69, 0]
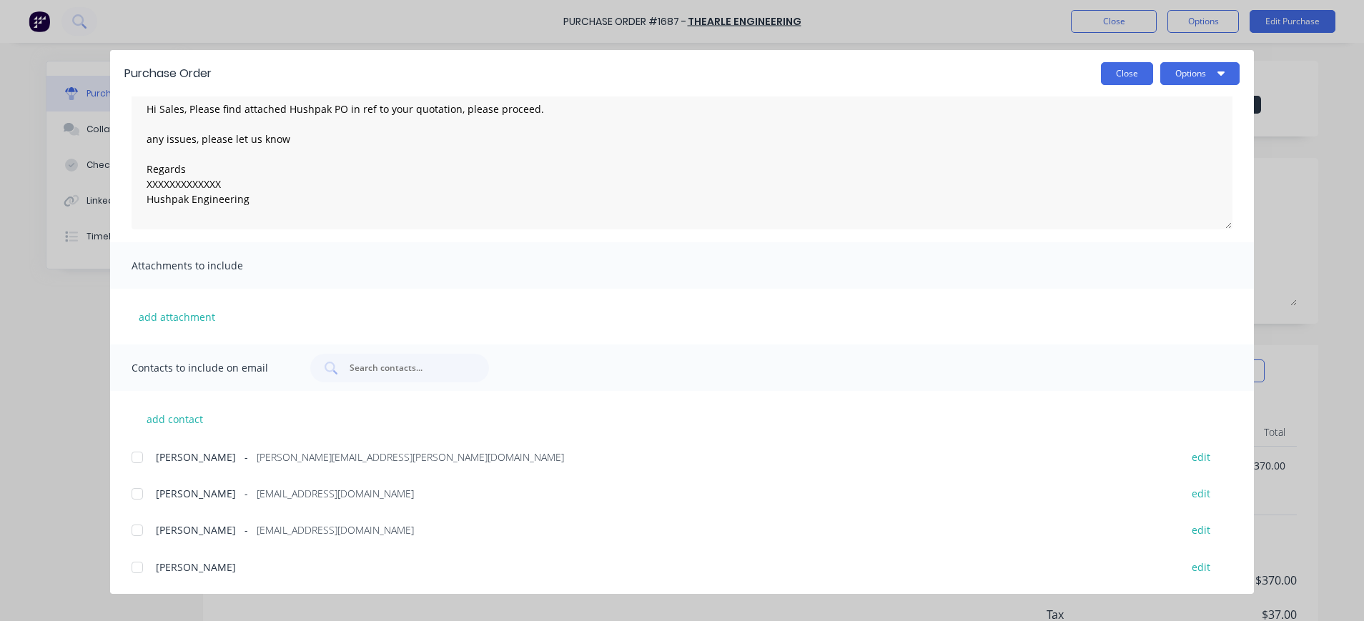
click at [1128, 69] on button "Close" at bounding box center [1127, 73] width 52 height 23
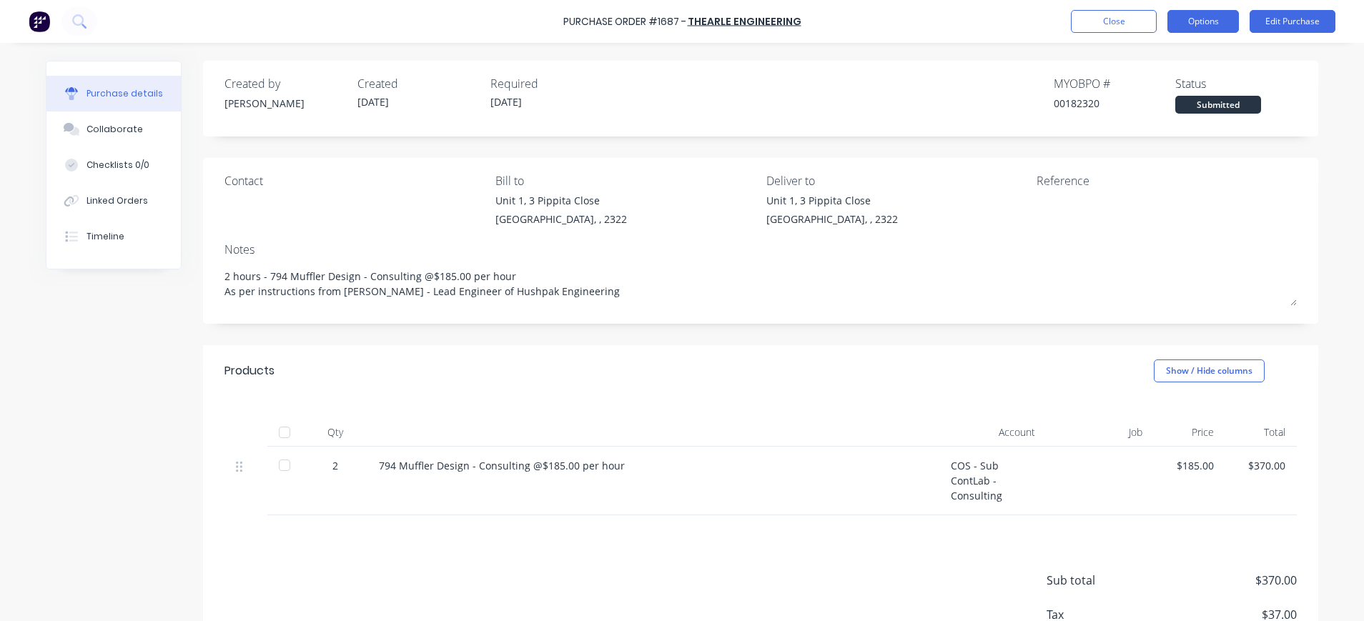
click at [1190, 24] on button "Options" at bounding box center [1202, 21] width 71 height 23
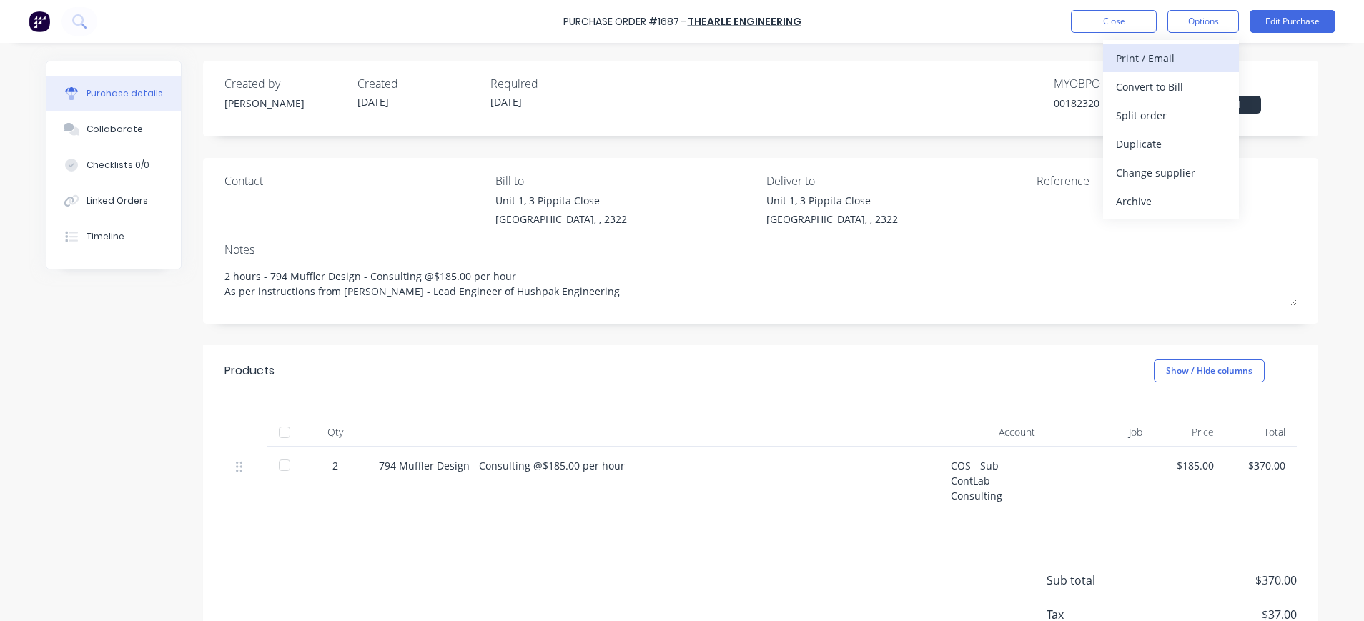
click at [1161, 51] on div "Print / Email" at bounding box center [1171, 58] width 110 height 21
click at [1159, 86] on div "With pricing" at bounding box center [1171, 86] width 110 height 21
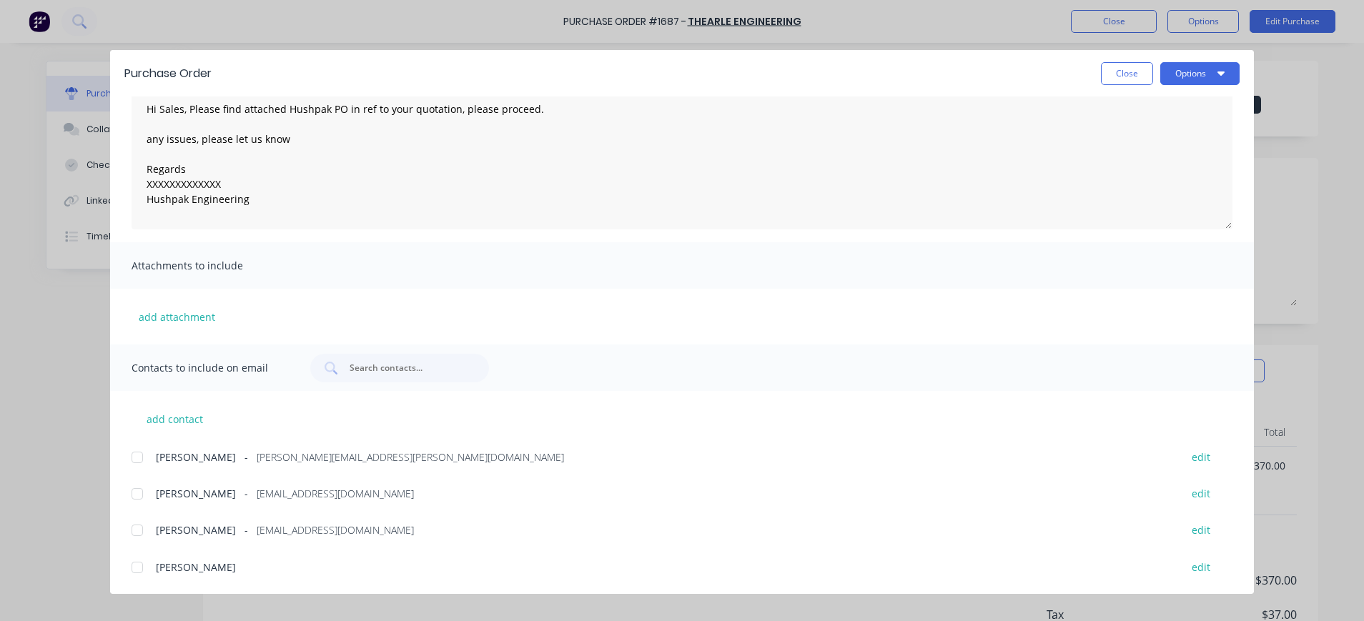
click at [142, 495] on div at bounding box center [137, 494] width 29 height 29
drag, startPoint x: 132, startPoint y: 569, endPoint x: 147, endPoint y: 576, distance: 17.3
click at [134, 570] on div at bounding box center [137, 567] width 29 height 29
click at [1194, 72] on button "Options" at bounding box center [1199, 73] width 79 height 23
click at [1156, 169] on div "Email" at bounding box center [1171, 167] width 110 height 21
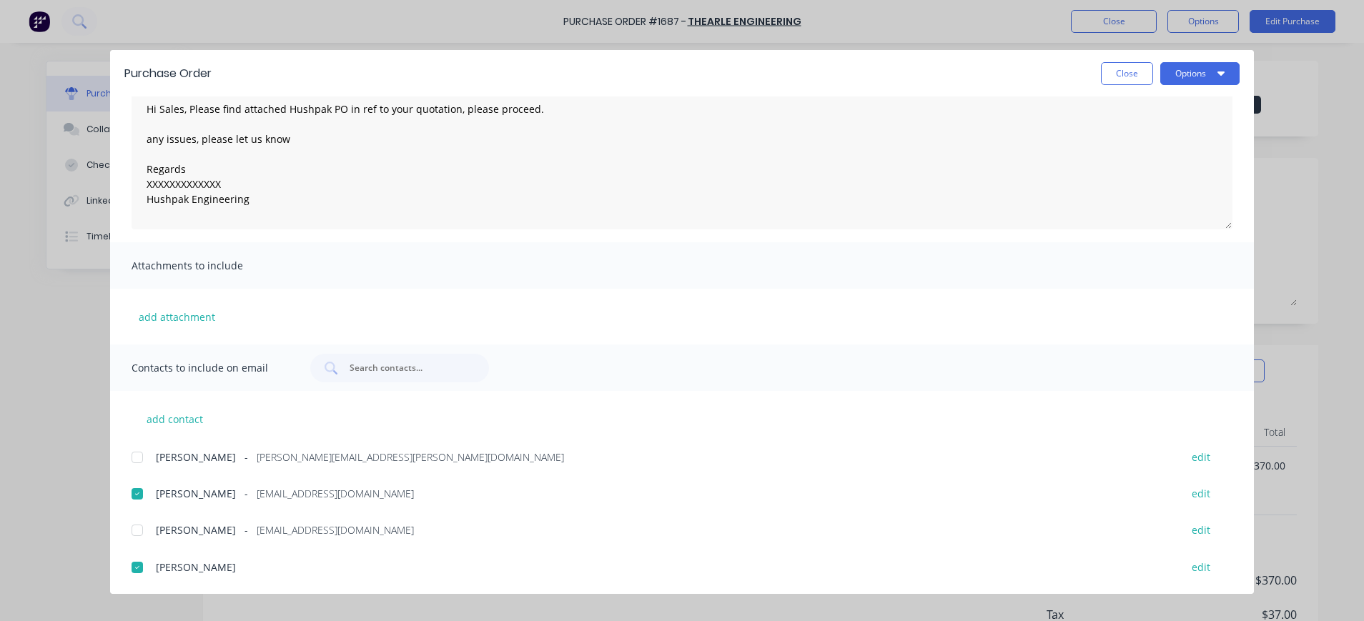
drag, startPoint x: 132, startPoint y: 562, endPoint x: 170, endPoint y: 566, distance: 38.0
click at [139, 565] on div at bounding box center [137, 567] width 29 height 29
click at [1189, 71] on button "Options" at bounding box center [1199, 73] width 79 height 23
click at [1133, 167] on div "Email" at bounding box center [1171, 167] width 110 height 21
click at [1127, 71] on button "Close" at bounding box center [1127, 73] width 52 height 23
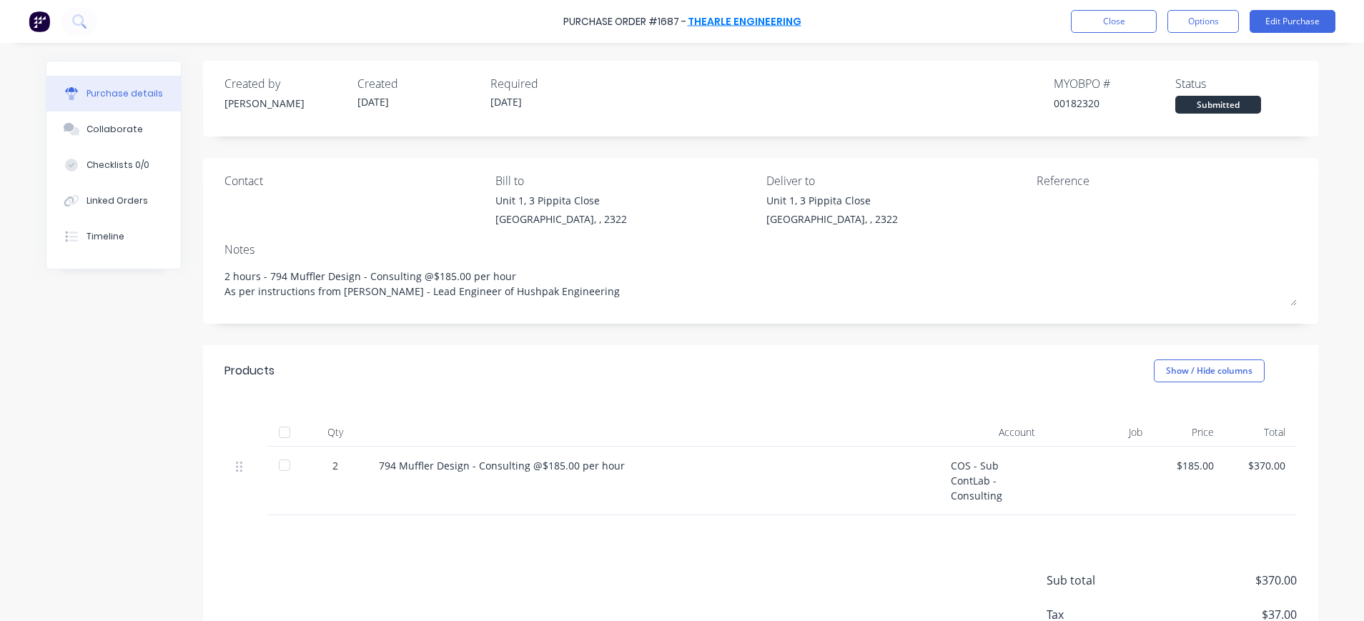
click at [733, 16] on link "Thearle Engineering" at bounding box center [745, 21] width 114 height 14
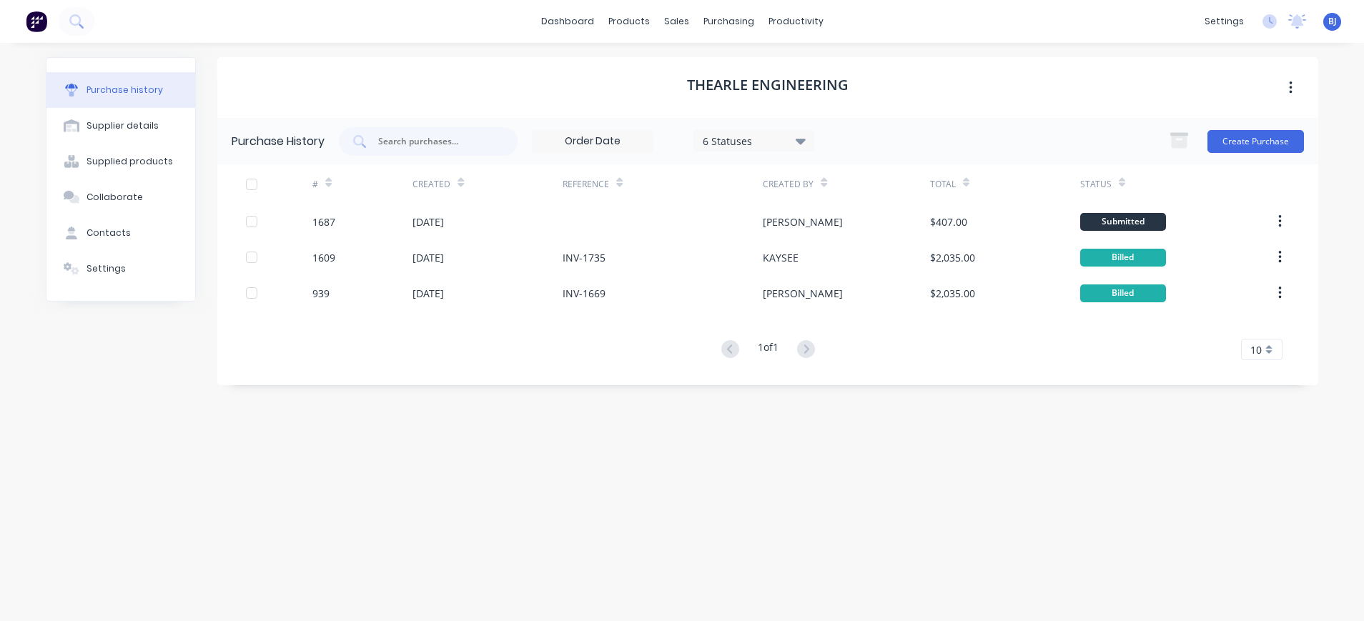
click at [795, 85] on h1 "Thearle Engineering" at bounding box center [768, 84] width 162 height 17
click at [1291, 87] on icon "button" at bounding box center [1290, 87] width 3 height 13
click at [872, 89] on div "Thearle Engineering Archive" at bounding box center [767, 87] width 1101 height 61
click at [806, 80] on h1 "Thearle Engineering" at bounding box center [768, 84] width 162 height 17
click at [748, 92] on div "Suppliers" at bounding box center [758, 97] width 43 height 13
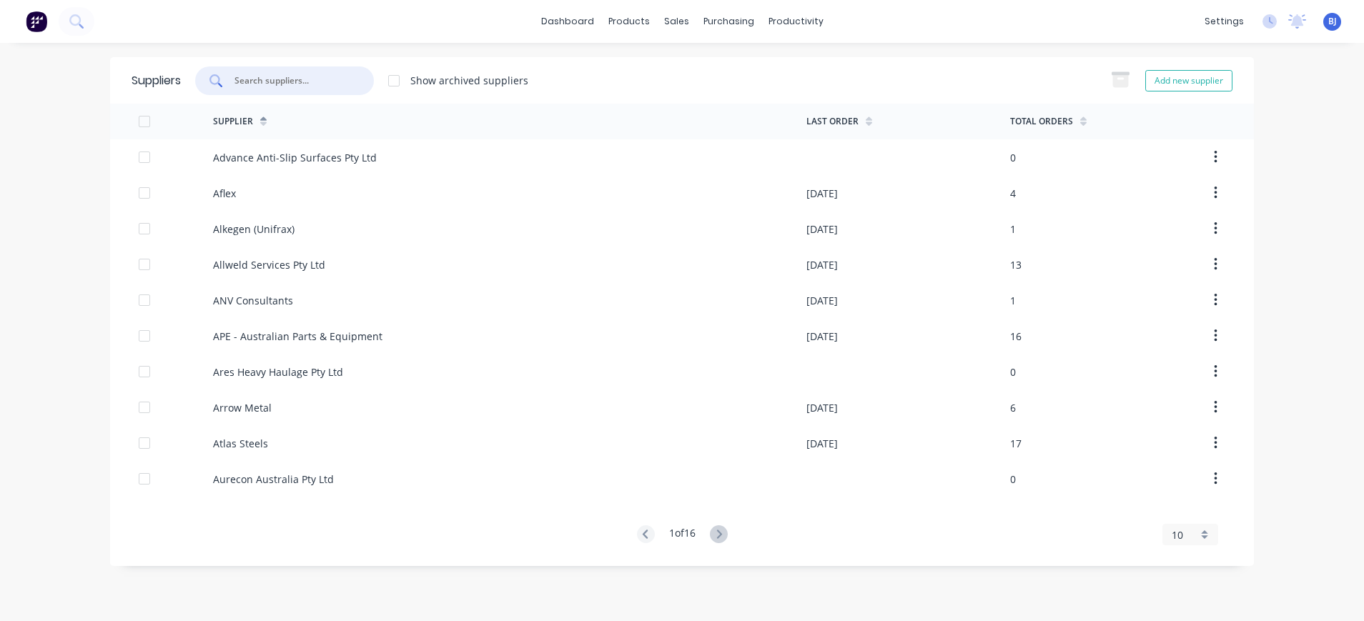
click at [327, 85] on input "text" at bounding box center [292, 81] width 119 height 14
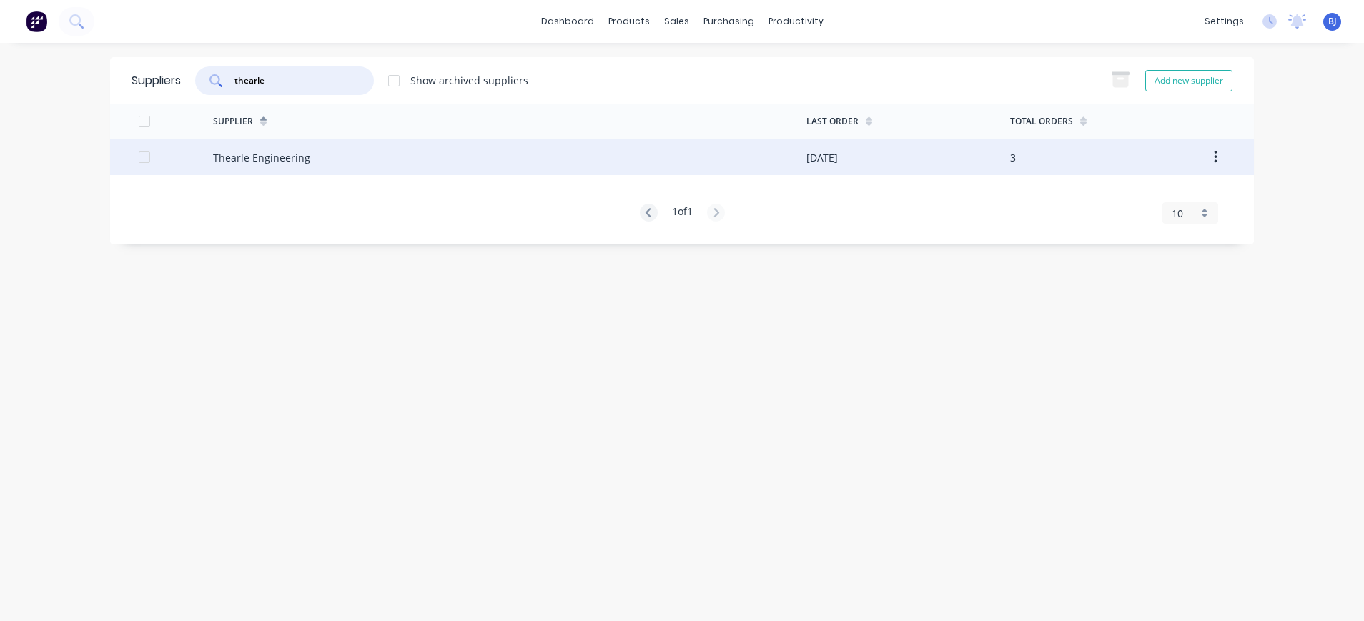
type input "thearle"
click at [267, 153] on div "Thearle Engineering" at bounding box center [261, 157] width 97 height 15
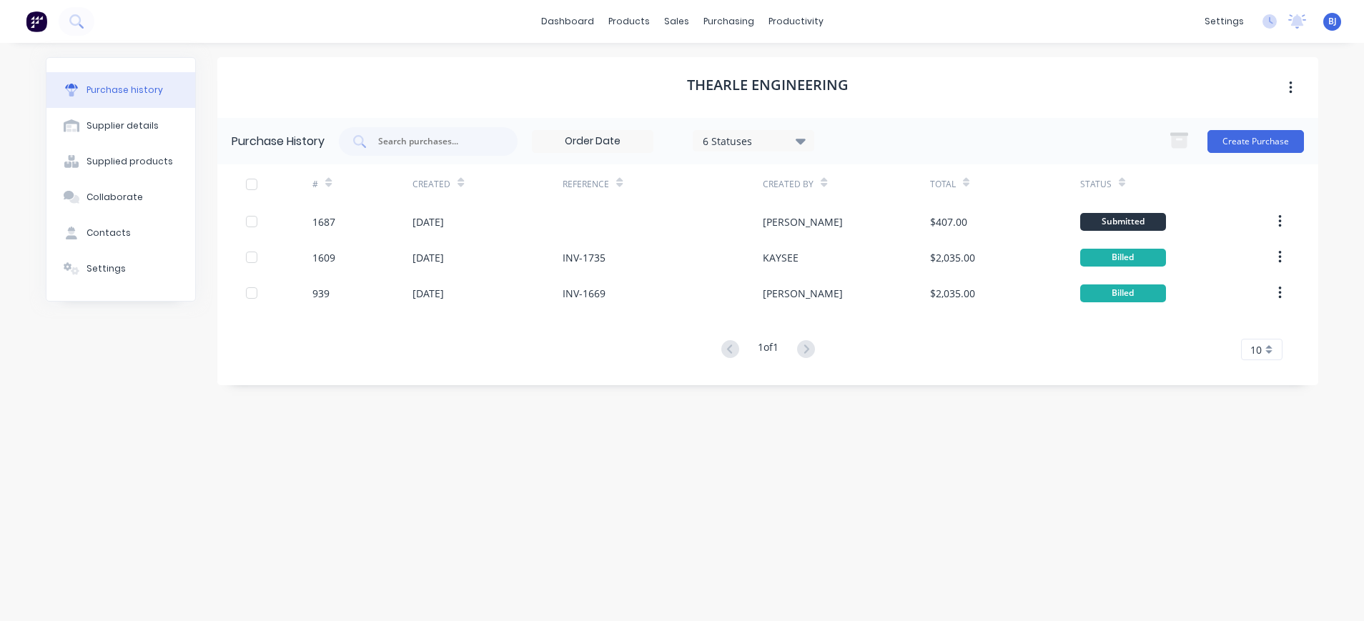
click at [708, 74] on div "Thearle Engineering" at bounding box center [767, 87] width 1101 height 61
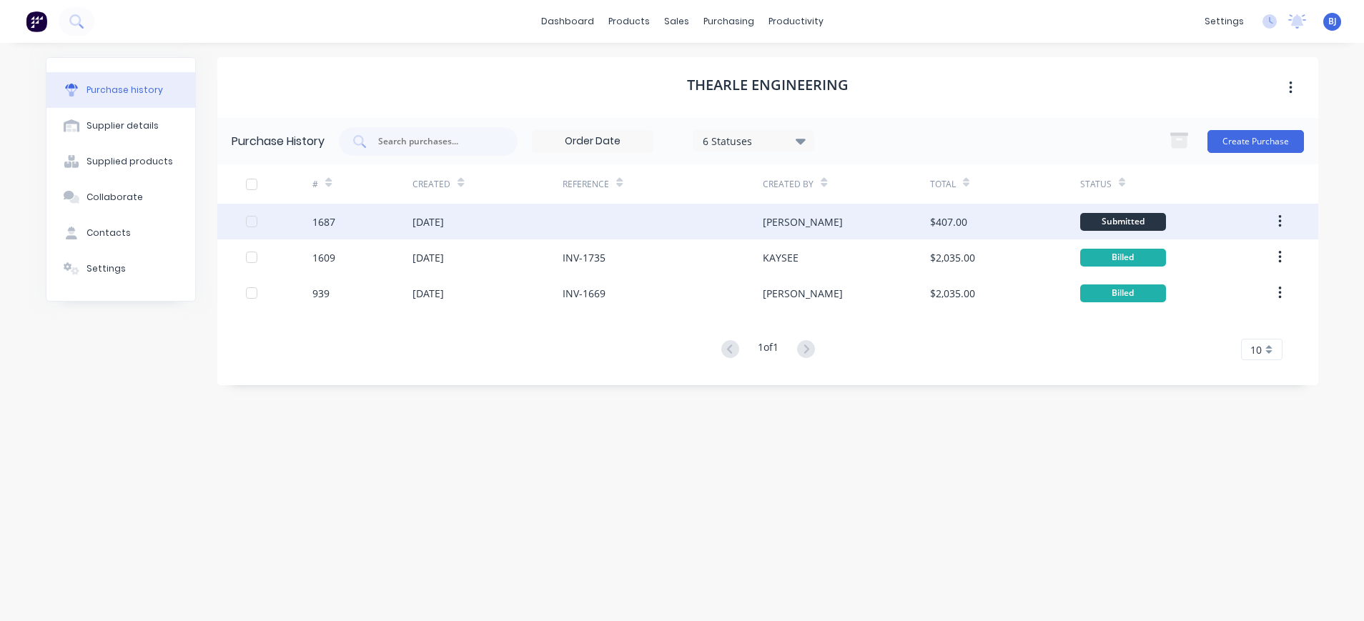
drag, startPoint x: 247, startPoint y: 222, endPoint x: 278, endPoint y: 230, distance: 32.6
click at [254, 224] on div at bounding box center [251, 221] width 29 height 29
click at [331, 217] on div "1687" at bounding box center [323, 221] width 23 height 15
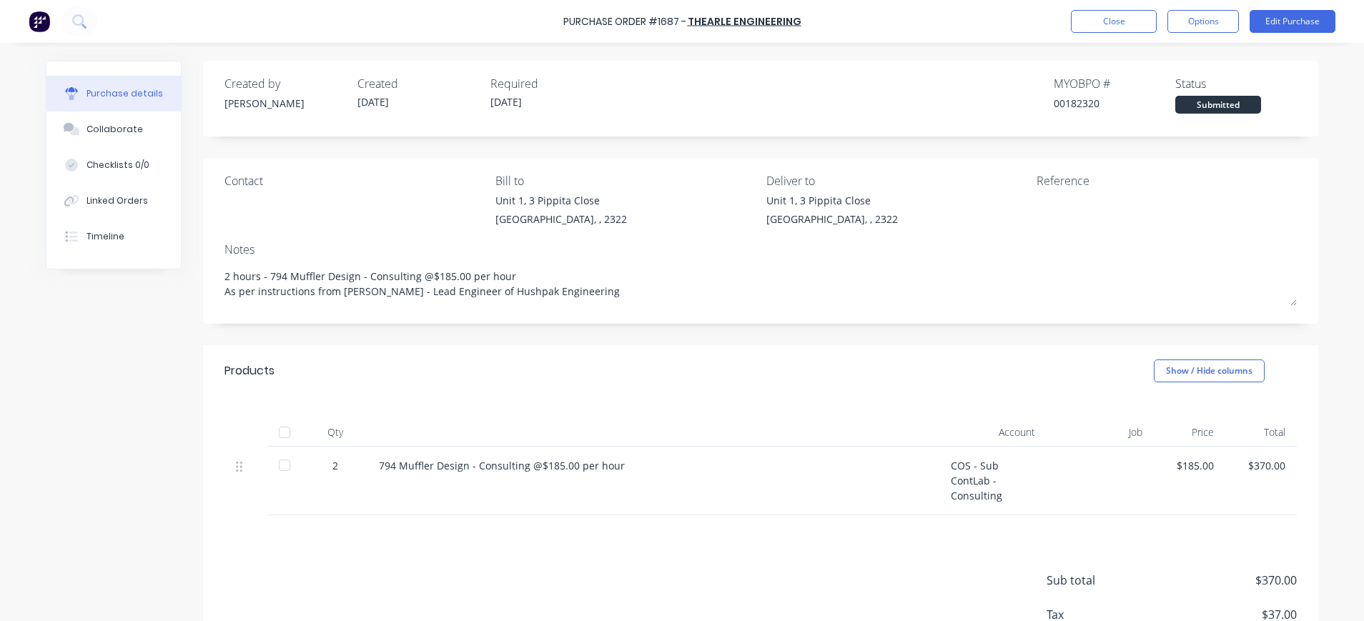
click at [1051, 473] on div at bounding box center [1099, 481] width 107 height 69
click at [1279, 29] on button "Edit Purchase" at bounding box center [1292, 21] width 86 height 23
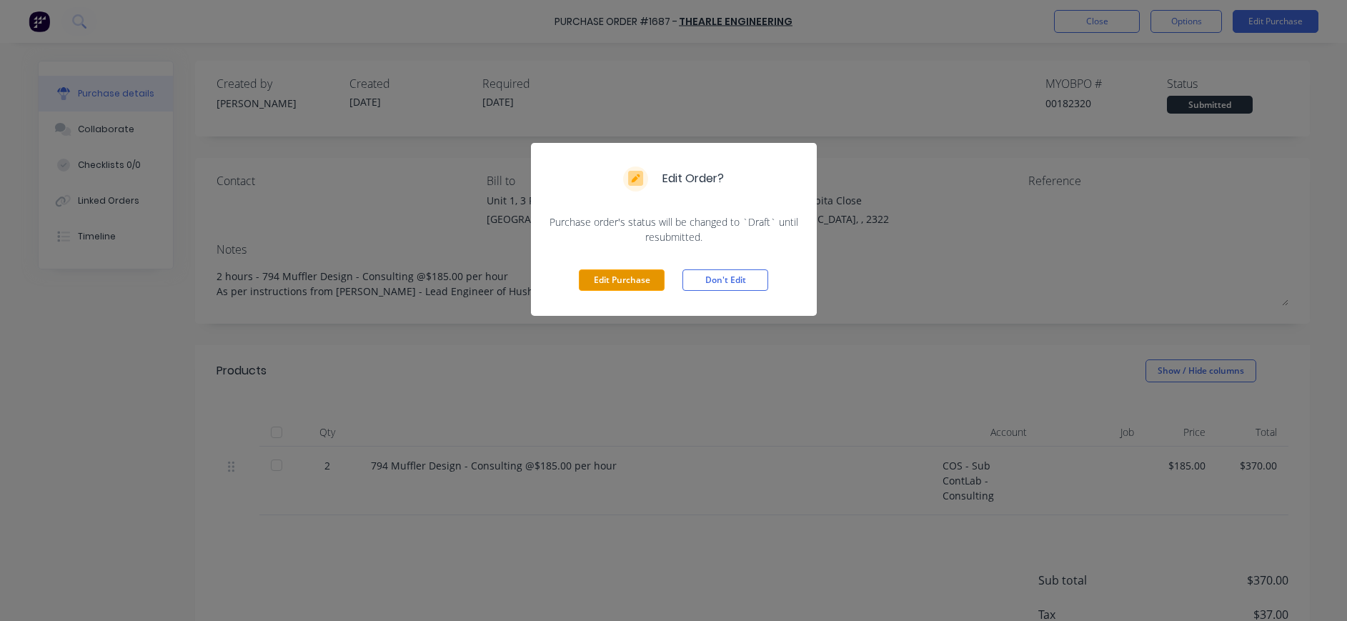
click at [615, 274] on button "Edit Purchase" at bounding box center [622, 279] width 86 height 21
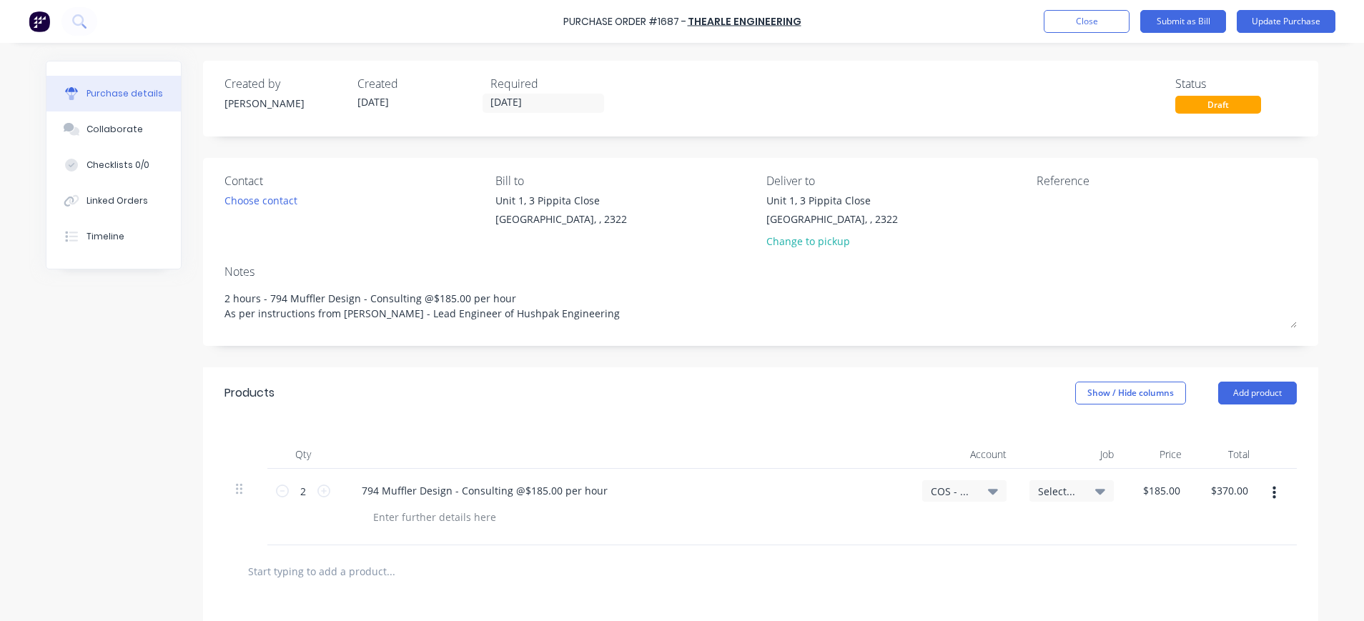
click at [1056, 495] on span "Select..." at bounding box center [1059, 491] width 43 height 15
click at [1041, 530] on input at bounding box center [1024, 534] width 147 height 29
type input "1978"
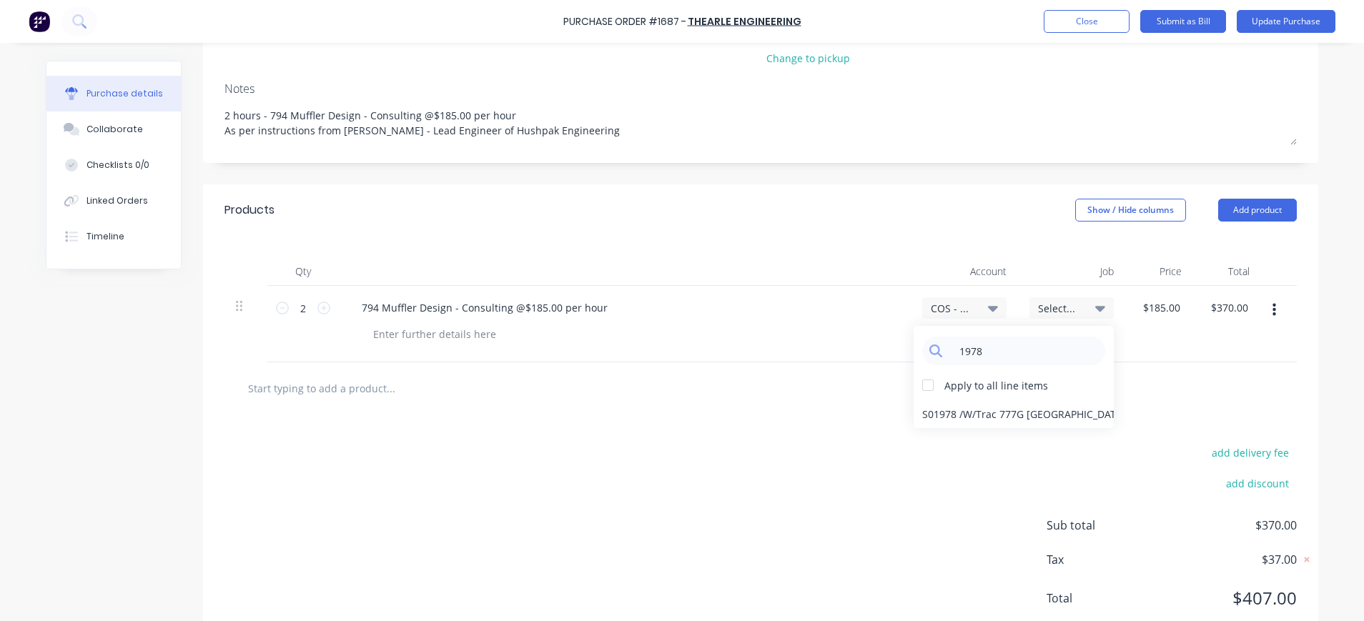
scroll to position [226, 0]
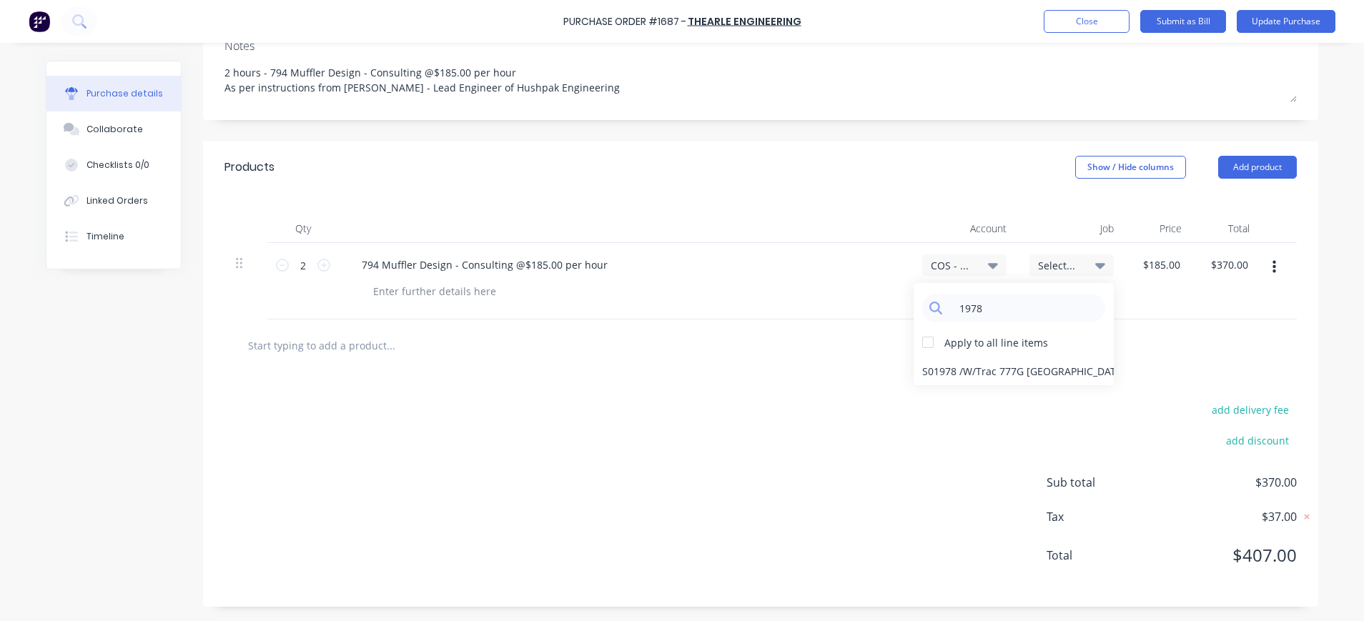
drag, startPoint x: 998, startPoint y: 306, endPoint x: 882, endPoint y: 316, distance: 116.9
click at [882, 316] on div "2 2 794 Muffler Design - Consulting @$185.00 per hour COS - Sub ContLab - Consu…" at bounding box center [760, 281] width 1072 height 76
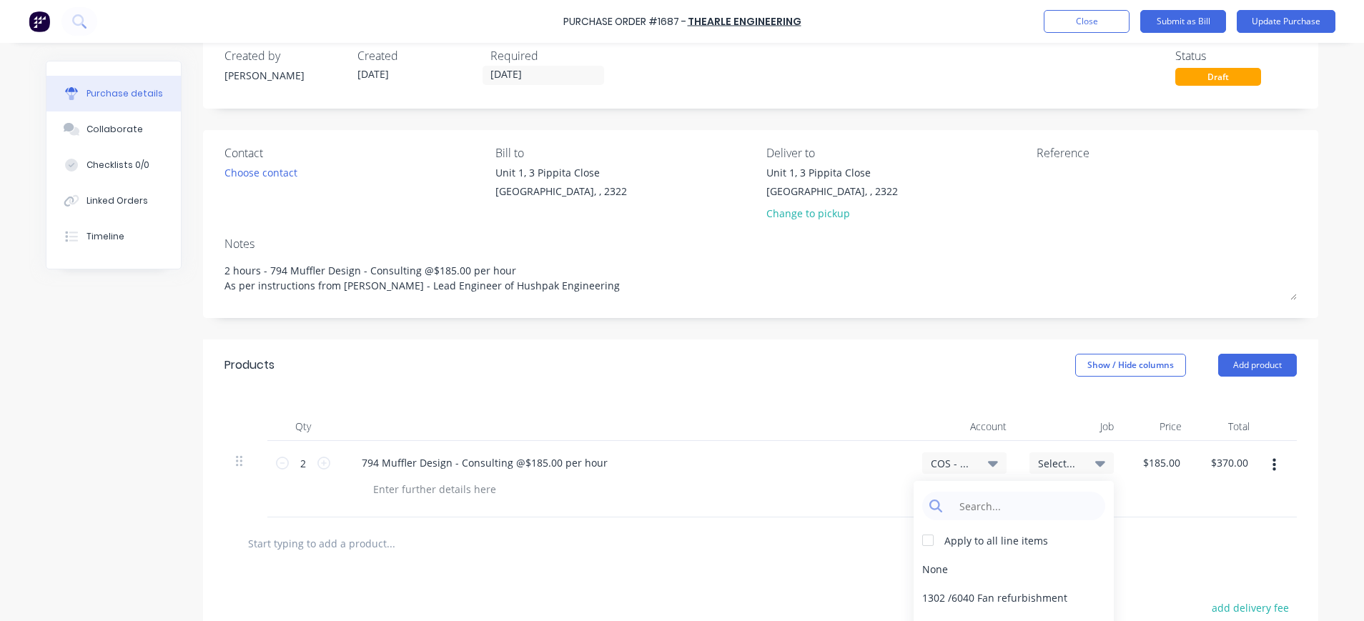
scroll to position [0, 0]
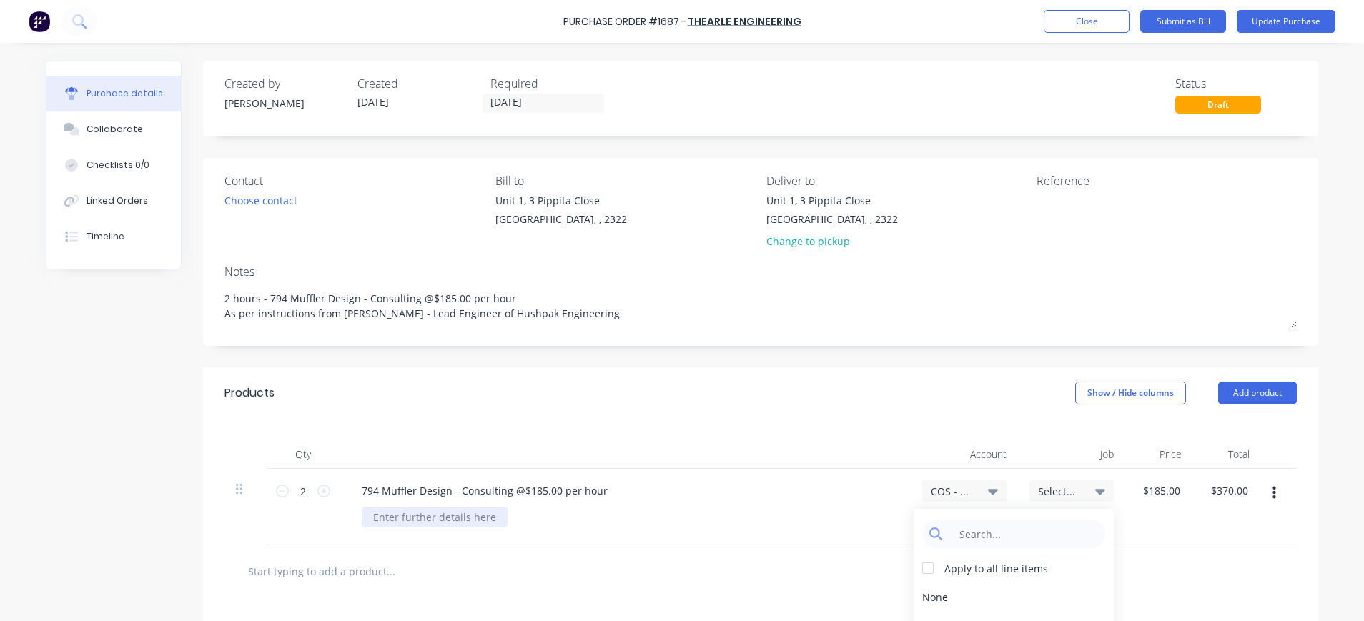
click at [447, 514] on div at bounding box center [435, 517] width 146 height 21
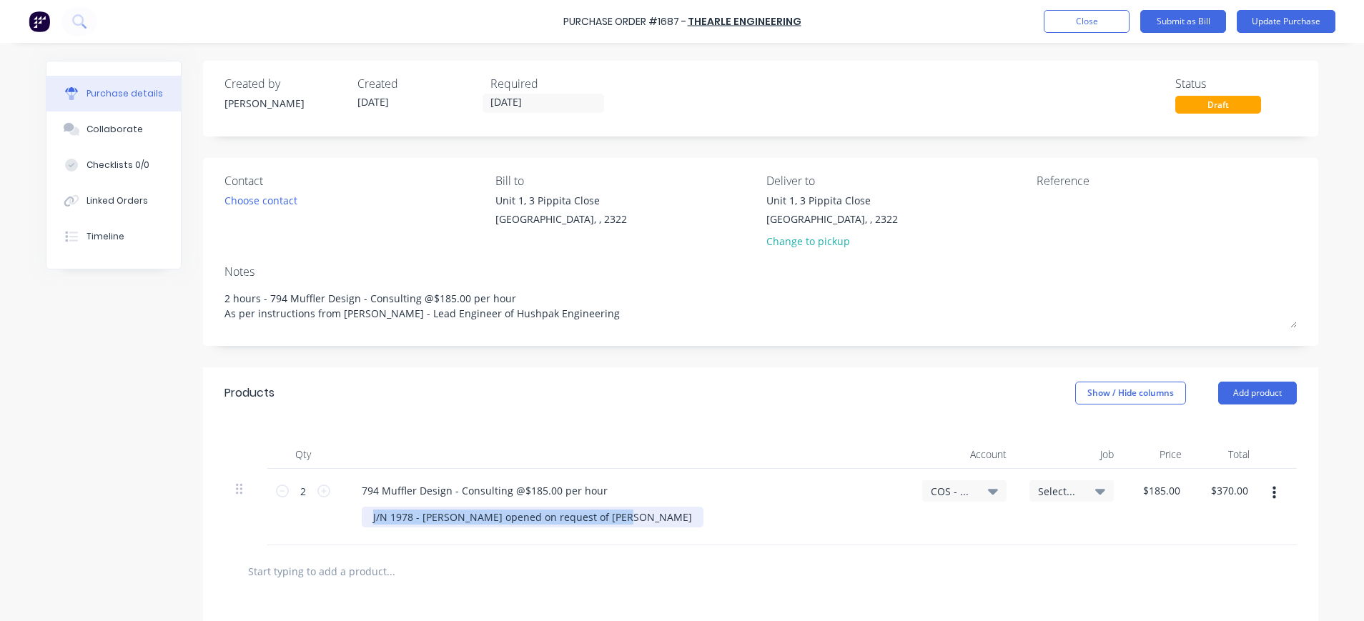
drag, startPoint x: 607, startPoint y: 522, endPoint x: 364, endPoint y: 513, distance: 243.2
click at [362, 512] on div "J/N 1978 - [PERSON_NAME] opened on request of [PERSON_NAME]" at bounding box center [533, 517] width 342 height 21
copy div "J/N 1978 - [PERSON_NAME] opened on request of [PERSON_NAME]"
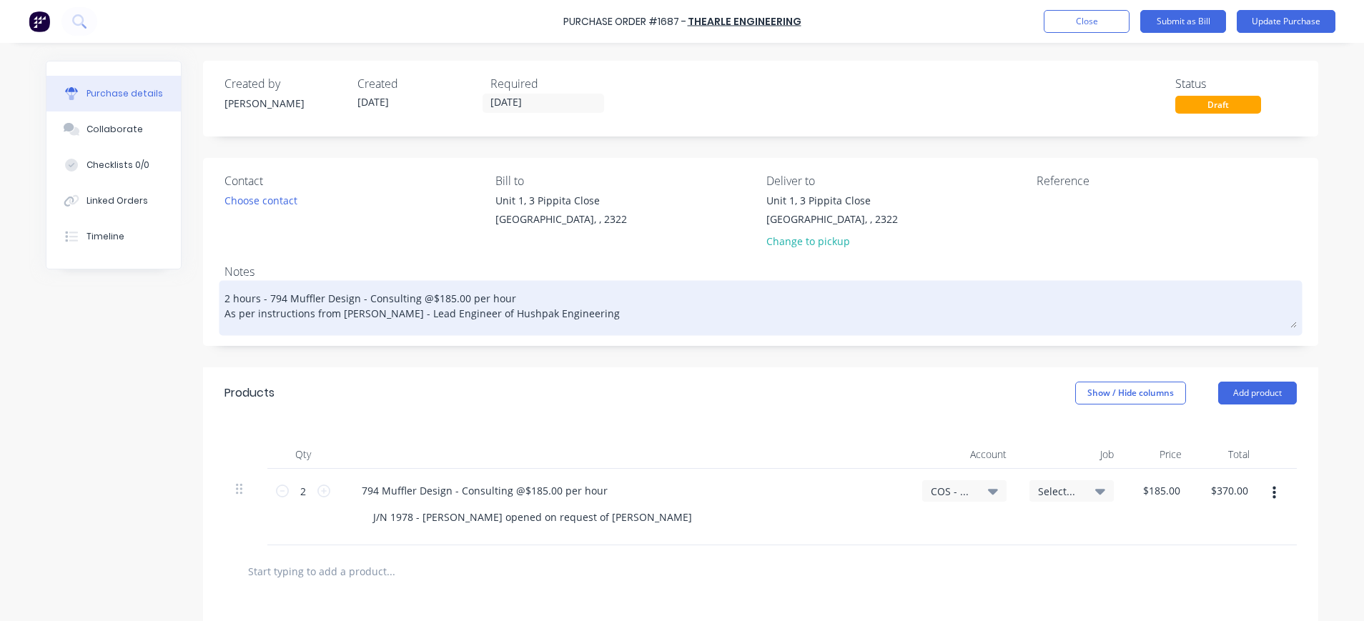
click at [625, 314] on textarea "2 hours - 794 Muffler Design - Consulting @$185.00 per hour As per instructions…" at bounding box center [760, 306] width 1072 height 44
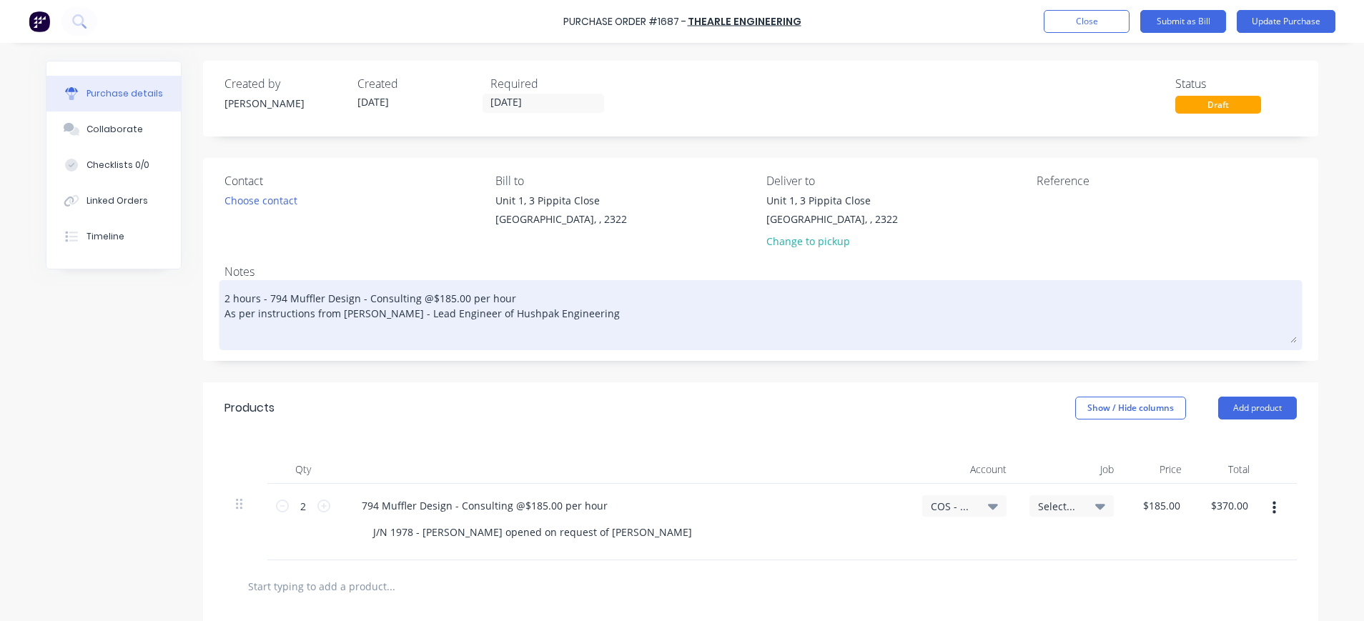
paste textarea "J/N 1978 - [PERSON_NAME] opened on request of [PERSON_NAME]"
click at [689, 317] on textarea "2 hours - 794 Muffler Design - Consulting @$185.00 per hour As per instructions…" at bounding box center [760, 313] width 1072 height 59
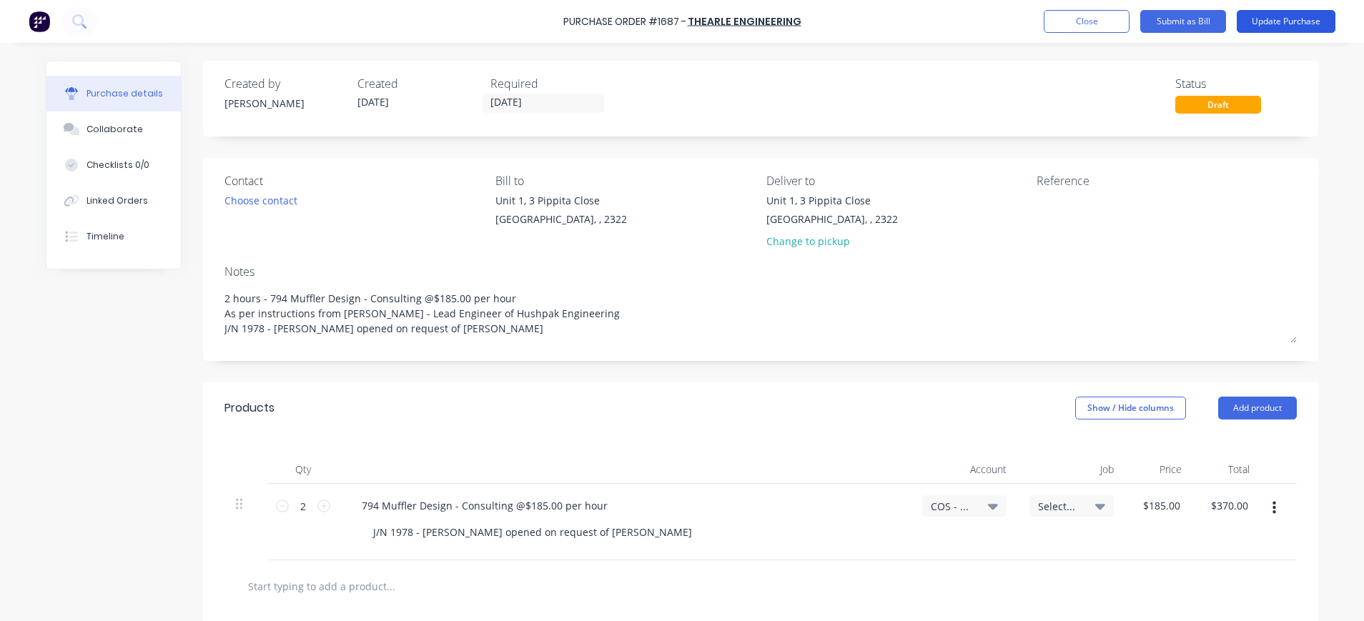
type textarea "2 hours - 794 Muffler Design - Consulting @$185.00 per hour As per instructions…"
click at [1275, 19] on button "Update Purchase" at bounding box center [1285, 21] width 99 height 23
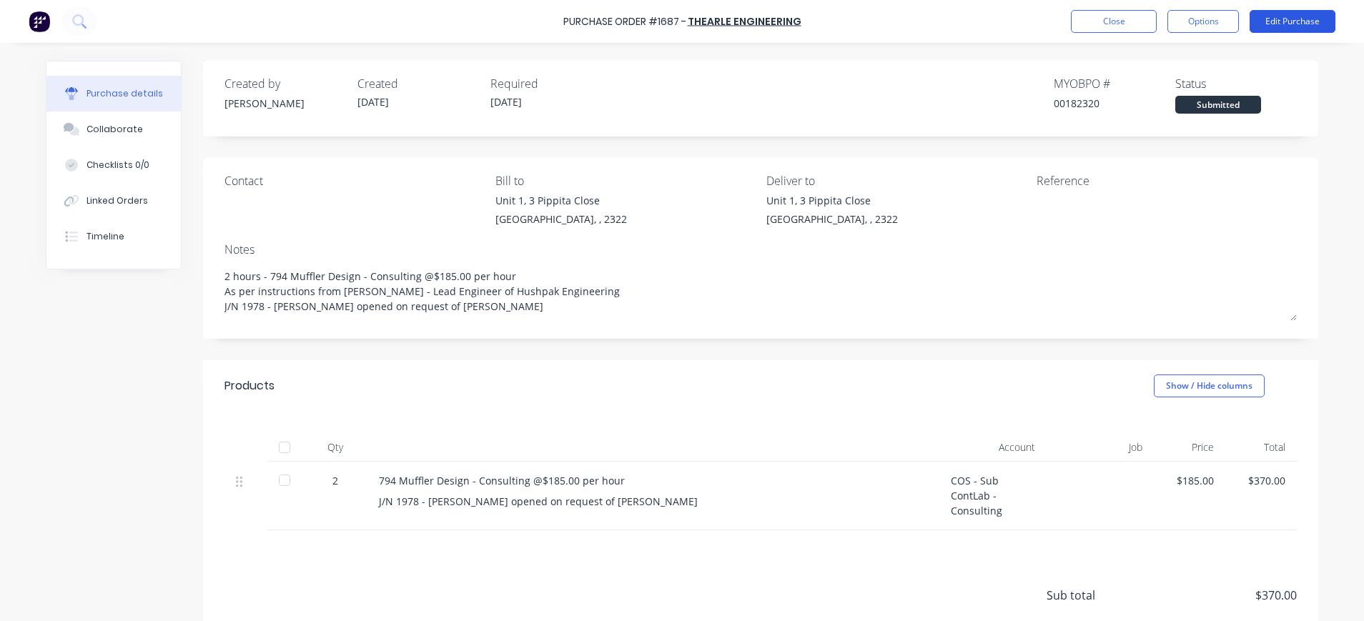
click at [1289, 16] on button "Edit Purchase" at bounding box center [1292, 21] width 86 height 23
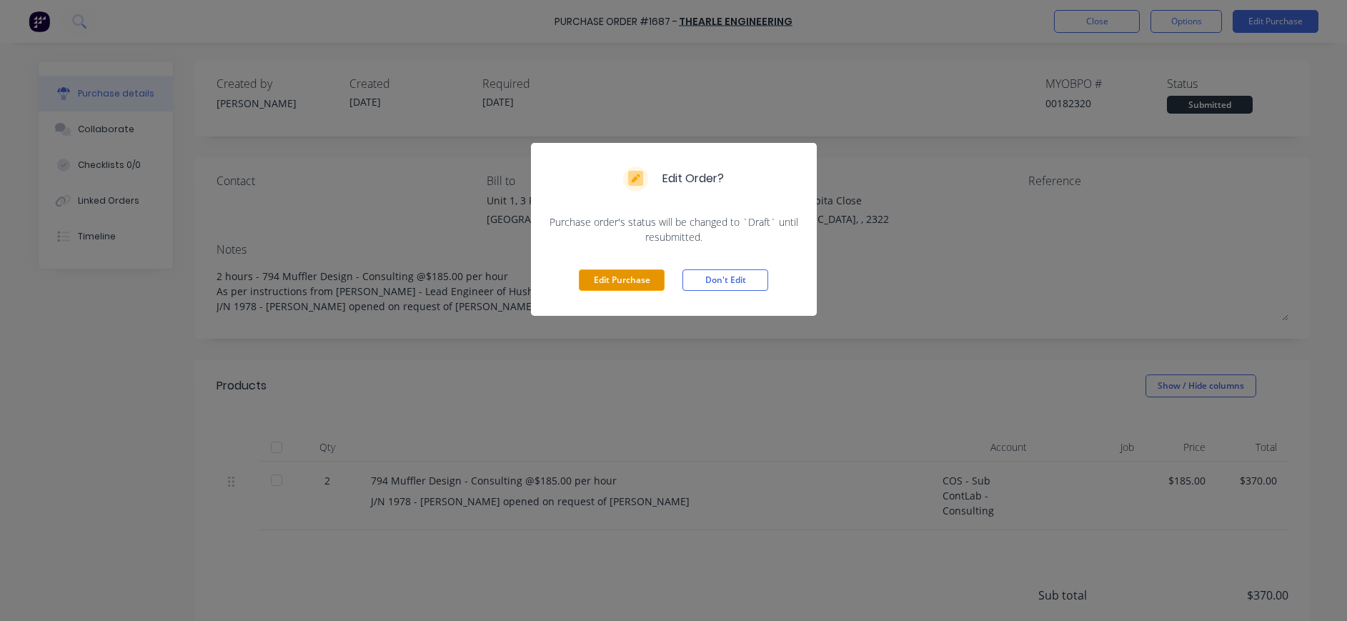
drag, startPoint x: 630, startPoint y: 269, endPoint x: 653, endPoint y: 277, distance: 24.2
click at [632, 269] on button "Edit Purchase" at bounding box center [622, 279] width 86 height 21
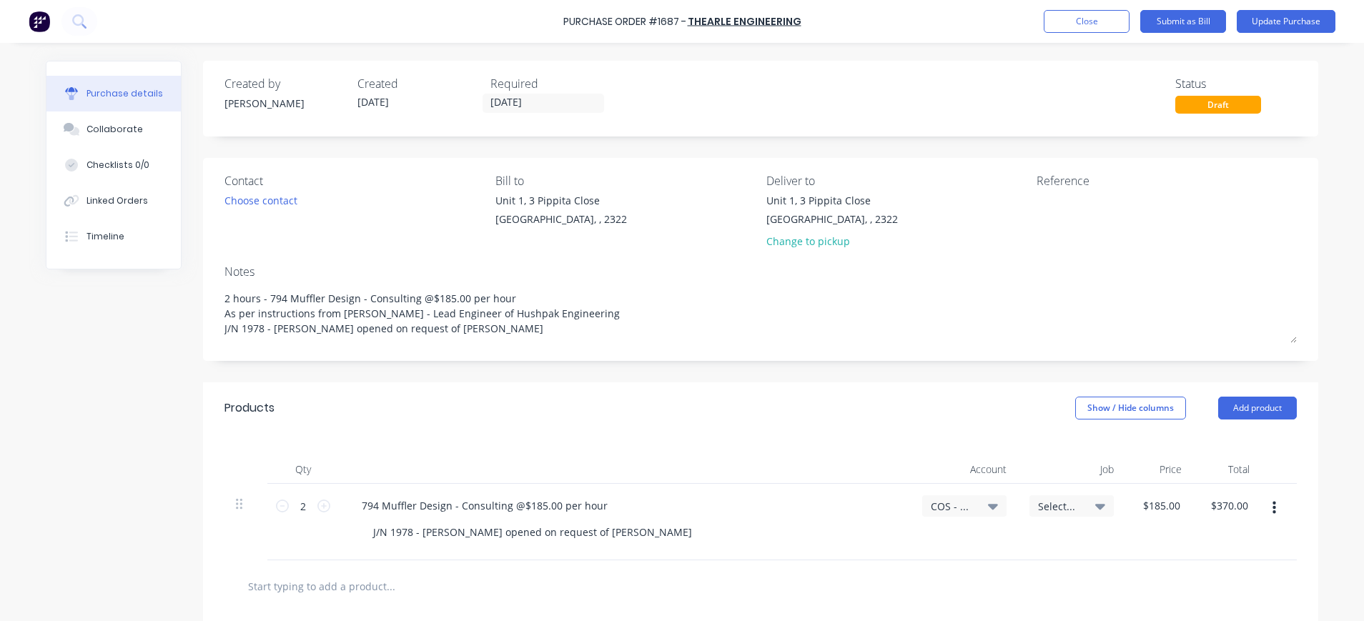
click at [1095, 504] on icon at bounding box center [1100, 506] width 10 height 16
click at [1034, 548] on input at bounding box center [1024, 549] width 147 height 29
type input "1978"
click at [1086, 22] on button "Close" at bounding box center [1086, 21] width 86 height 23
